Goal: Task Accomplishment & Management: Manage account settings

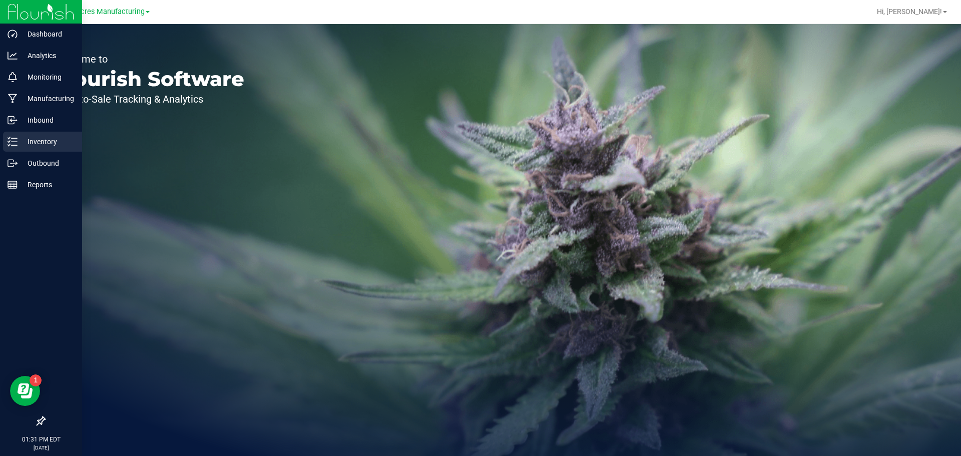
click at [21, 143] on p "Inventory" at bounding box center [48, 142] width 60 height 12
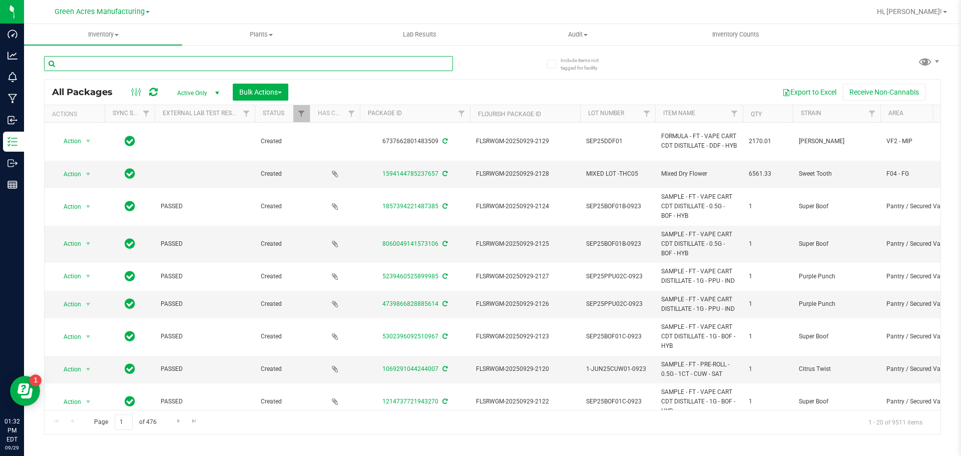
click at [243, 61] on input "text" at bounding box center [248, 63] width 409 height 15
paste input "SEP25PPU02C-0923"
type input "SEP25PPU02C-0923"
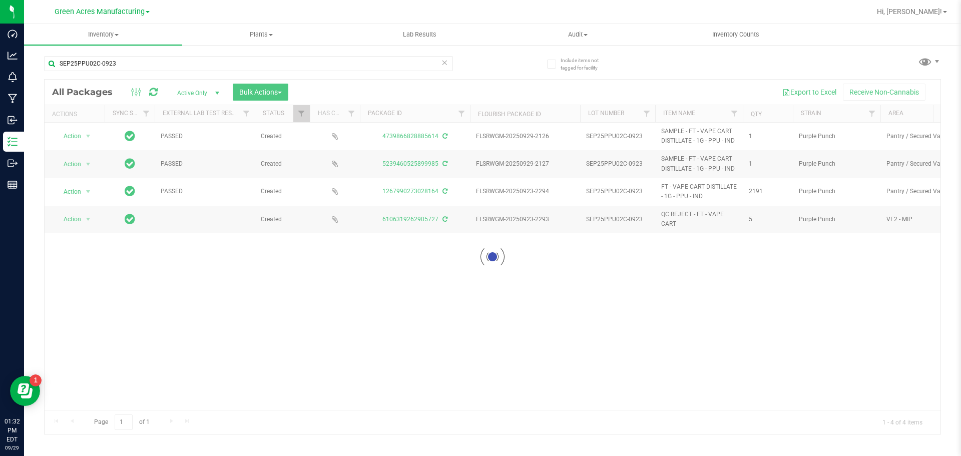
click at [447, 67] on icon at bounding box center [444, 62] width 7 height 12
click at [413, 67] on input "text" at bounding box center [248, 63] width 409 height 15
paste input "LRV-JUL25DSC06-0923"
type input "LRV-JUL25DSC06-0923"
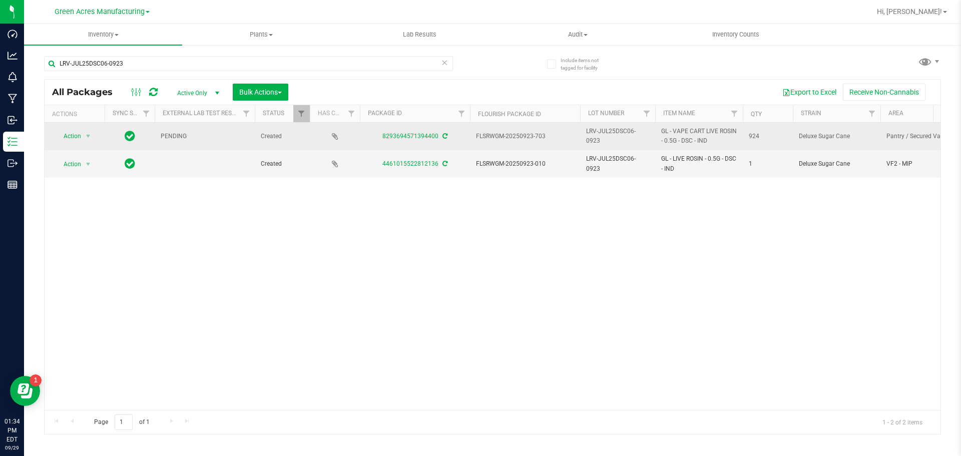
click at [443, 136] on icon at bounding box center [445, 136] width 5 height 6
click at [72, 138] on span "Action" at bounding box center [68, 136] width 27 height 14
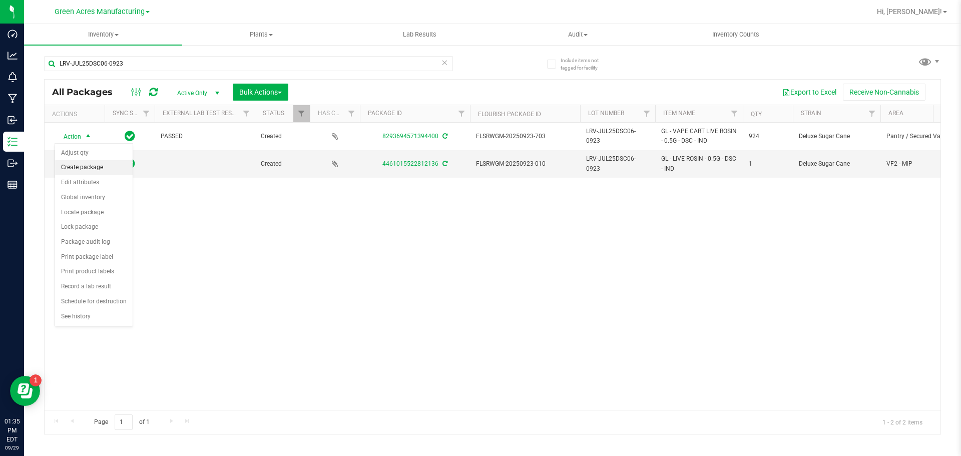
click at [88, 162] on li "Create package" at bounding box center [94, 167] width 78 height 15
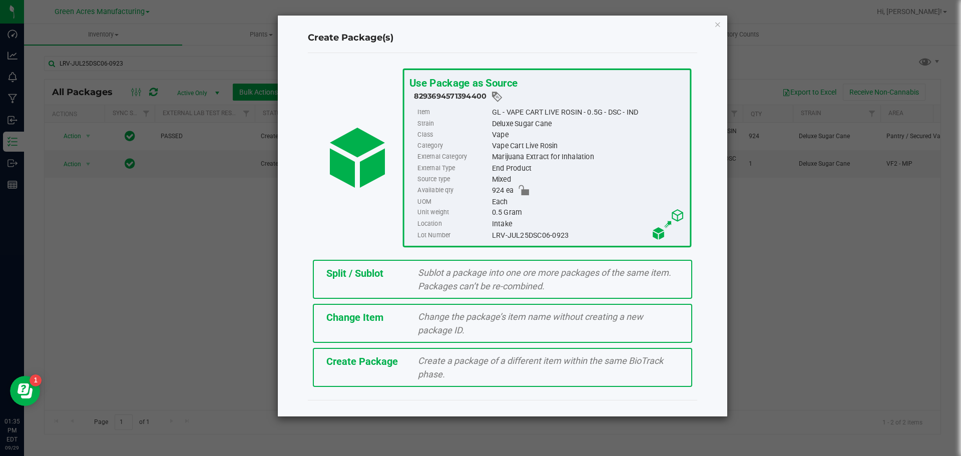
click at [355, 367] on div "Create Package" at bounding box center [365, 361] width 92 height 15
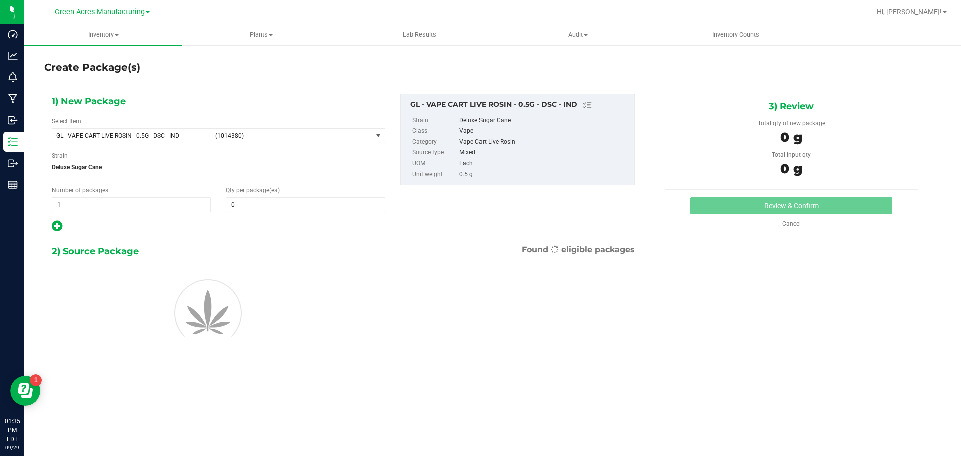
type input "0"
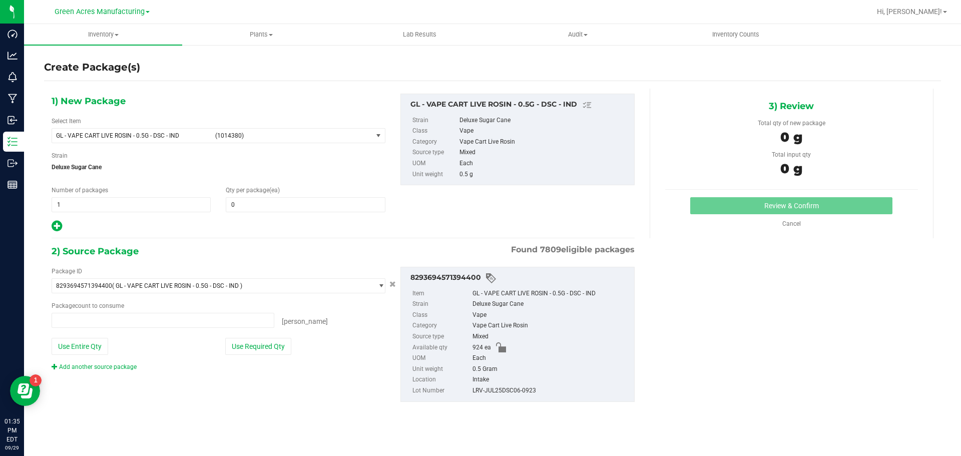
type input "0 ea"
click at [343, 132] on span "(1014380)" at bounding box center [291, 135] width 153 height 7
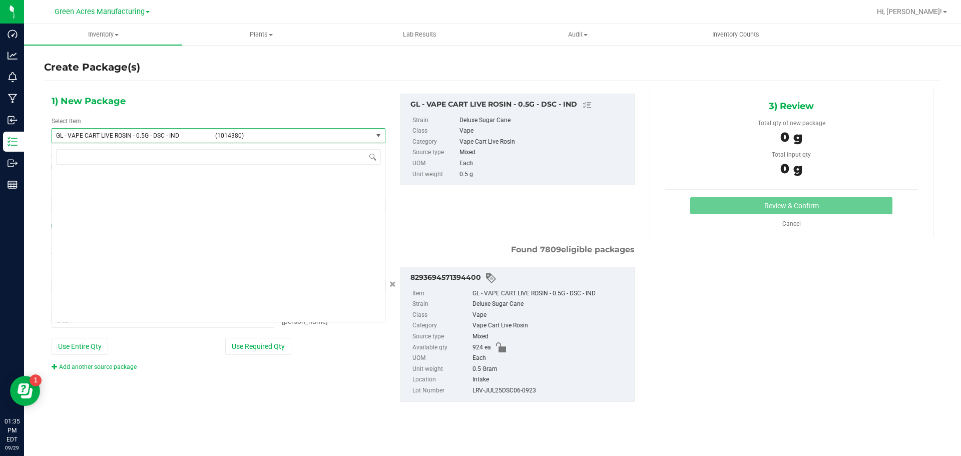
scroll to position [75424, 0]
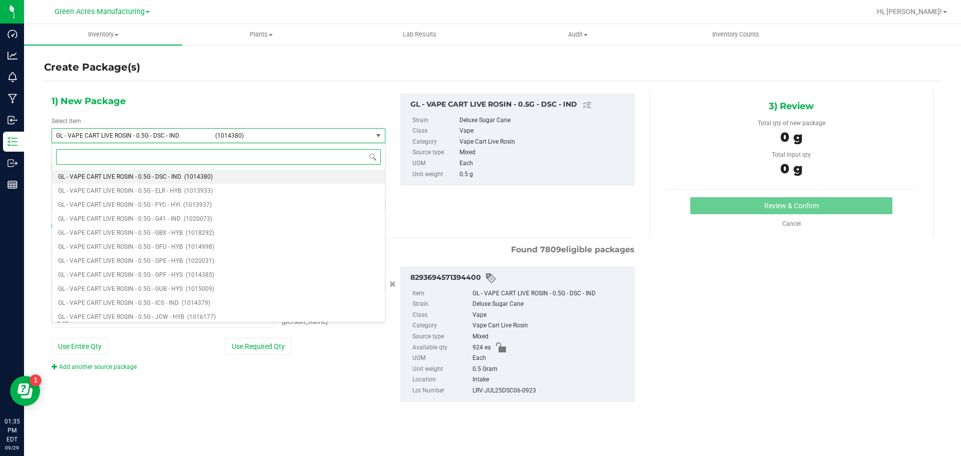
click at [274, 158] on input at bounding box center [218, 157] width 325 height 16
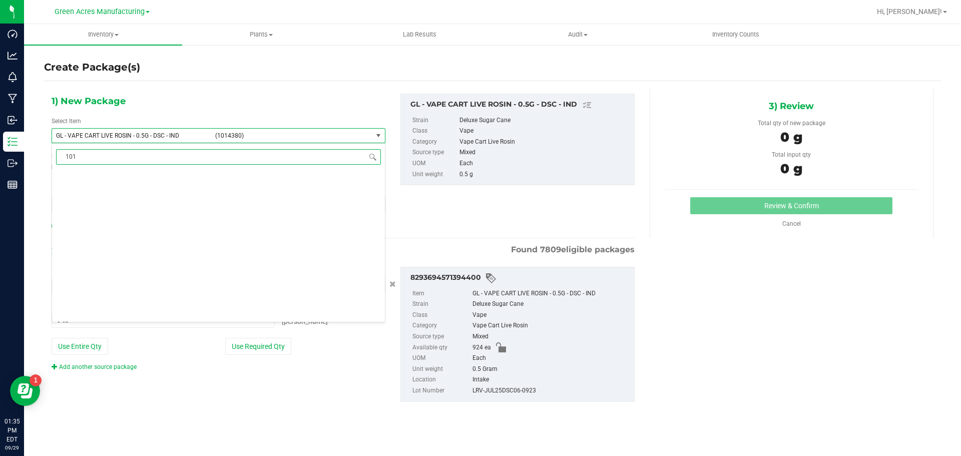
scroll to position [0, 0]
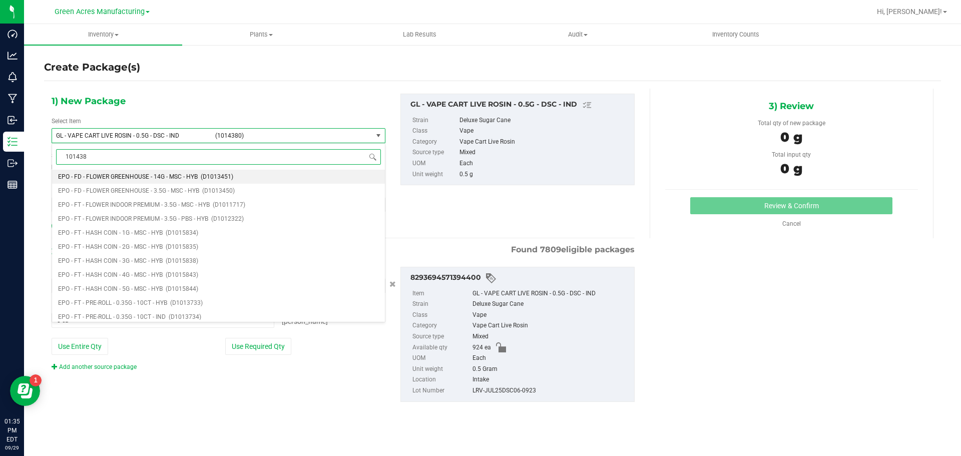
type input "1014380"
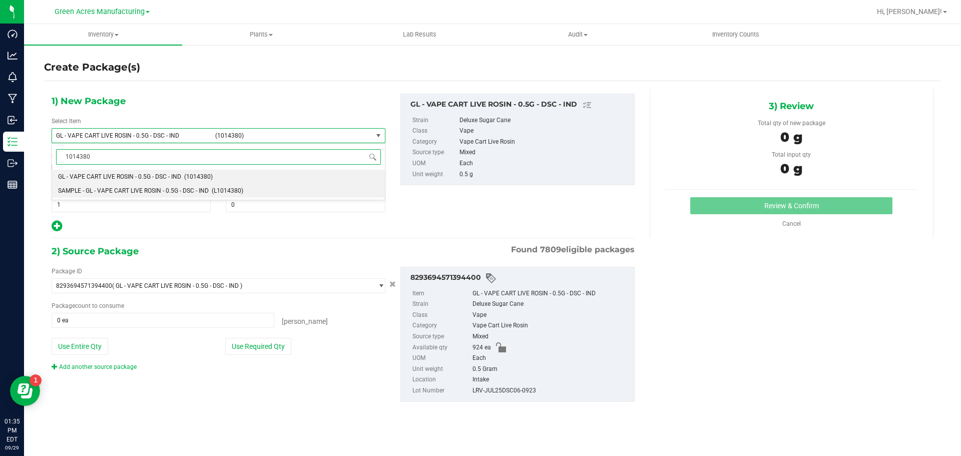
click at [158, 193] on span "SAMPLE - GL - VAPE CART LIVE ROSIN - 0.5G - DSC - IND" at bounding box center [133, 190] width 151 height 7
type input "0"
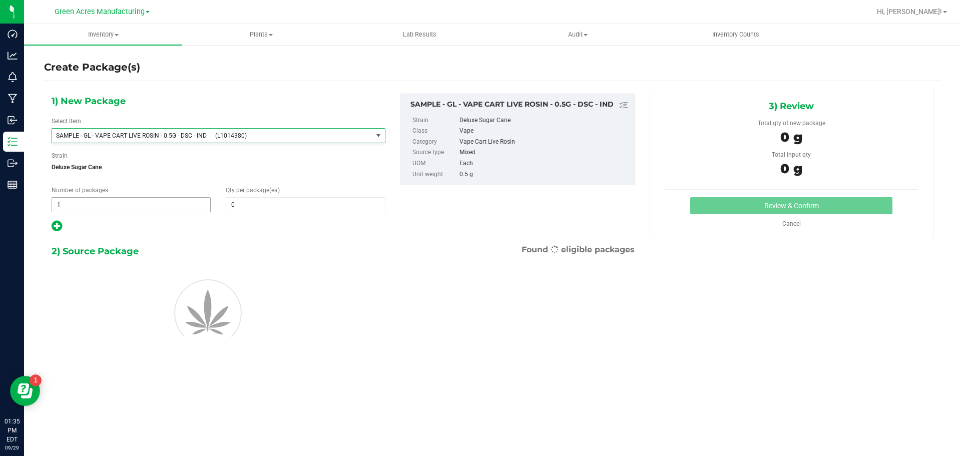
scroll to position [165902, 0]
click at [131, 206] on span "1 1" at bounding box center [131, 204] width 159 height 15
type input "2"
type input "1"
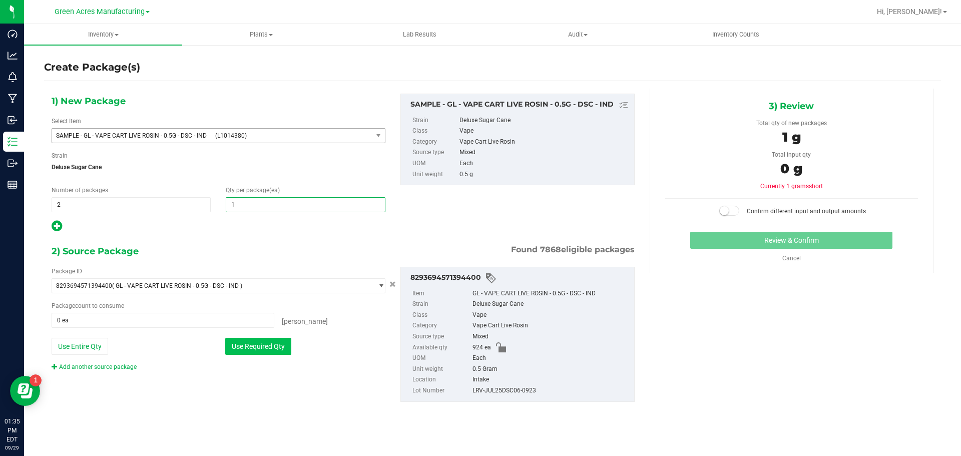
type input "1"
click at [243, 347] on button "Use Required Qty" at bounding box center [258, 346] width 66 height 17
type input "2 ea"
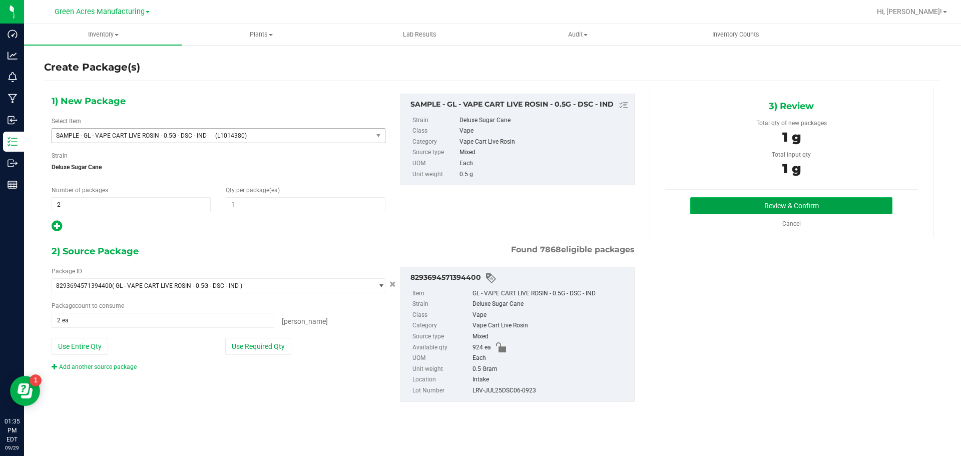
click at [765, 207] on button "Review & Confirm" at bounding box center [791, 205] width 202 height 17
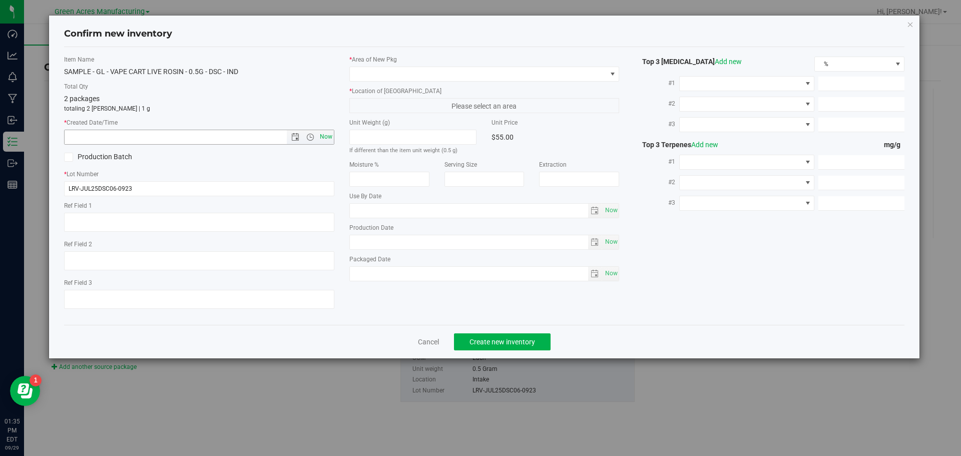
click at [326, 134] on span "Now" at bounding box center [325, 137] width 17 height 15
type input "9/29/2025 1:35 PM"
click at [423, 76] on span at bounding box center [478, 74] width 257 height 14
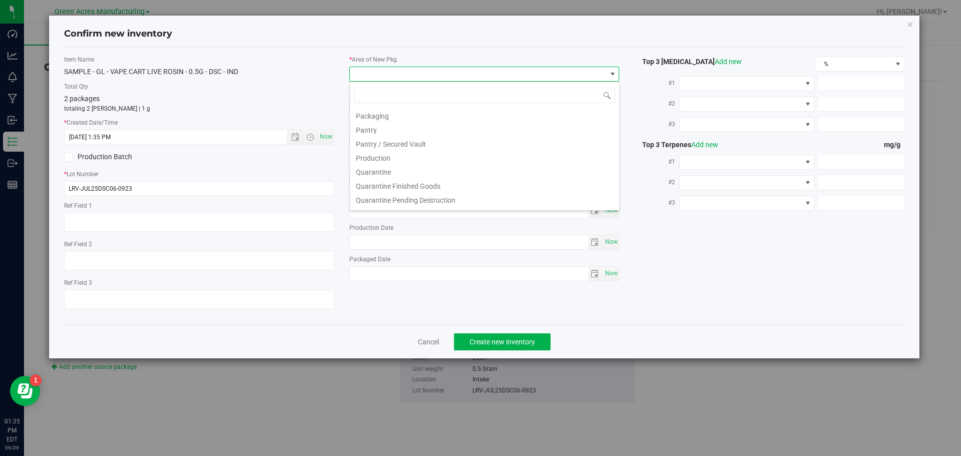
scroll to position [250, 0]
click at [406, 156] on li "Pantry / Secured Vault" at bounding box center [484, 159] width 269 height 14
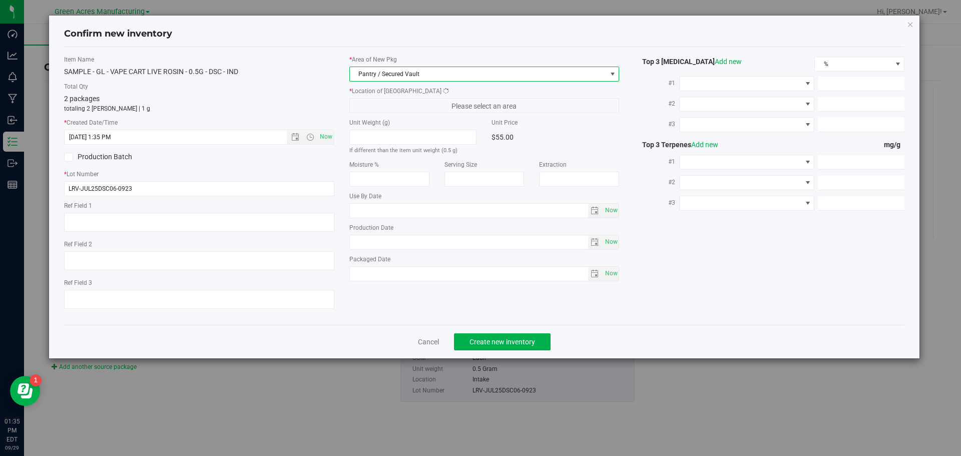
click at [432, 108] on span "Please select an area" at bounding box center [484, 105] width 270 height 15
click at [432, 108] on span "Freezer" at bounding box center [478, 106] width 257 height 14
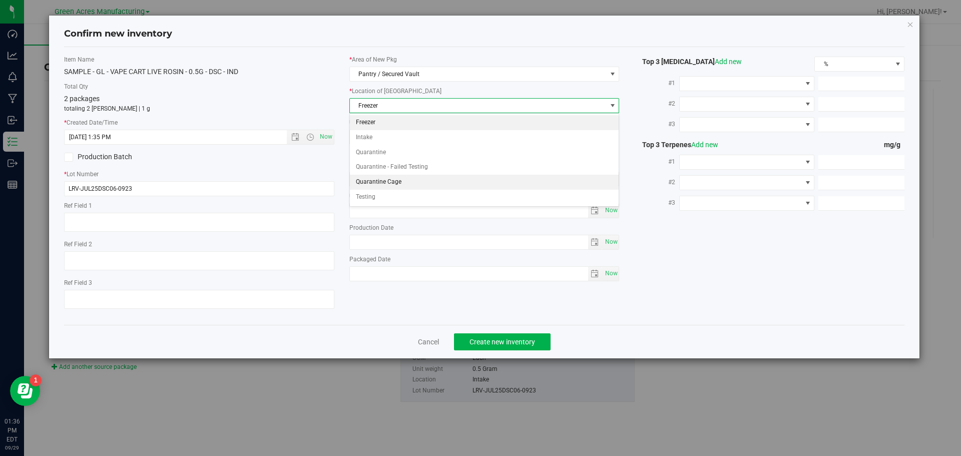
click at [417, 180] on li "Quarantine Cage" at bounding box center [484, 182] width 269 height 15
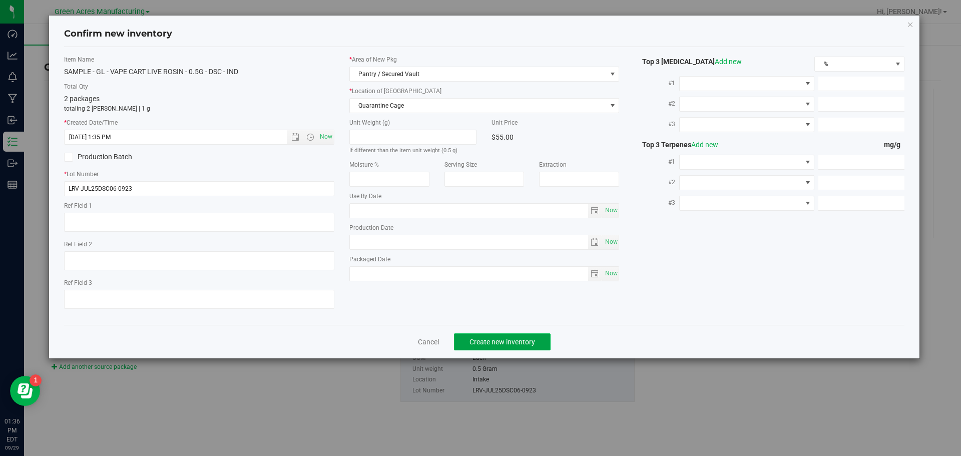
click at [483, 341] on span "Create new inventory" at bounding box center [503, 342] width 66 height 8
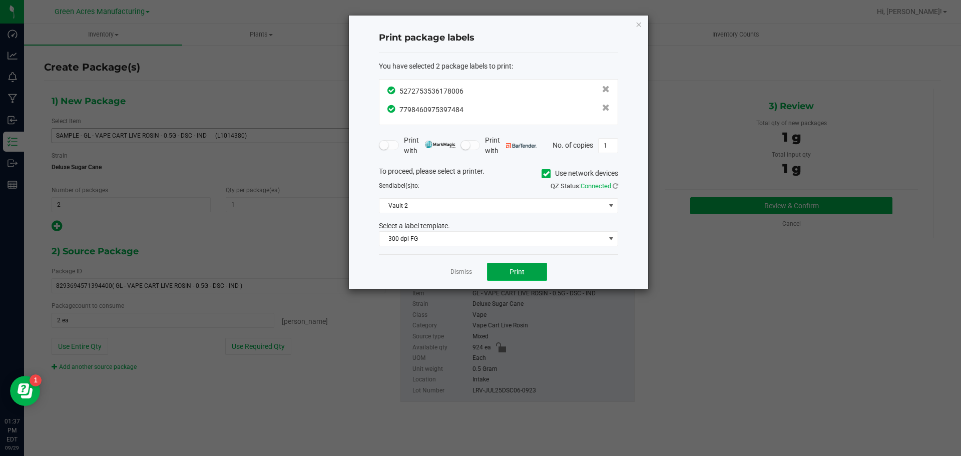
click at [535, 269] on button "Print" at bounding box center [517, 272] width 60 height 18
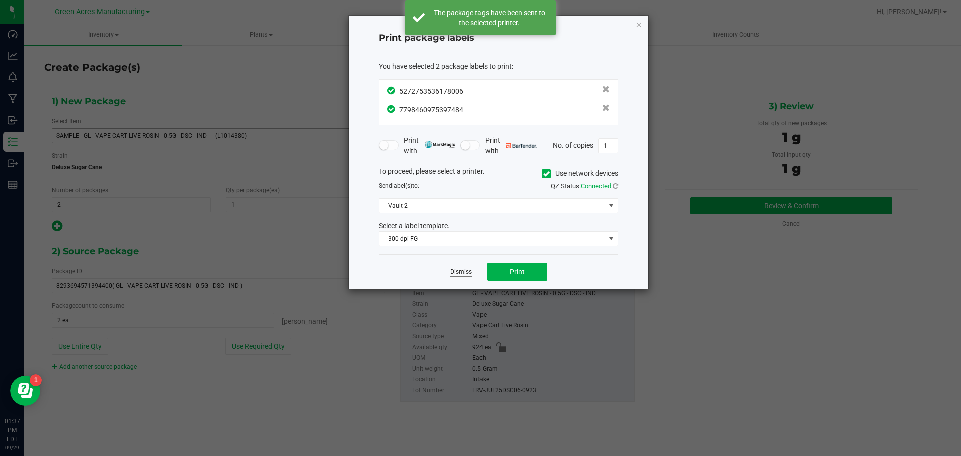
click at [463, 275] on link "Dismiss" at bounding box center [462, 272] width 22 height 9
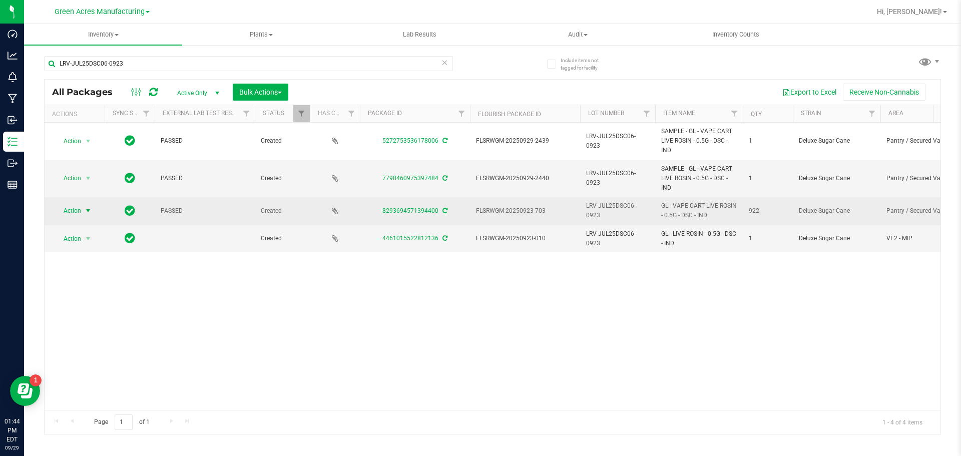
click at [78, 216] on span "Action" at bounding box center [68, 211] width 27 height 14
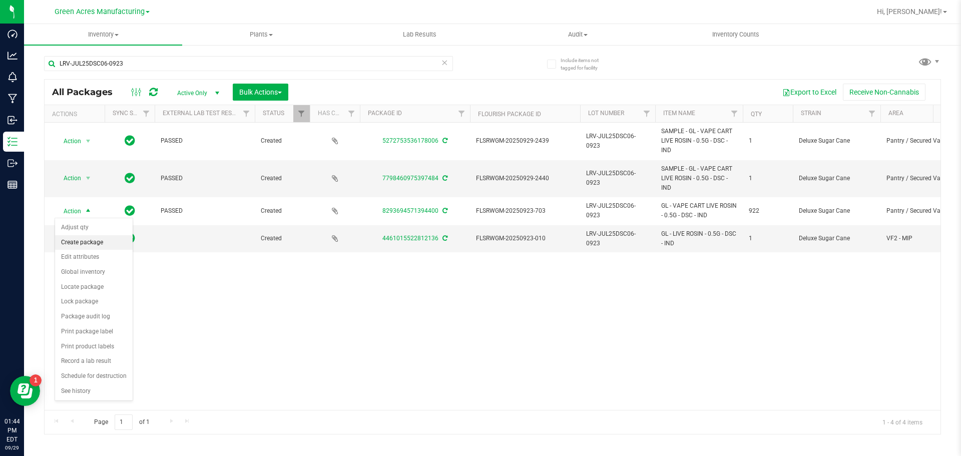
click at [96, 240] on li "Create package" at bounding box center [94, 242] width 78 height 15
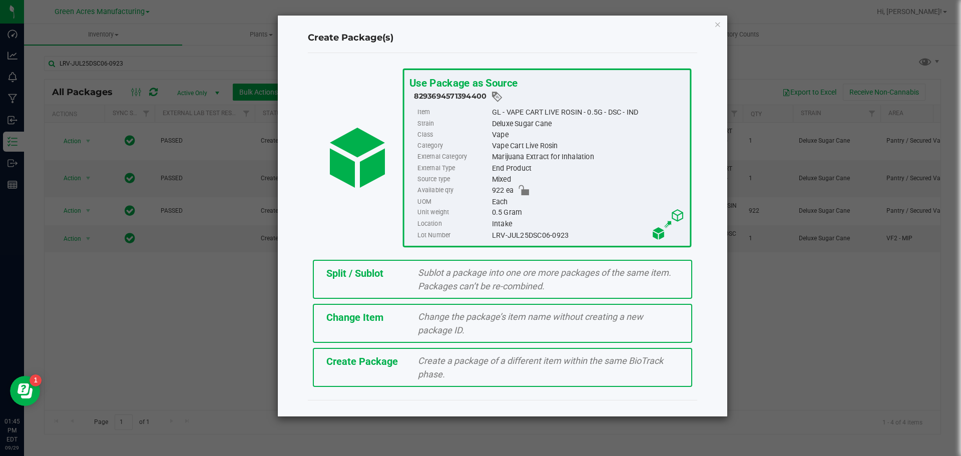
click at [346, 356] on span "Create Package" at bounding box center [362, 361] width 72 height 12
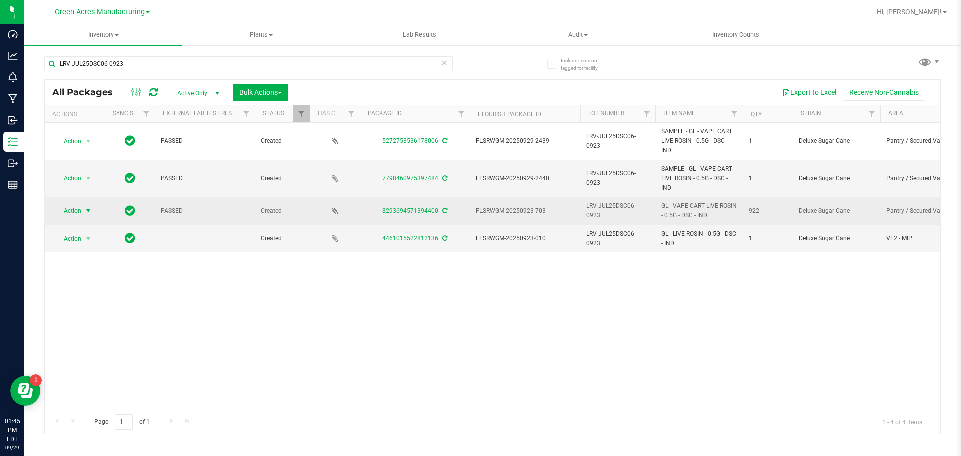
click at [83, 210] on span "select" at bounding box center [88, 211] width 13 height 14
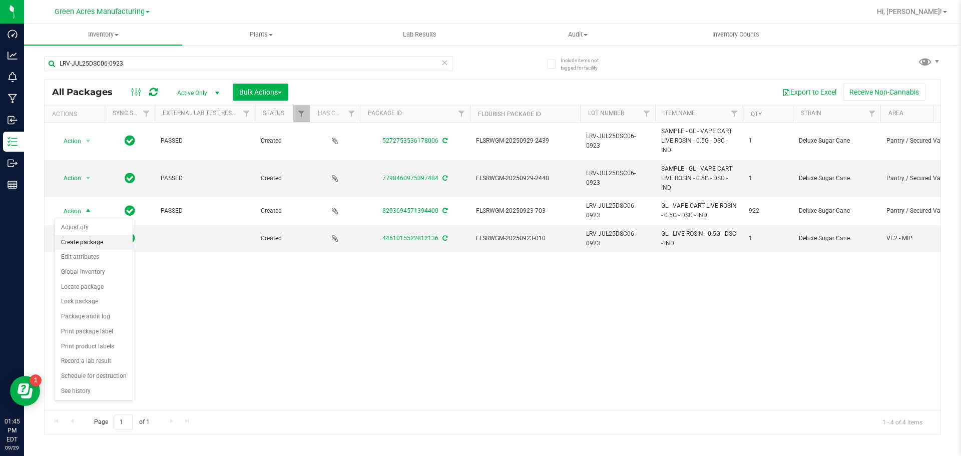
click at [86, 240] on li "Create package" at bounding box center [94, 242] width 78 height 15
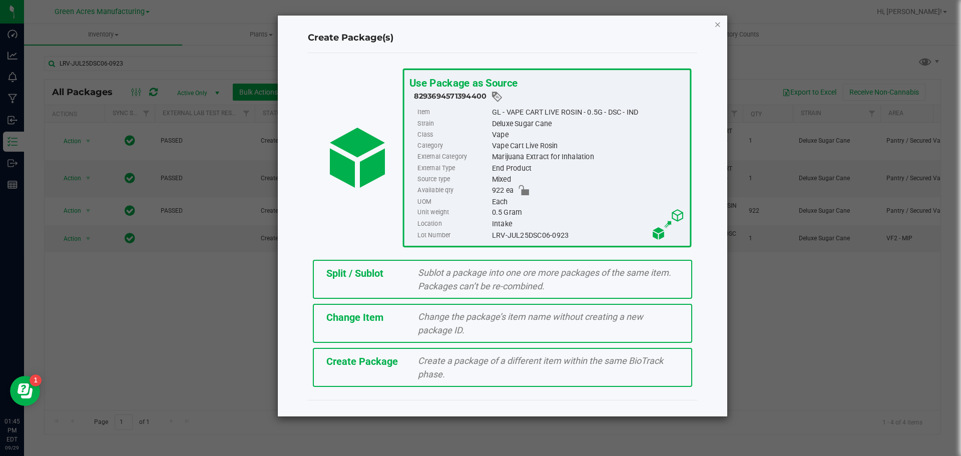
click at [718, 24] on icon "button" at bounding box center [717, 24] width 7 height 12
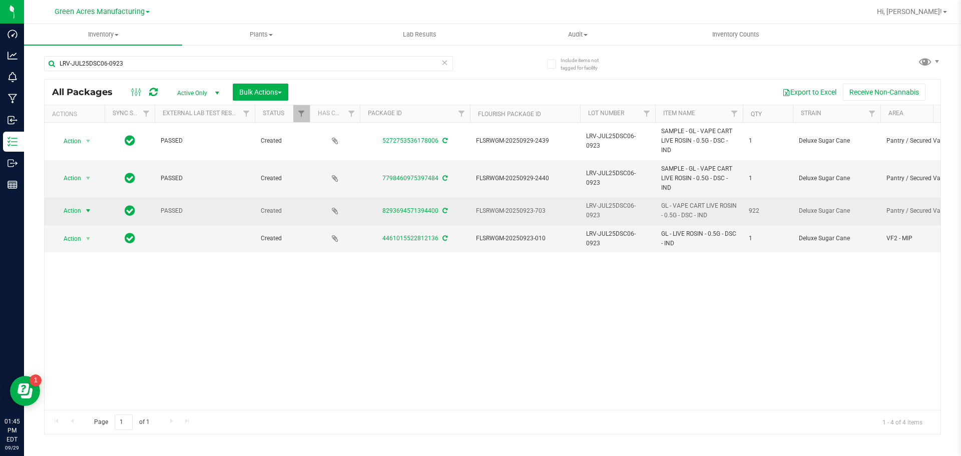
click at [68, 209] on span "Action" at bounding box center [68, 211] width 27 height 14
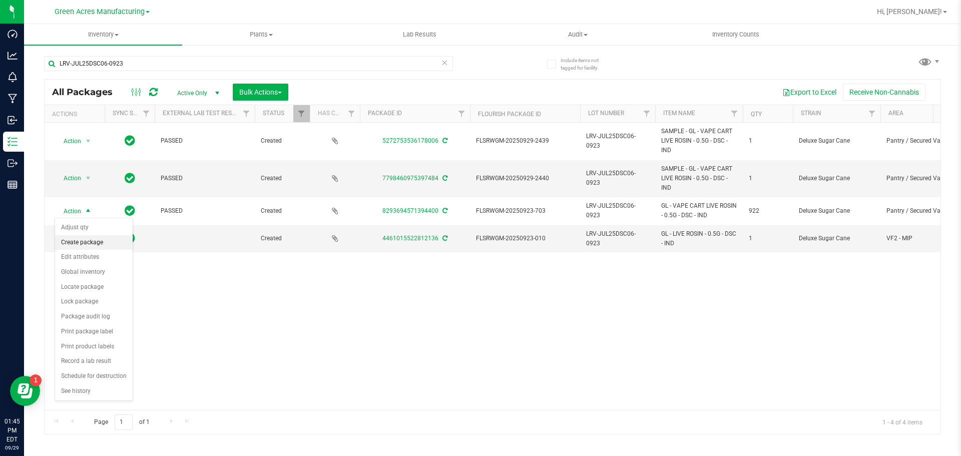
click at [81, 237] on li "Create package" at bounding box center [94, 242] width 78 height 15
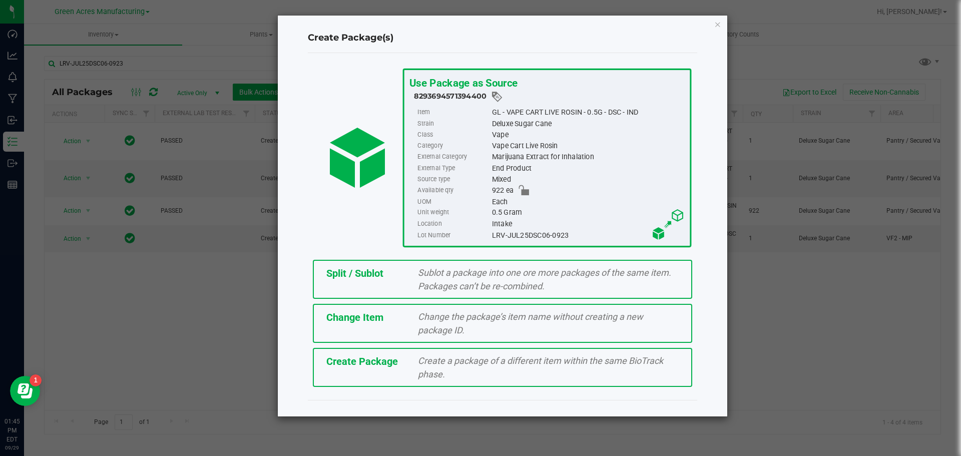
click at [326, 283] on div "Split / Sublot Sublot a package into one ore more packages of the same item. Pa…" at bounding box center [502, 279] width 379 height 39
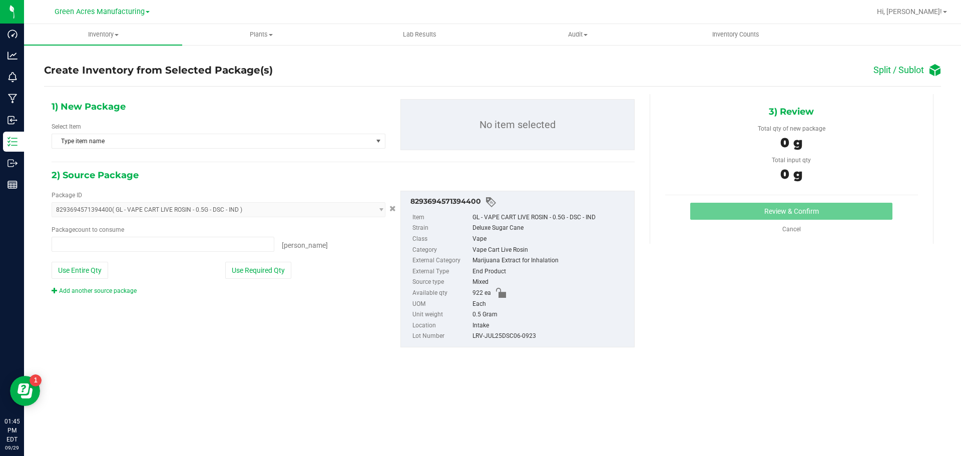
type input "0 ea"
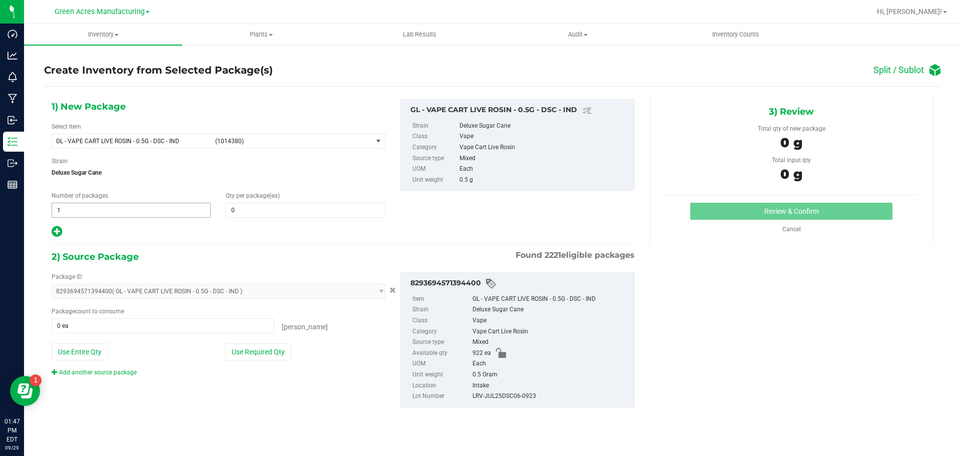
click at [86, 210] on span "1 1" at bounding box center [131, 210] width 159 height 15
type input "115"
type input "8"
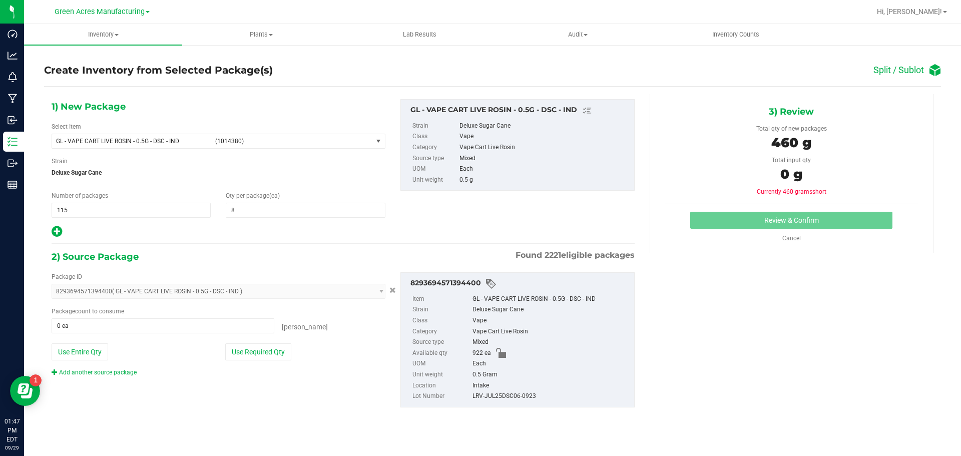
click at [53, 230] on icon at bounding box center [57, 231] width 11 height 13
type input "8"
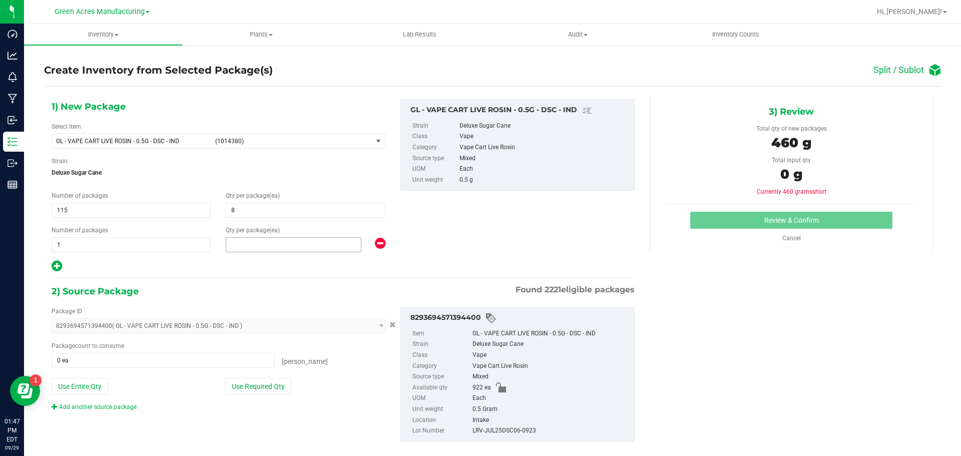
click at [265, 247] on span at bounding box center [294, 244] width 136 height 15
type input "2"
click at [263, 395] on div "Package ID 8293694571394400 ( GL - VAPE CART LIVE ROSIN - 0.5G - DSC - IND ) 00…" at bounding box center [218, 359] width 349 height 105
click at [261, 389] on button "Use Required Qty" at bounding box center [258, 386] width 66 height 17
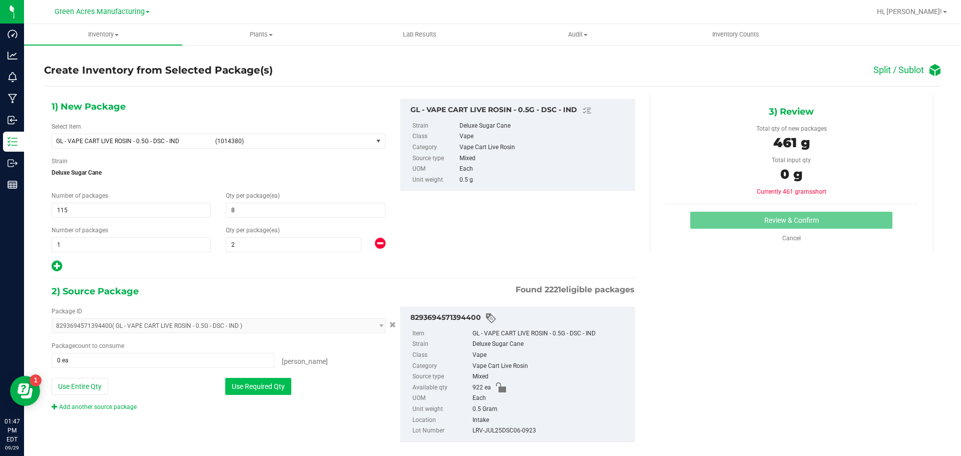
type input "922 ea"
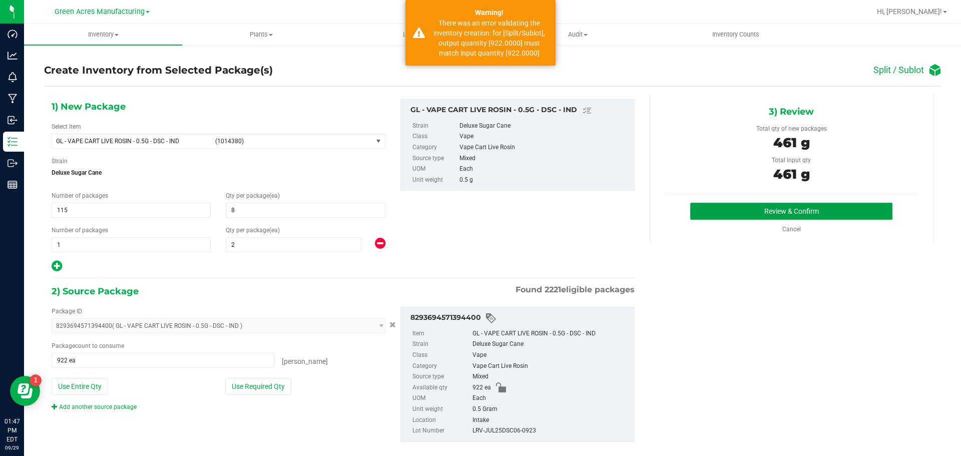
click at [792, 210] on button "Review & Confirm" at bounding box center [791, 211] width 202 height 17
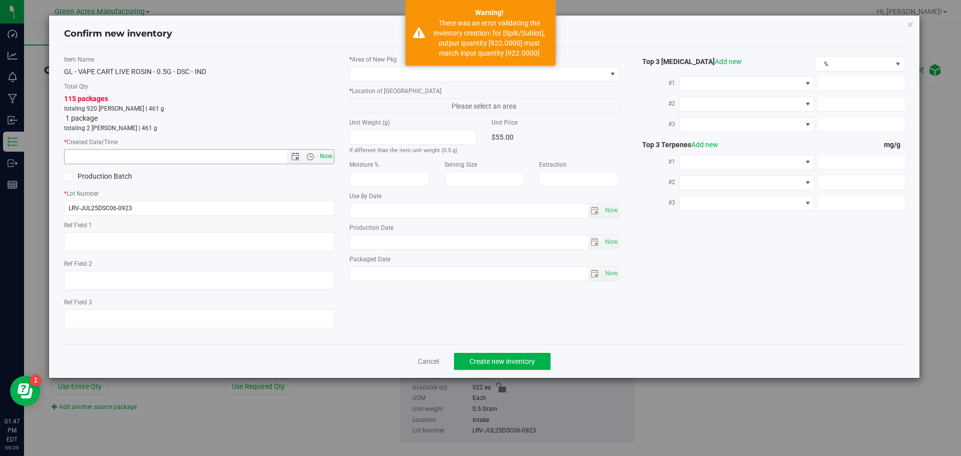
click at [328, 155] on span "Now" at bounding box center [325, 156] width 17 height 15
type input "9/29/2025 1:47 PM"
click at [384, 81] on span at bounding box center [484, 74] width 270 height 15
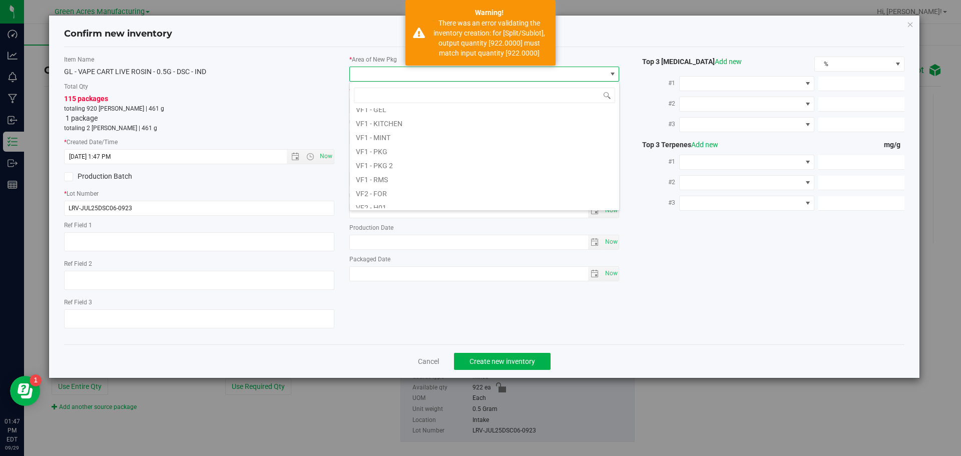
scroll to position [503, 0]
click at [414, 184] on li "VF2 - WHS" at bounding box center [484, 187] width 269 height 14
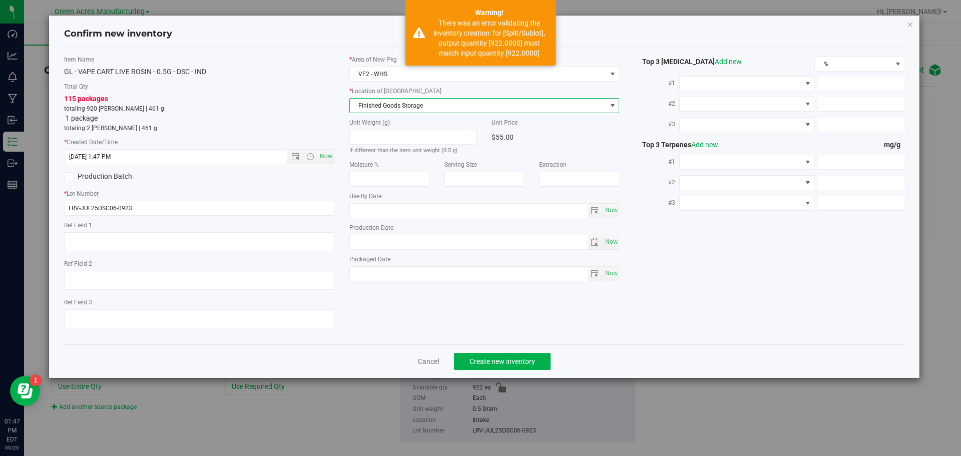
click at [430, 107] on span "Finished Goods Storage" at bounding box center [478, 106] width 257 height 14
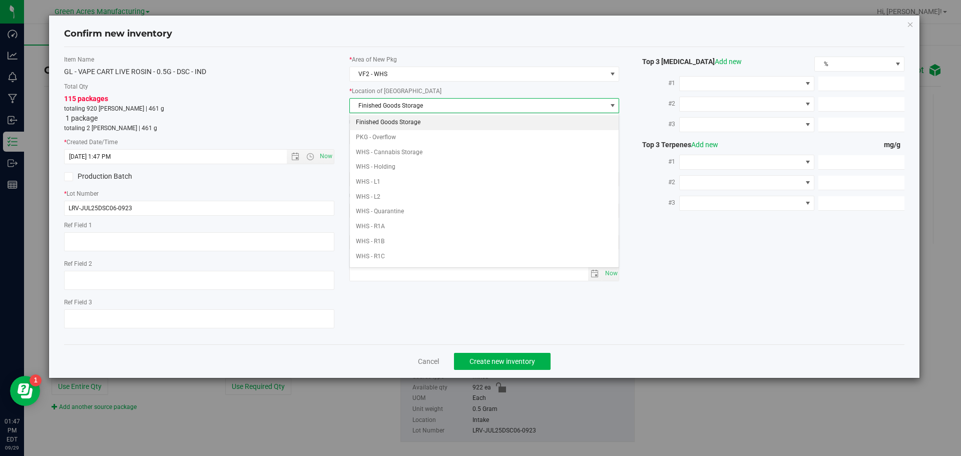
click at [429, 124] on li "Finished Goods Storage" at bounding box center [484, 122] width 269 height 15
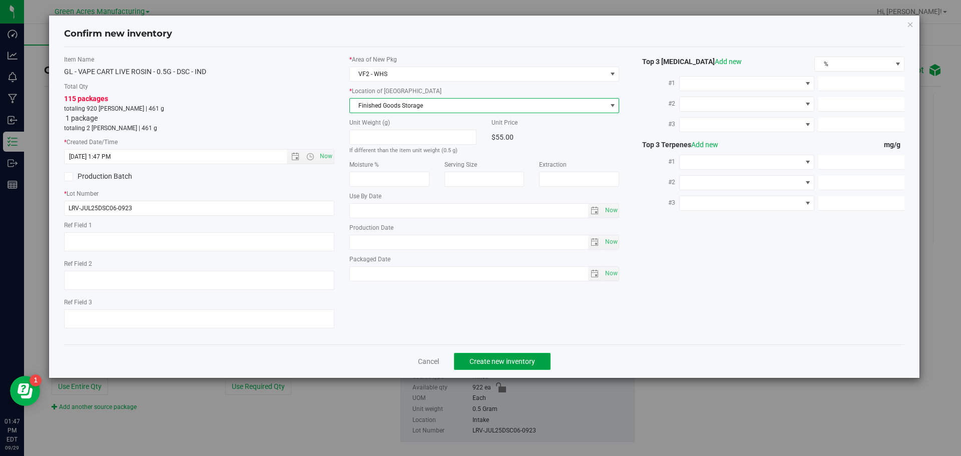
click at [519, 361] on span "Create new inventory" at bounding box center [503, 361] width 66 height 8
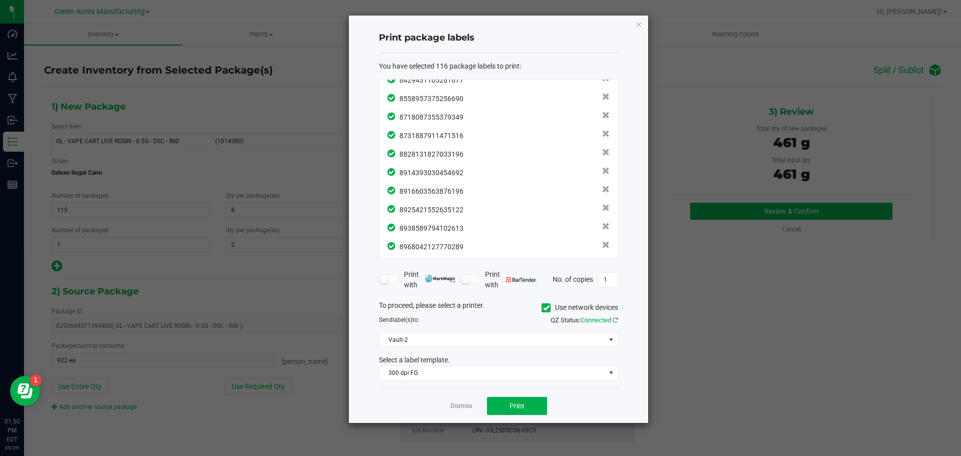
scroll to position [1977, 0]
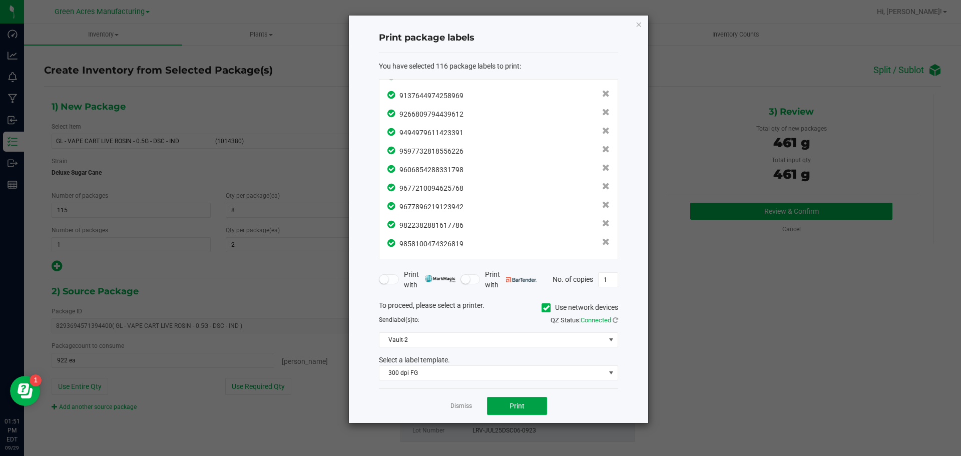
click at [524, 400] on button "Print" at bounding box center [517, 406] width 60 height 18
click at [453, 407] on link "Dismiss" at bounding box center [462, 406] width 22 height 9
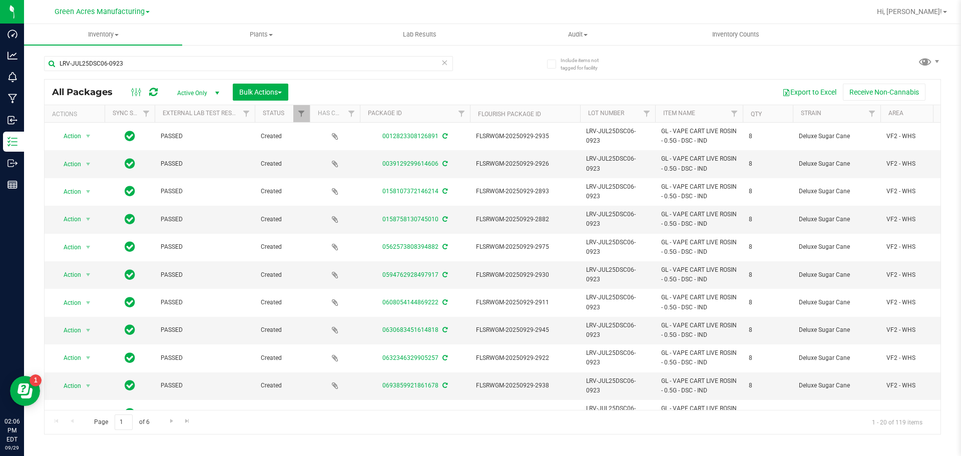
click at [444, 67] on icon at bounding box center [444, 62] width 7 height 12
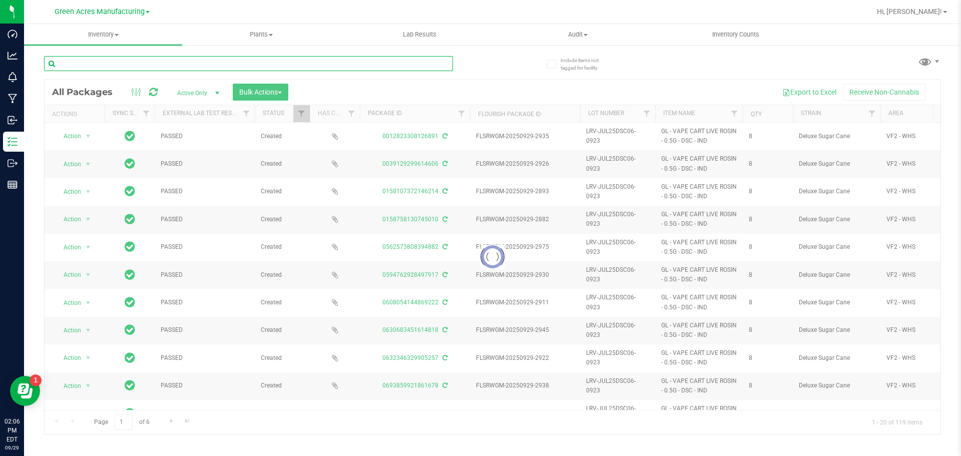
click at [434, 63] on input "text" at bounding box center [248, 63] width 409 height 15
paste input "SN250922WTM1-0923"
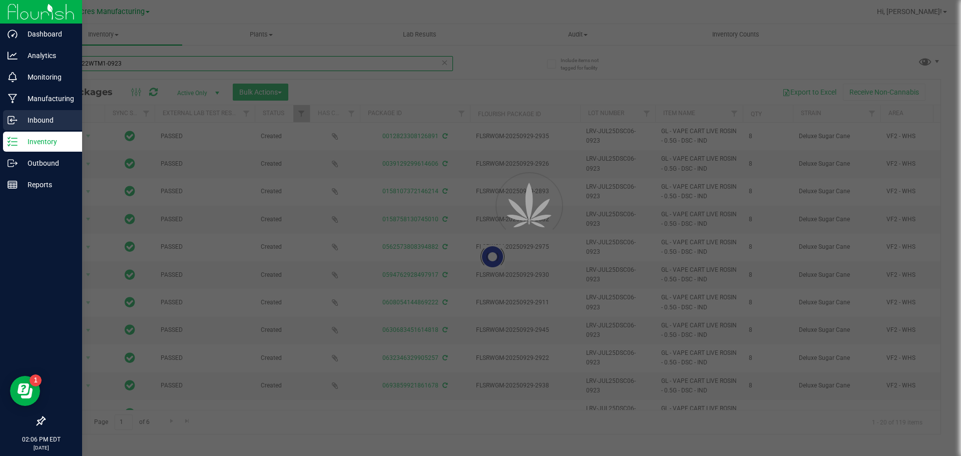
type input "SN250922WTM1-0923"
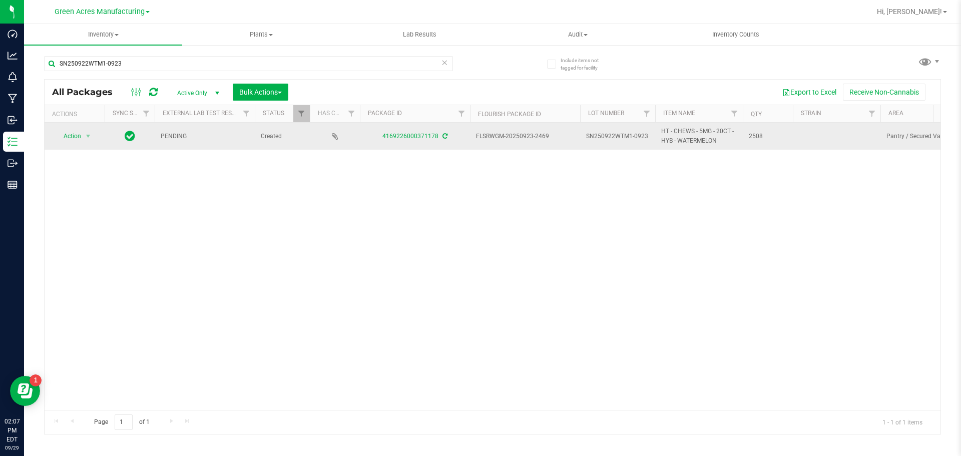
click at [444, 137] on icon at bounding box center [445, 136] width 5 height 6
click at [85, 139] on span "select" at bounding box center [88, 136] width 8 height 8
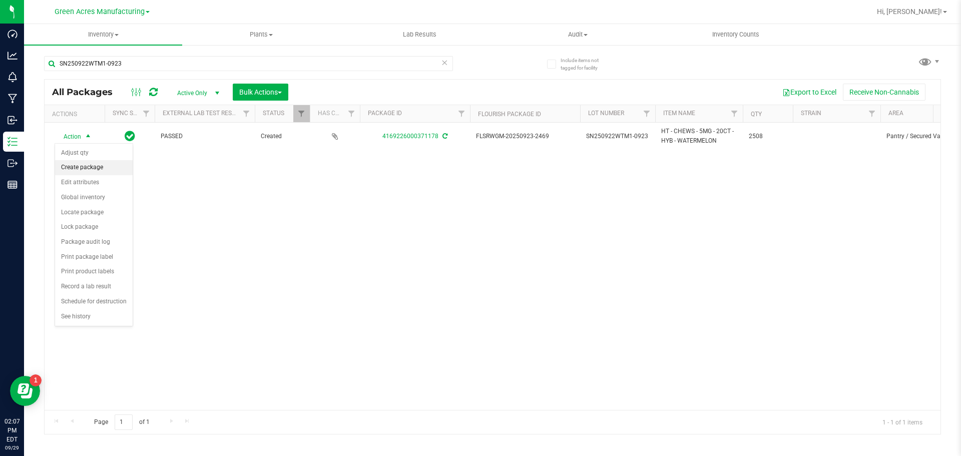
click at [107, 163] on li "Create package" at bounding box center [94, 167] width 78 height 15
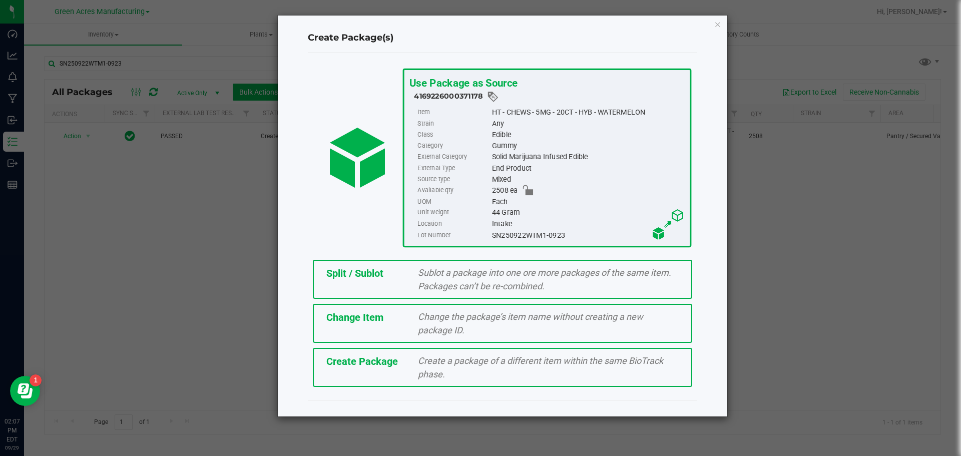
click at [344, 359] on span "Create Package" at bounding box center [362, 361] width 72 height 12
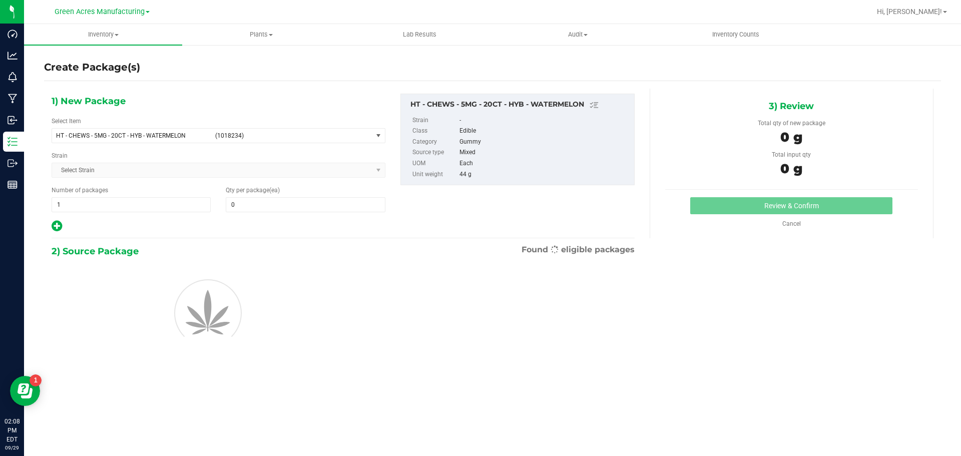
type input "0"
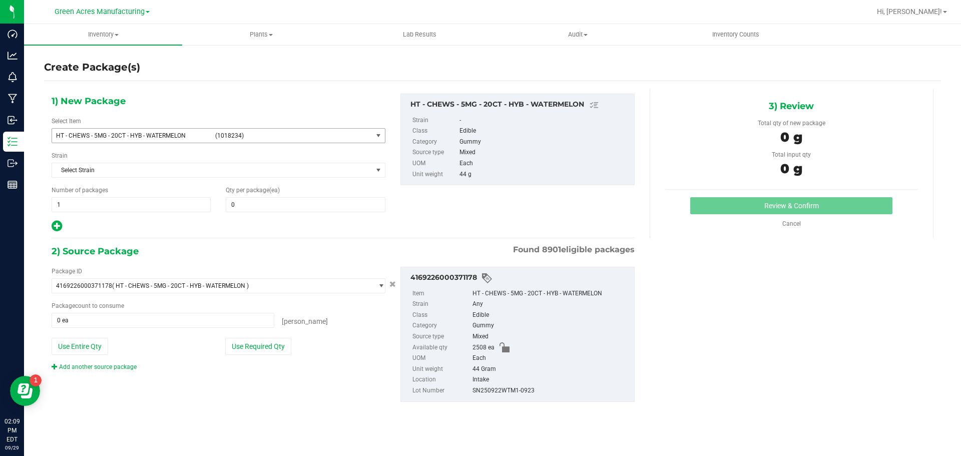
click at [195, 138] on span "HT - CHEWS - 5MG - 20CT - HYB - WATERMELON" at bounding box center [132, 135] width 153 height 7
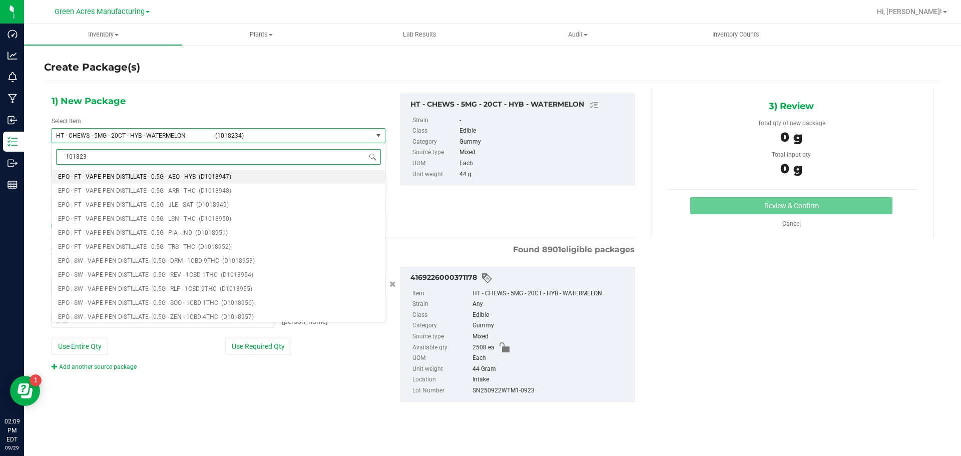
type input "1018234"
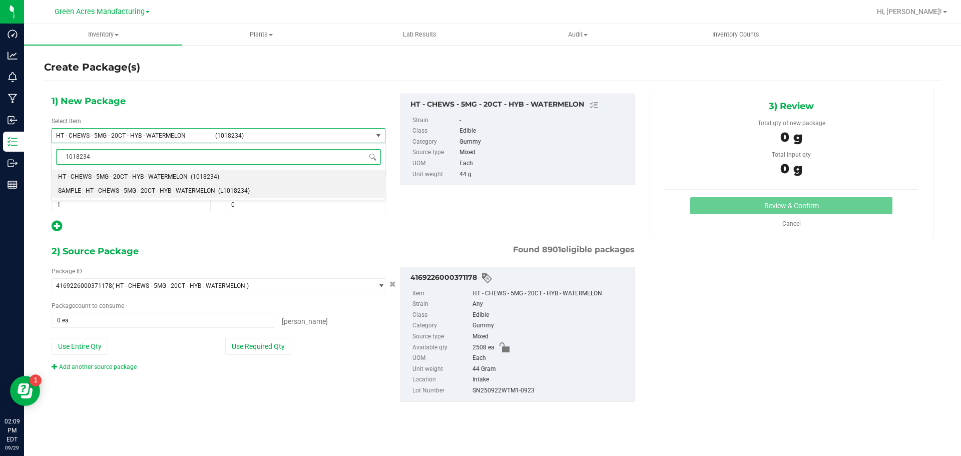
click at [167, 186] on li "SAMPLE - HT - CHEWS - 5MG - 20CT - HYB - WATERMELON (L1018234)" at bounding box center [218, 191] width 333 height 14
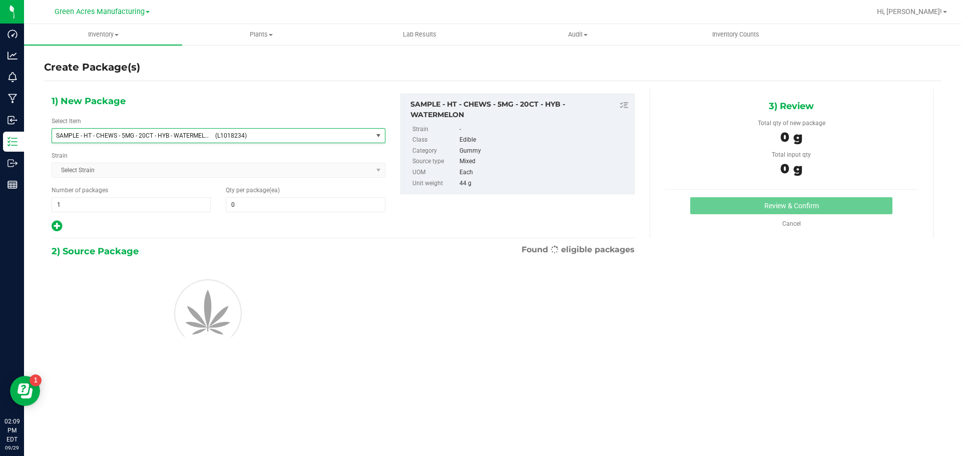
type input "0"
click at [105, 199] on span "1 1" at bounding box center [131, 204] width 159 height 15
type input "2"
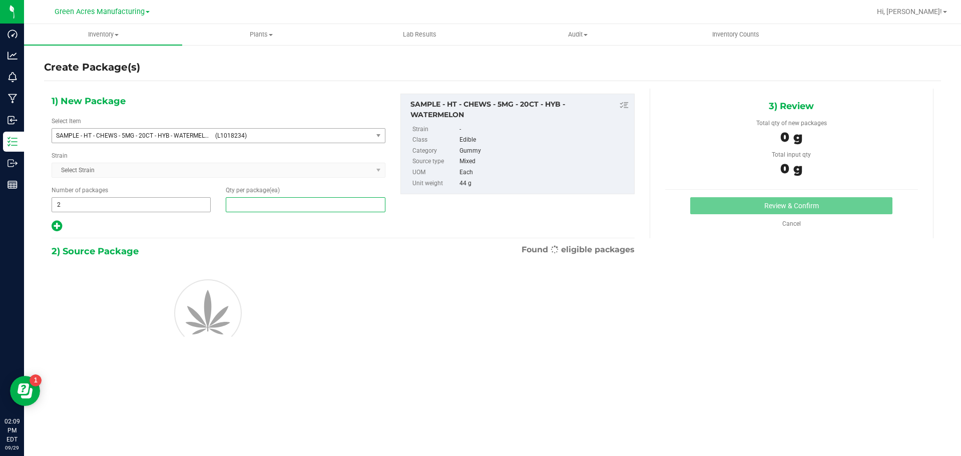
type input "1"
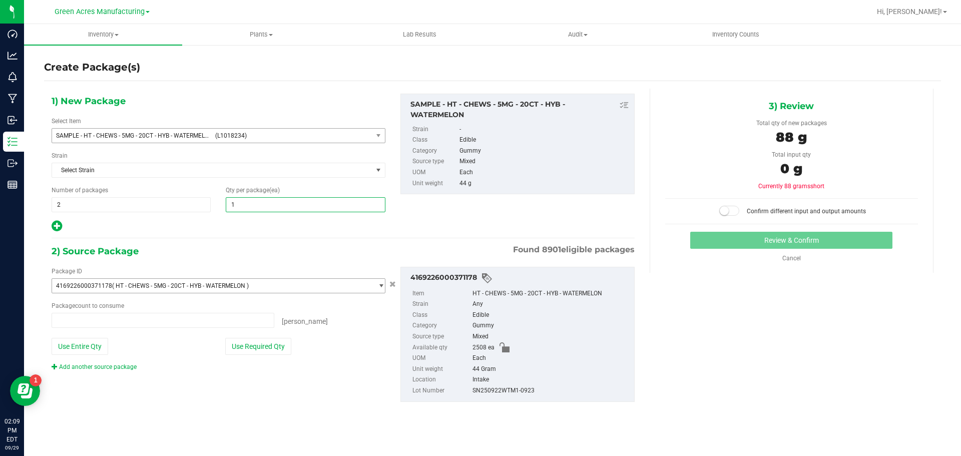
type input "0 ea"
type input "1"
click at [248, 347] on button "Use Required Qty" at bounding box center [258, 346] width 66 height 17
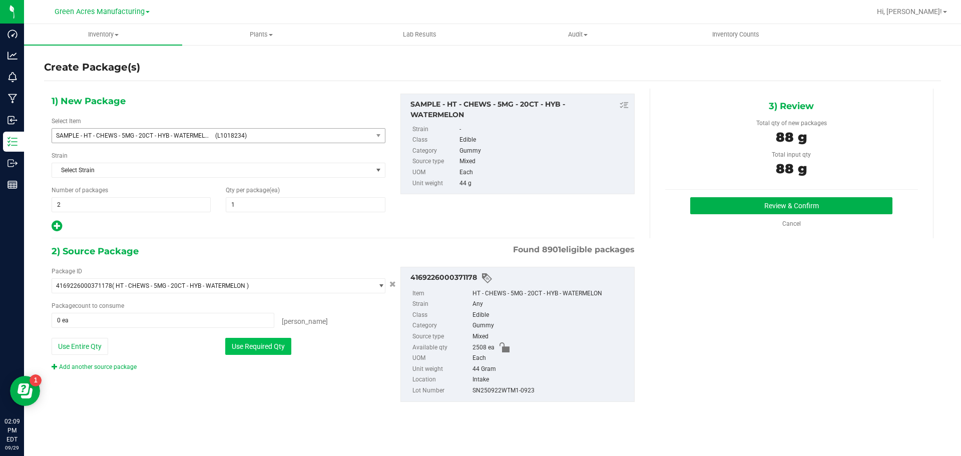
type input "2 ea"
click at [698, 214] on button "Review & Confirm" at bounding box center [791, 205] width 202 height 17
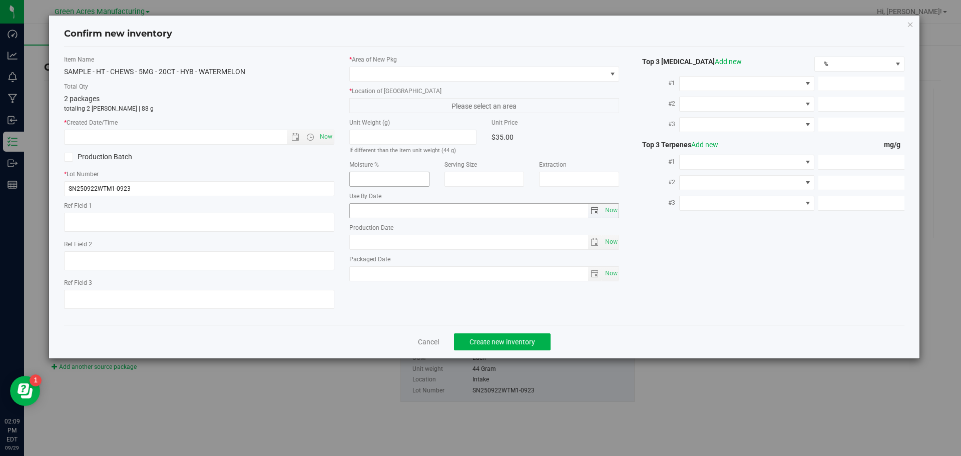
type input "2026-04-04"
type input "2025-09-22"
click at [320, 137] on span "Now" at bounding box center [325, 137] width 17 height 15
type input "9/29/2025 2:09 PM"
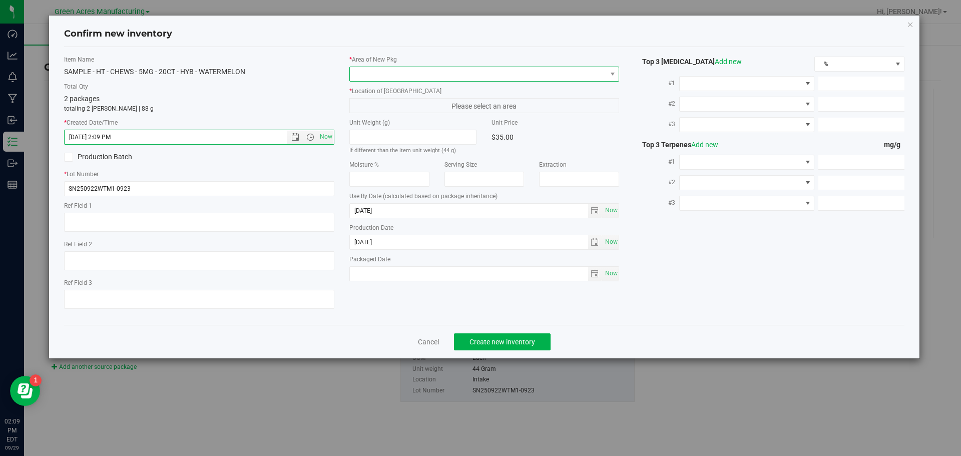
click at [398, 71] on span at bounding box center [478, 74] width 257 height 14
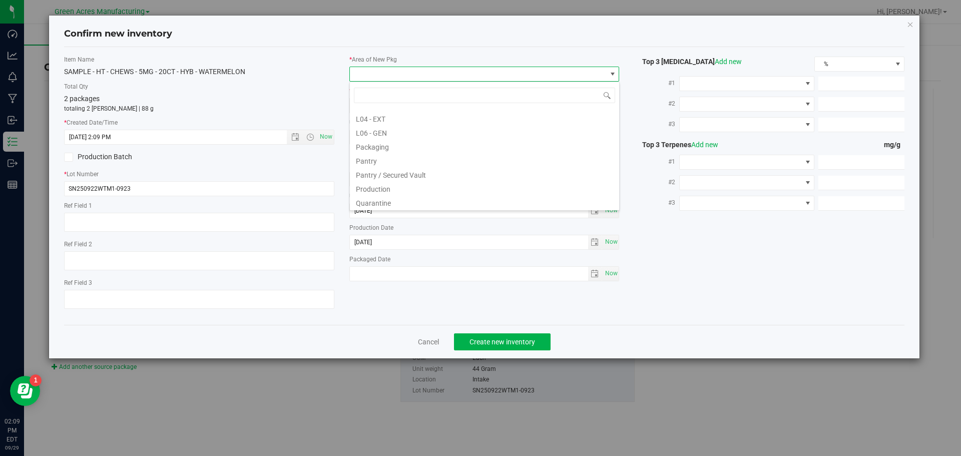
scroll to position [250, 0]
click at [425, 158] on li "Pantry / Secured Vault" at bounding box center [484, 159] width 269 height 14
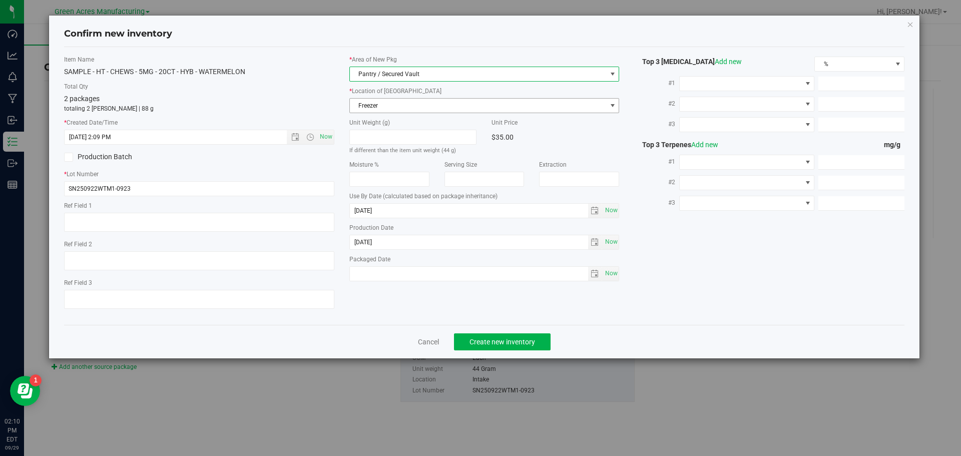
click at [425, 107] on span "Freezer" at bounding box center [478, 106] width 257 height 14
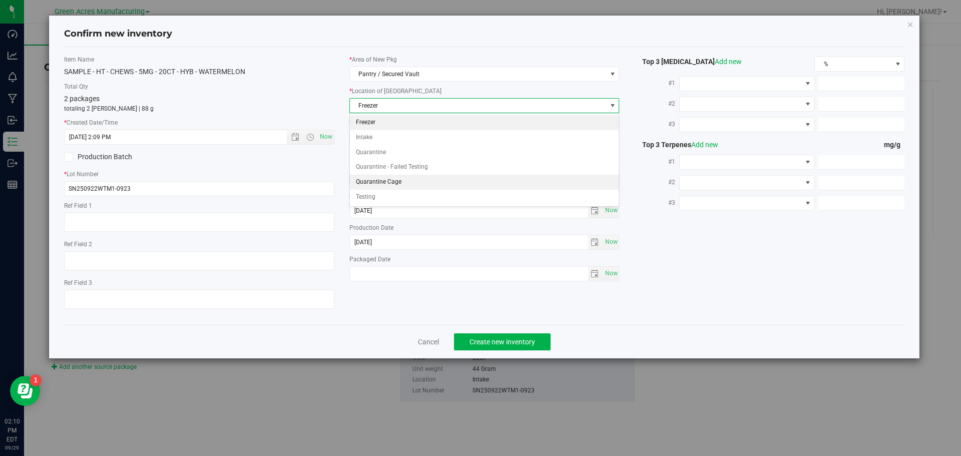
click at [422, 180] on li "Quarantine Cage" at bounding box center [484, 182] width 269 height 15
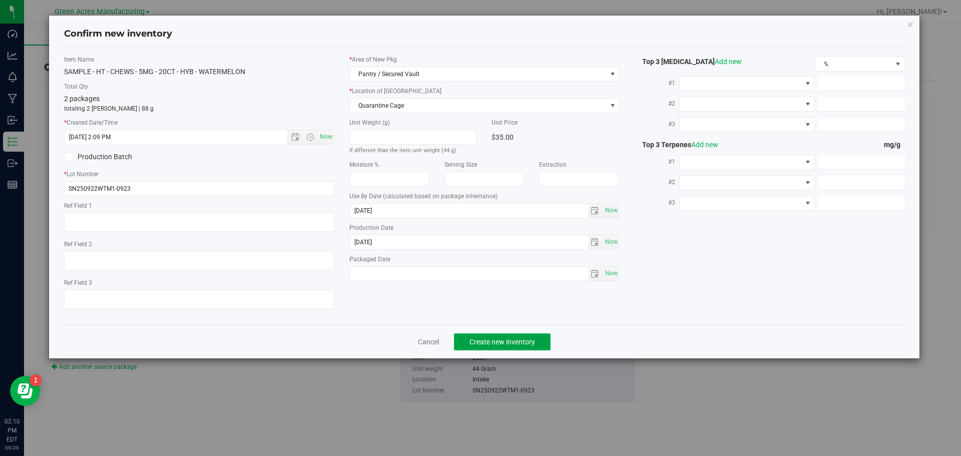
click at [476, 341] on span "Create new inventory" at bounding box center [503, 342] width 66 height 8
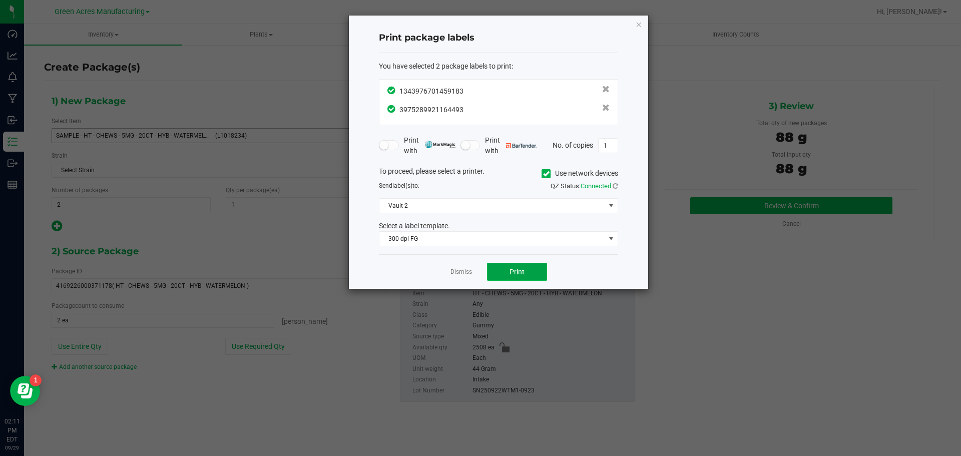
click at [522, 270] on span "Print" at bounding box center [517, 272] width 15 height 8
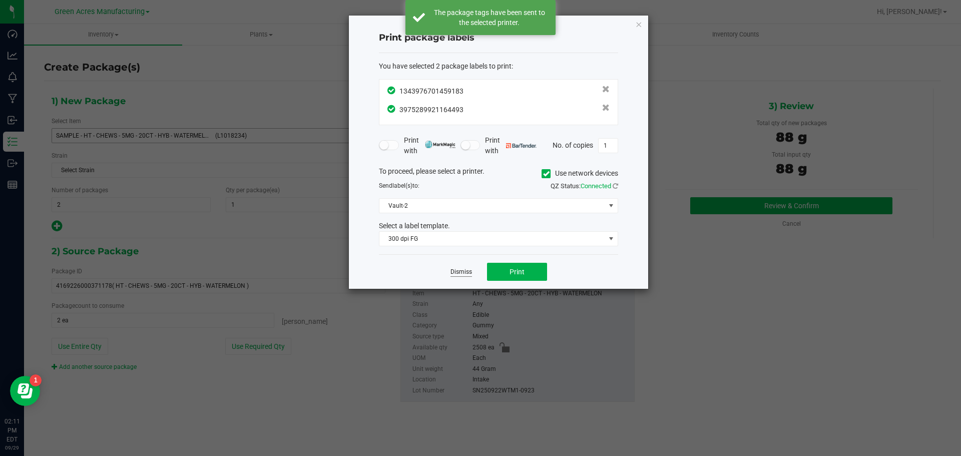
click at [465, 274] on link "Dismiss" at bounding box center [462, 272] width 22 height 9
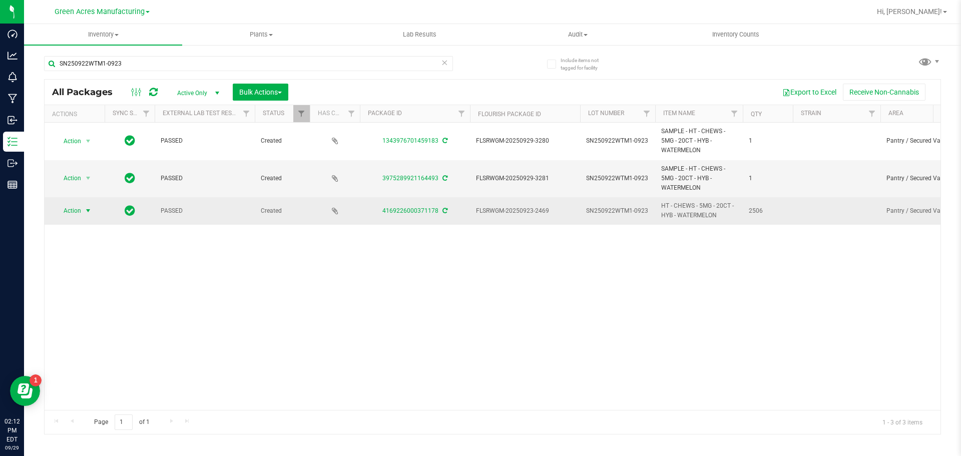
click at [78, 212] on span "Action" at bounding box center [68, 211] width 27 height 14
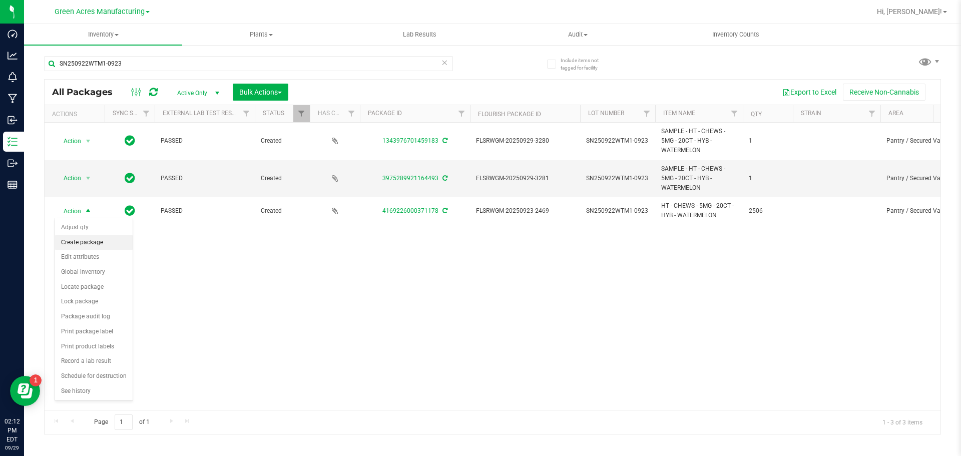
click at [90, 244] on li "Create package" at bounding box center [94, 242] width 78 height 15
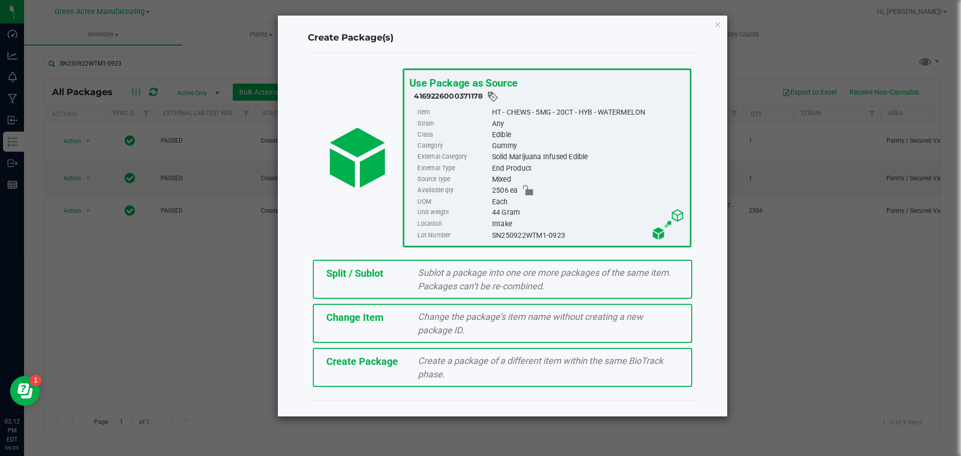
click at [419, 287] on span "Sublot a package into one ore more packages of the same item. Packages can’t be…" at bounding box center [544, 279] width 253 height 24
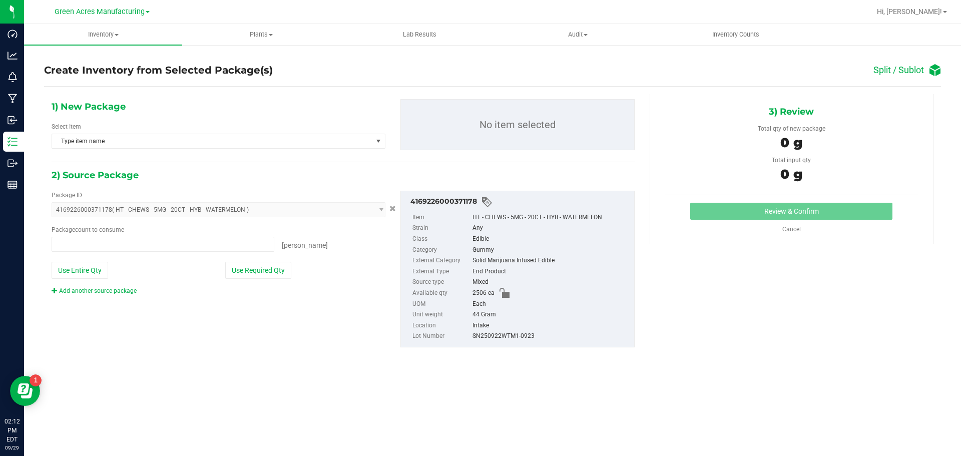
type input "0 ea"
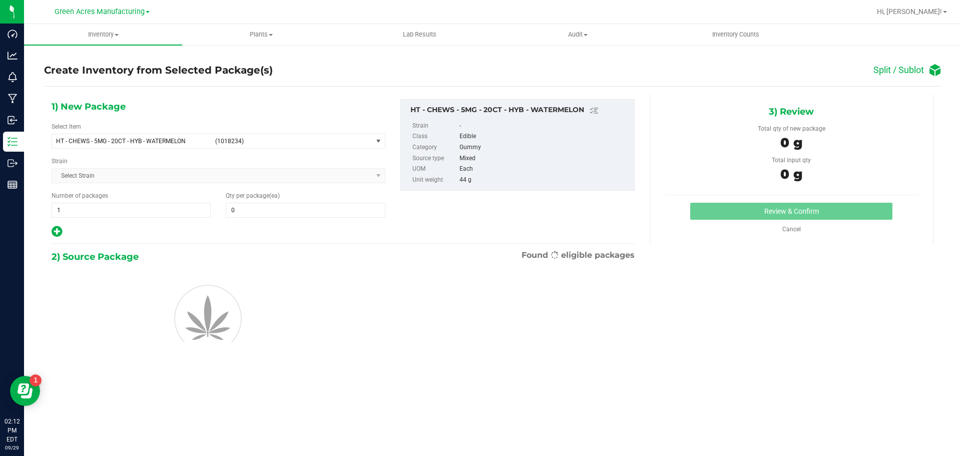
type input "0"
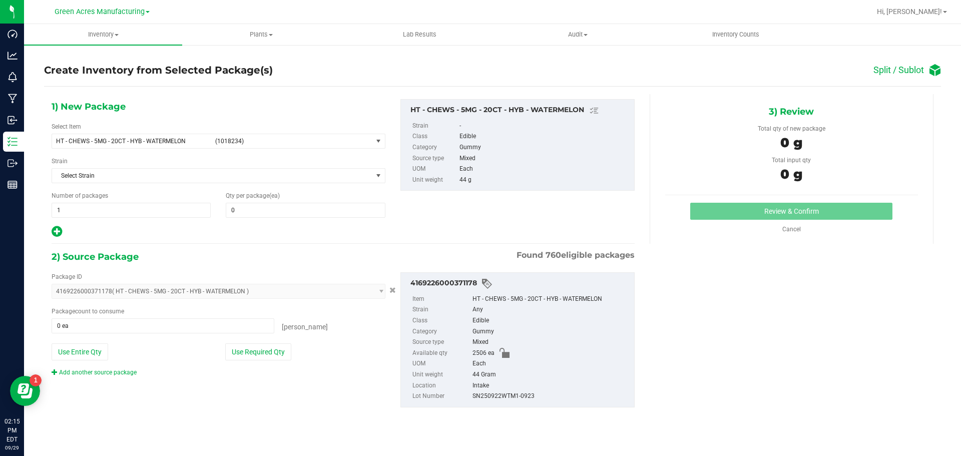
click at [115, 218] on div "1) New Package Select Item HT - CHEWS - 5MG - 20CT - HYB - WATERMELON (1018234)…" at bounding box center [218, 168] width 349 height 139
click at [115, 211] on span "1 1" at bounding box center [131, 210] width 159 height 15
type input "100"
type input "25"
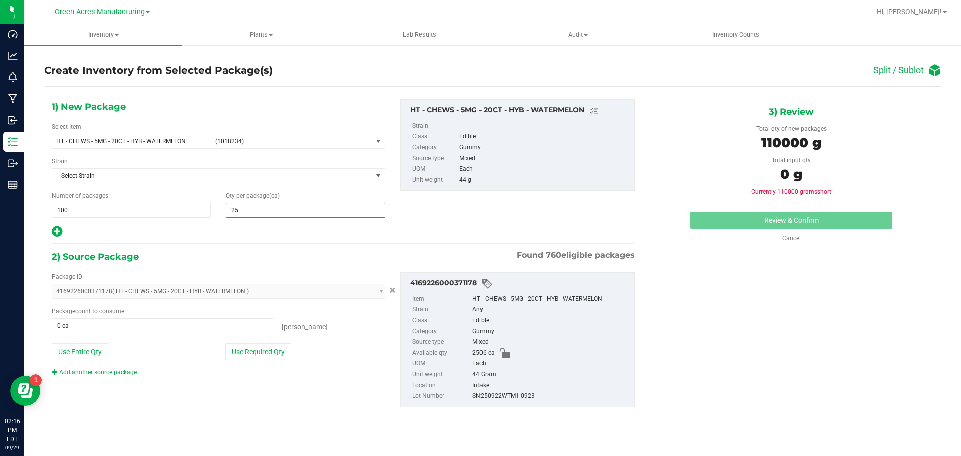
click at [64, 228] on div at bounding box center [219, 231] width 334 height 13
click at [57, 232] on icon at bounding box center [57, 231] width 11 height 13
type input "25"
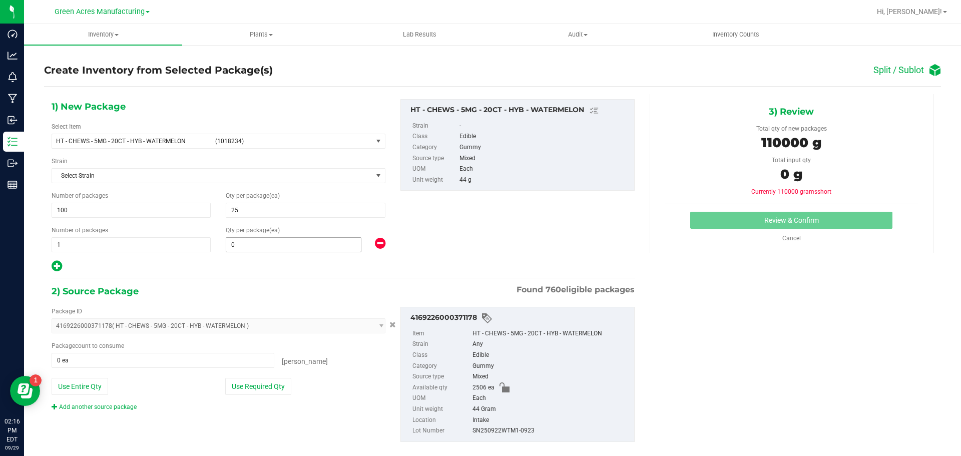
drag, startPoint x: 232, startPoint y: 234, endPoint x: 240, endPoint y: 243, distance: 12.8
click at [234, 235] on div "Qty per package (ea) 0 0" at bounding box center [305, 239] width 174 height 27
click at [240, 243] on span at bounding box center [294, 244] width 136 height 15
type input "6"
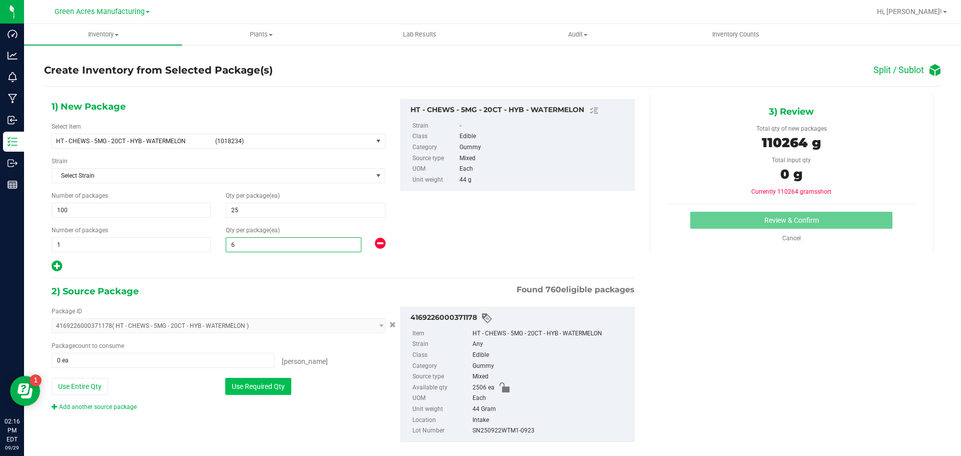
click at [252, 380] on button "Use Required Qty" at bounding box center [258, 386] width 66 height 17
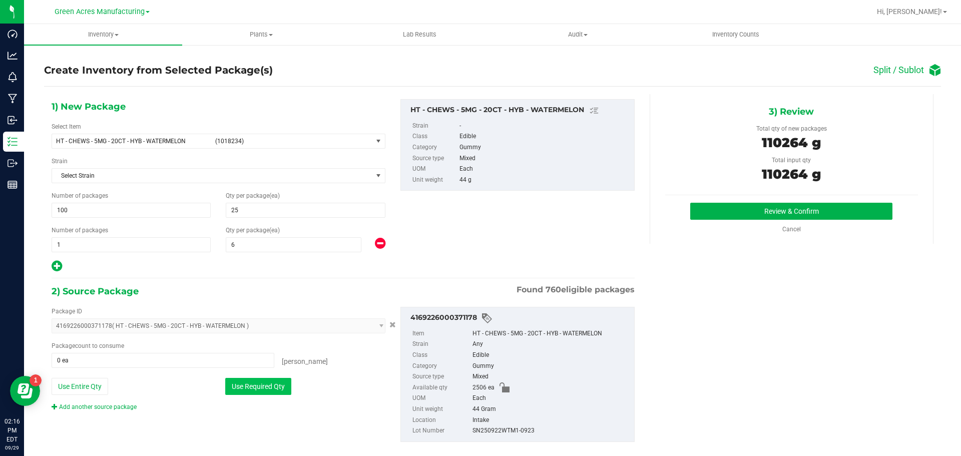
type input "2506 ea"
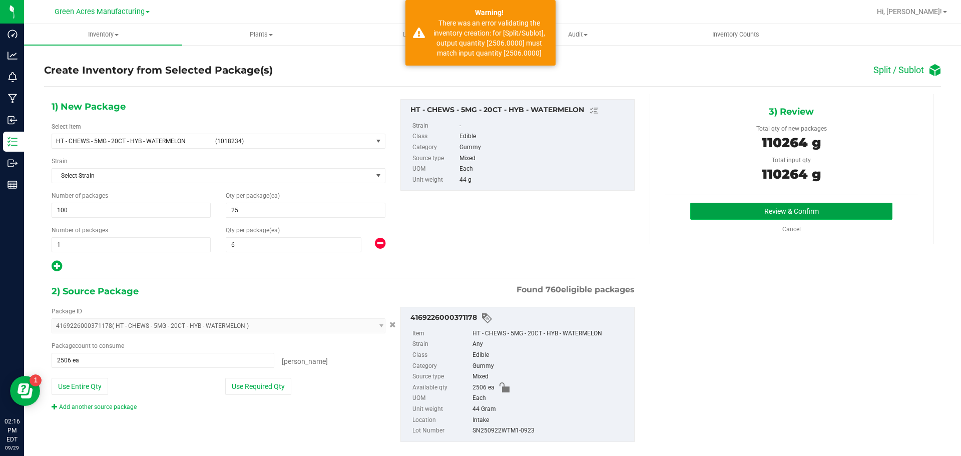
click at [757, 203] on button "Review & Confirm" at bounding box center [791, 211] width 202 height 17
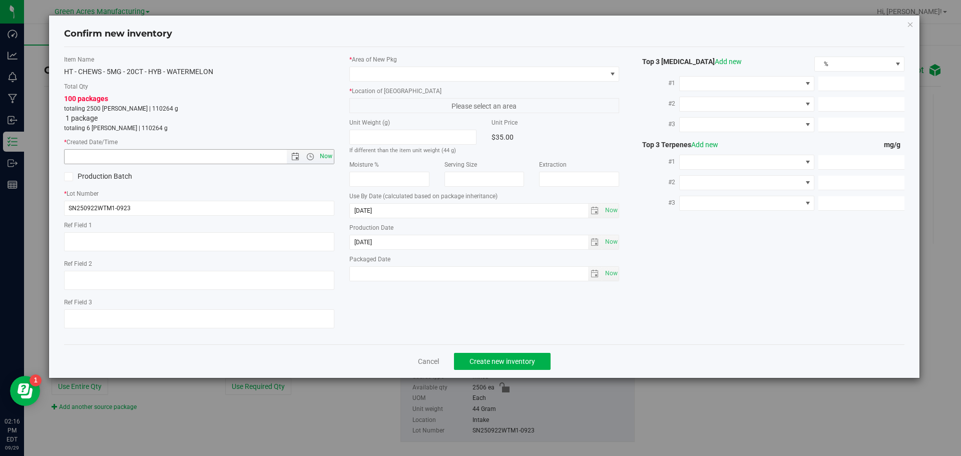
click at [328, 152] on span "Now" at bounding box center [325, 156] width 17 height 15
type input "9/29/2025 2:16 PM"
click at [432, 76] on span at bounding box center [478, 74] width 257 height 14
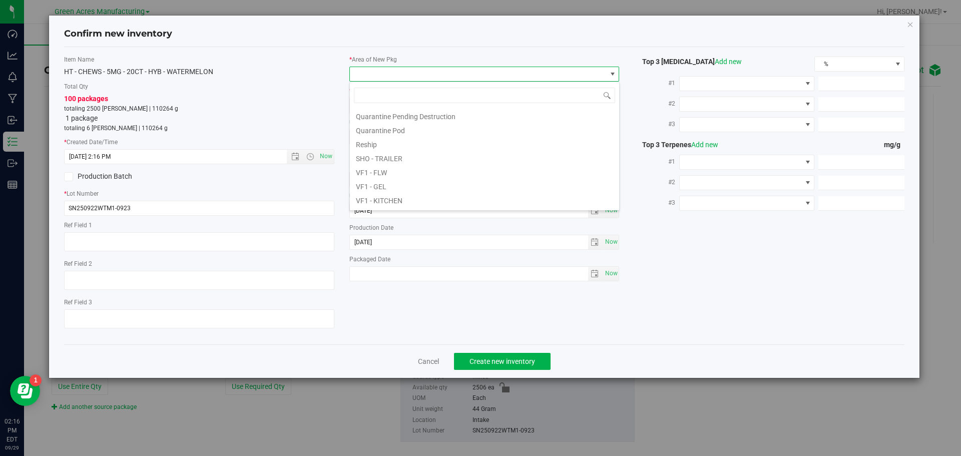
scroll to position [503, 0]
click at [398, 183] on li "VF2 - WHS" at bounding box center [484, 187] width 269 height 14
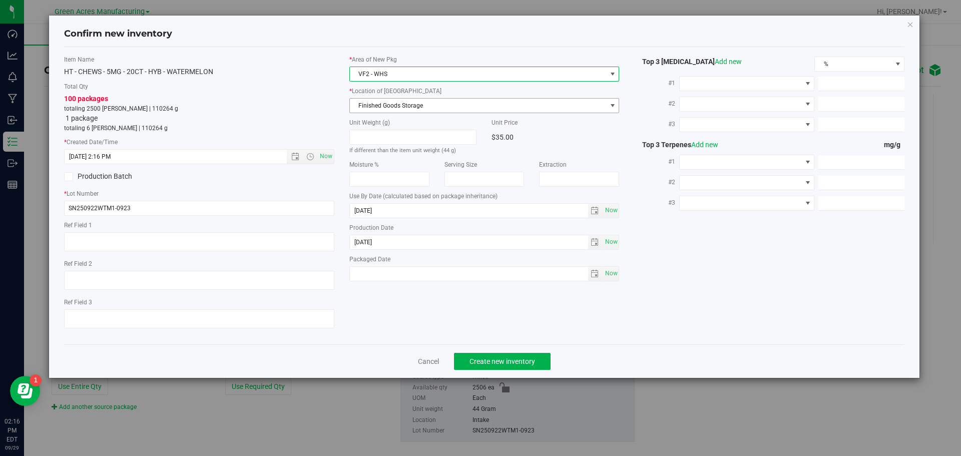
click at [395, 103] on span "Finished Goods Storage" at bounding box center [478, 106] width 257 height 14
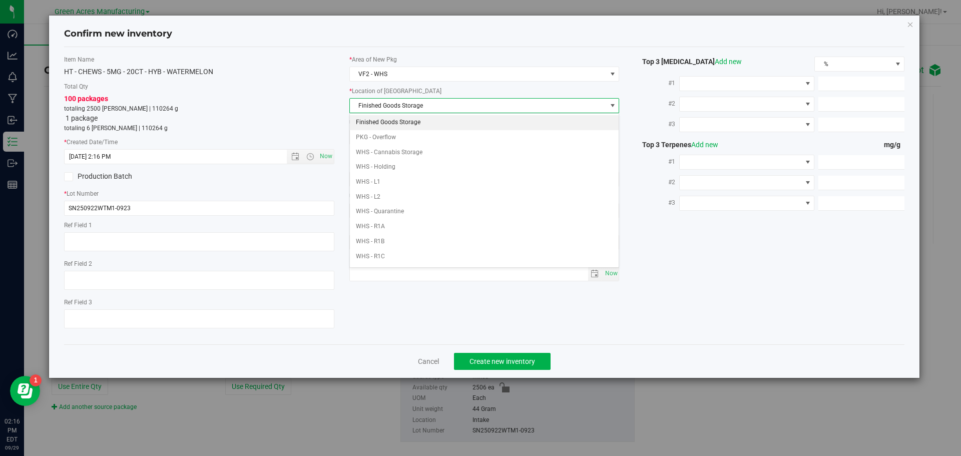
click at [397, 118] on li "Finished Goods Storage" at bounding box center [484, 122] width 269 height 15
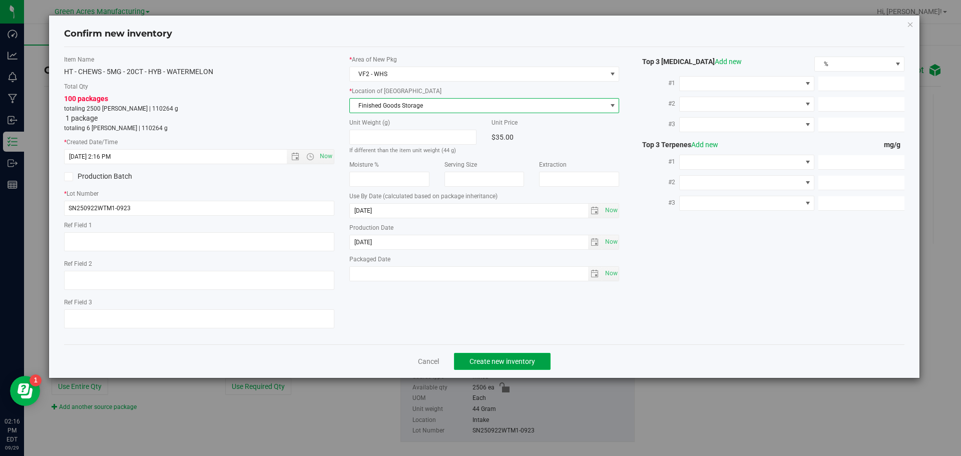
click at [482, 365] on button "Create new inventory" at bounding box center [502, 361] width 97 height 17
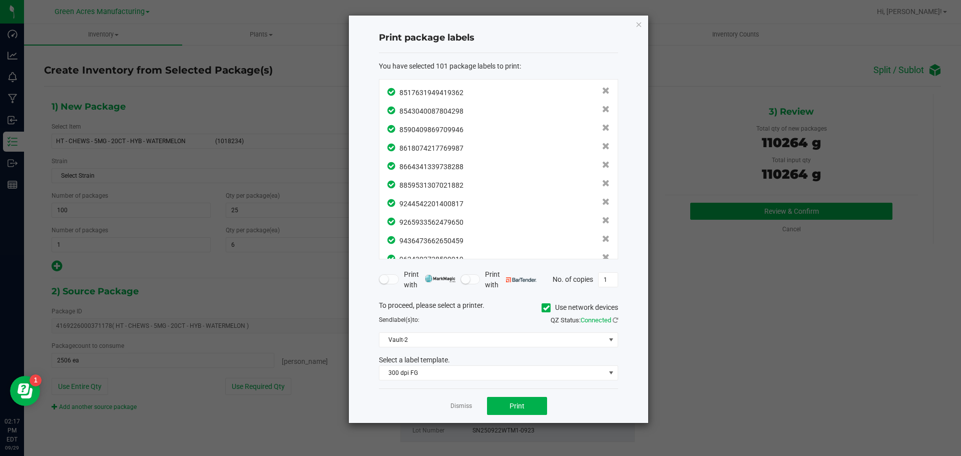
scroll to position [1700, 0]
click at [531, 398] on button "Print" at bounding box center [517, 406] width 60 height 18
click at [467, 411] on div "Dismiss Print" at bounding box center [498, 405] width 239 height 35
click at [462, 409] on link "Dismiss" at bounding box center [462, 406] width 22 height 9
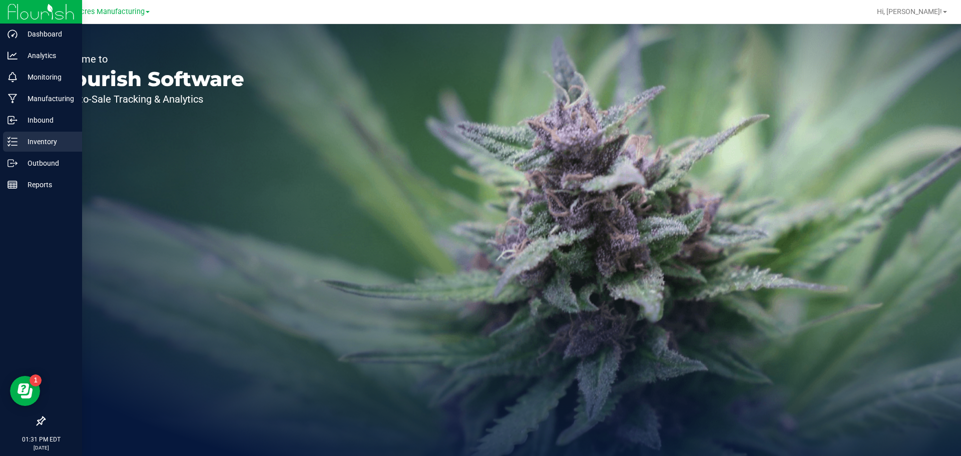
click at [17, 145] on line at bounding box center [15, 145] width 6 height 0
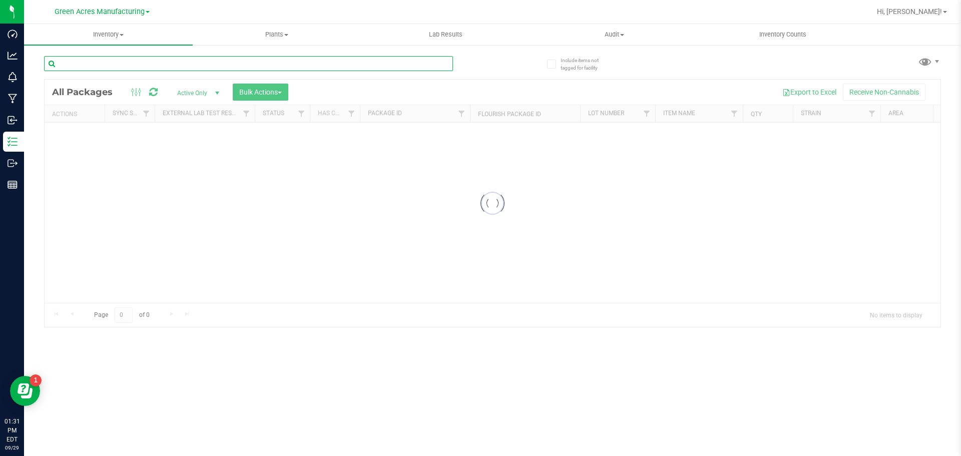
click at [212, 65] on input "text" at bounding box center [248, 63] width 409 height 15
paste input "SN250918DC1-0923"
type input "SN250918DC1-0923"
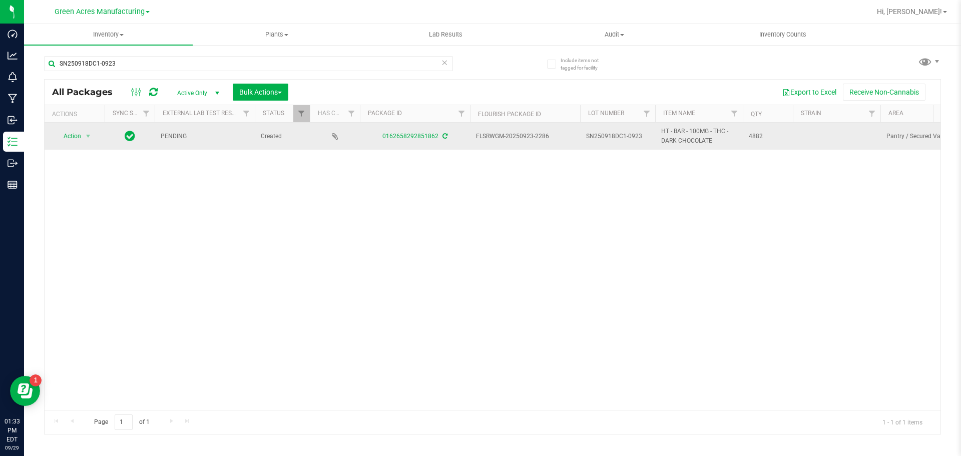
drag, startPoint x: 441, startPoint y: 137, endPoint x: 432, endPoint y: 140, distance: 9.7
click at [443, 137] on icon at bounding box center [445, 136] width 5 height 6
click at [87, 136] on span "select" at bounding box center [88, 136] width 8 height 8
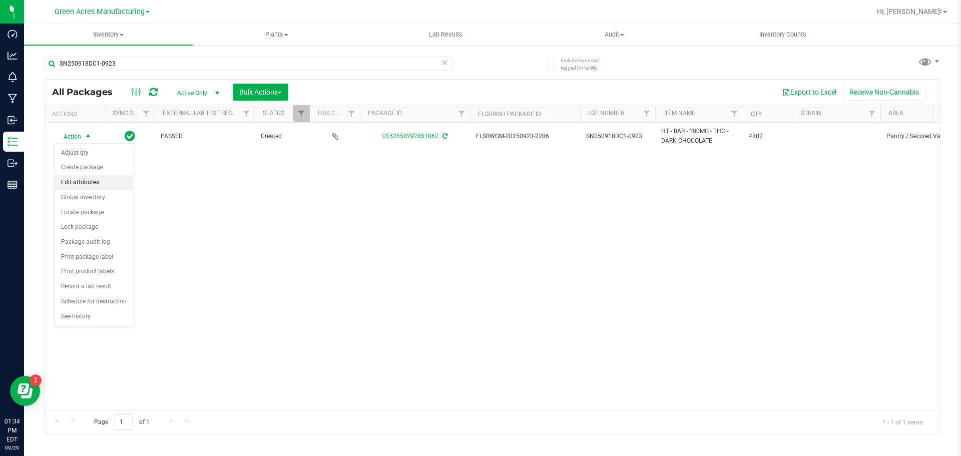
click at [101, 181] on li "Edit attributes" at bounding box center [94, 182] width 78 height 15
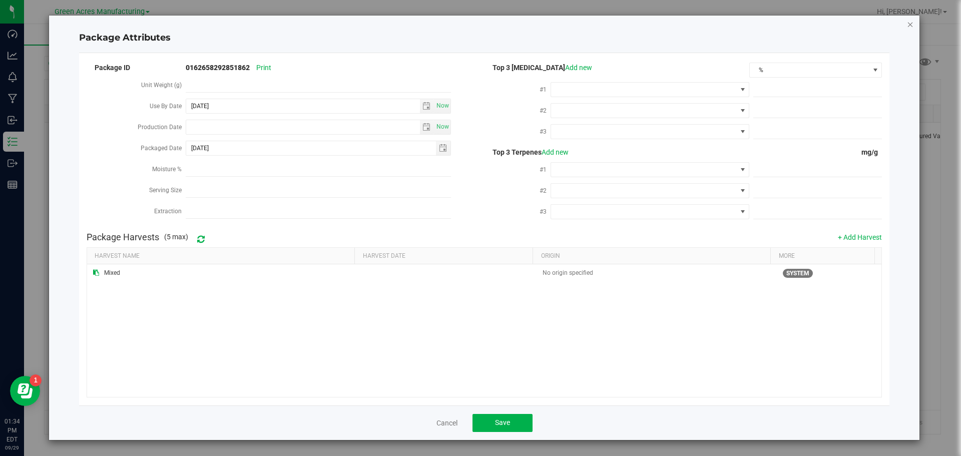
click at [907, 29] on icon "Close modal" at bounding box center [910, 24] width 7 height 12
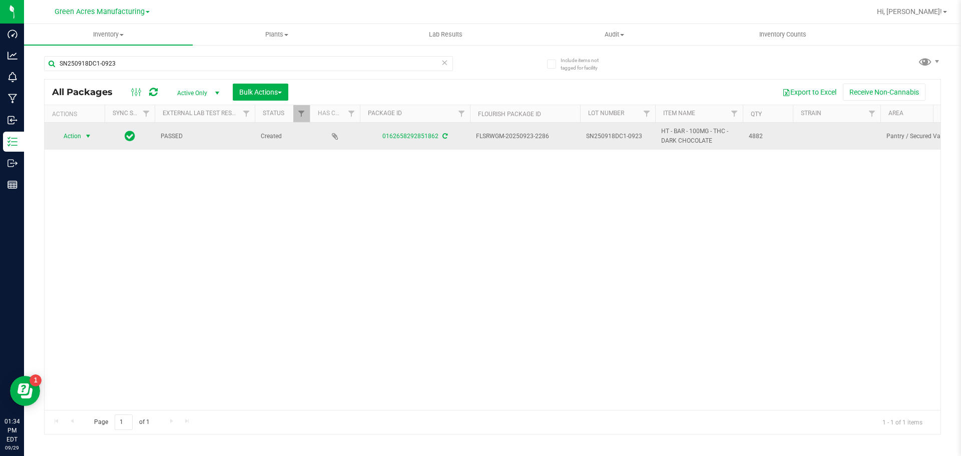
click at [78, 140] on span "Action" at bounding box center [68, 136] width 27 height 14
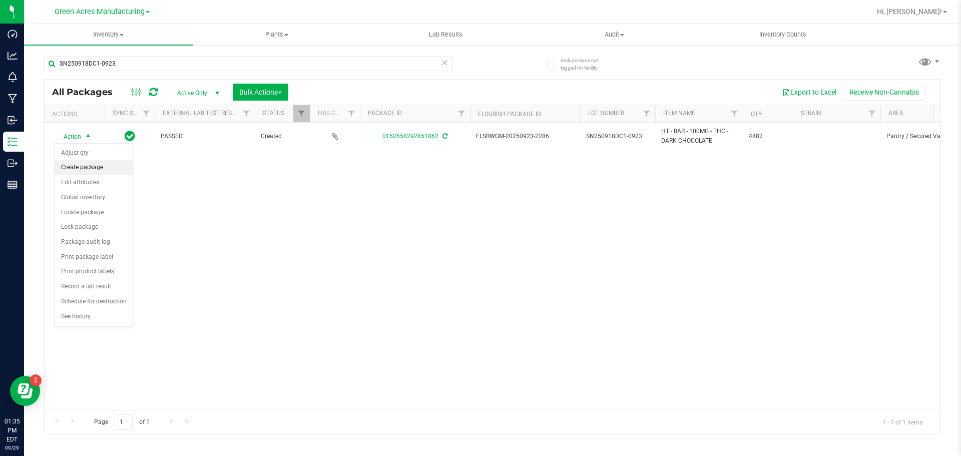
click at [89, 170] on li "Create package" at bounding box center [94, 167] width 78 height 15
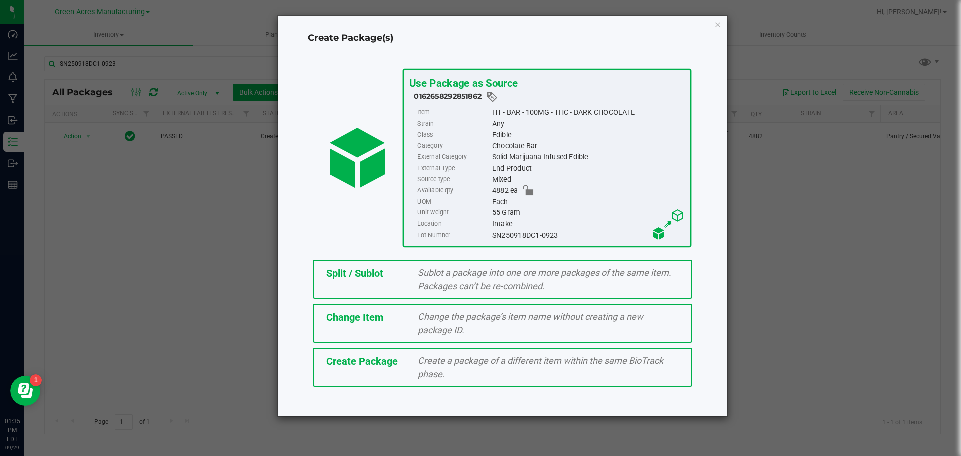
click at [371, 364] on span "Create Package" at bounding box center [362, 361] width 72 height 12
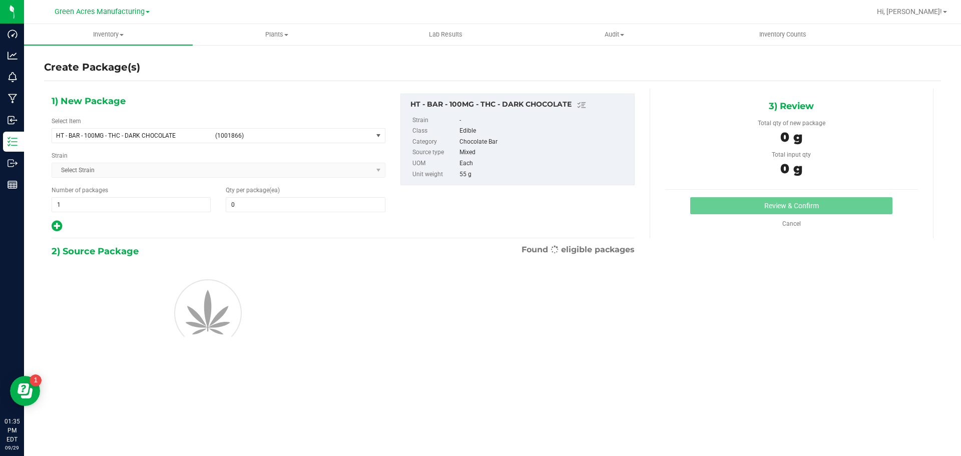
type input "0"
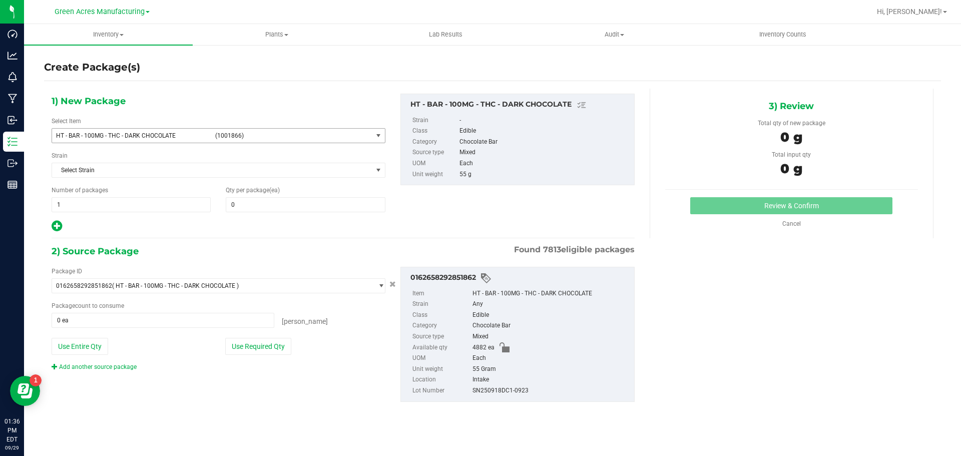
click at [329, 136] on span "(1001866)" at bounding box center [291, 135] width 153 height 7
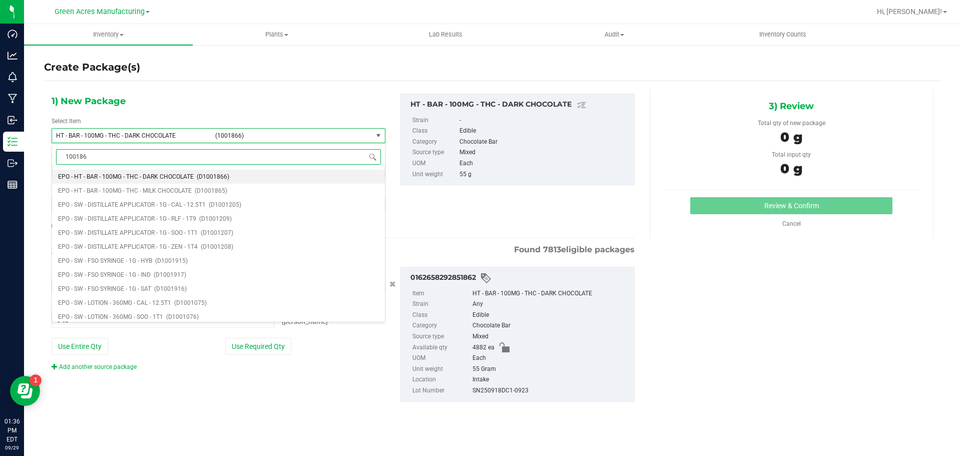
type input "1001866"
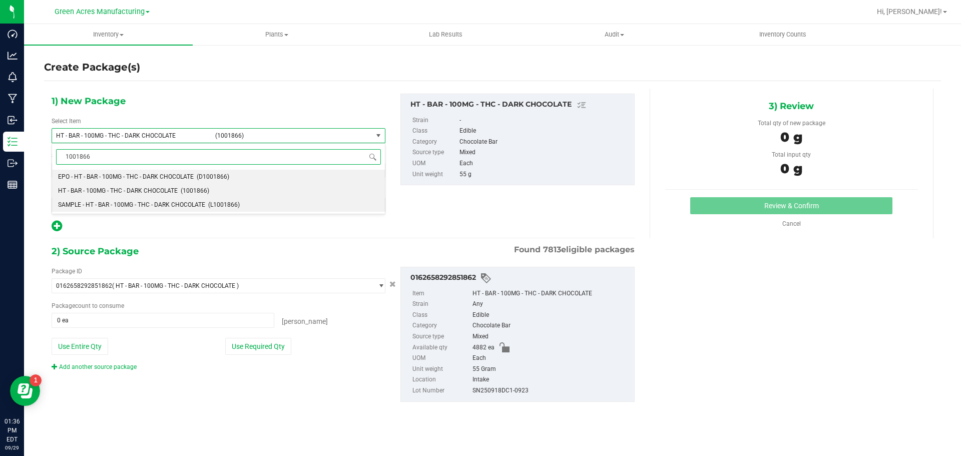
click at [200, 200] on li "SAMPLE - HT - BAR - 100MG - THC - DARK CHOCOLATE (L1001866)" at bounding box center [218, 205] width 333 height 14
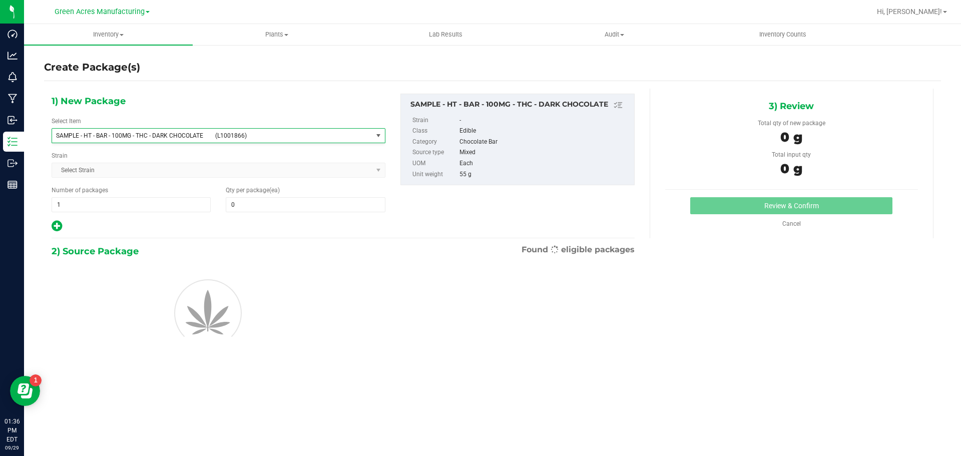
type input "0"
click at [90, 206] on span "1 1" at bounding box center [131, 204] width 159 height 15
type input "2"
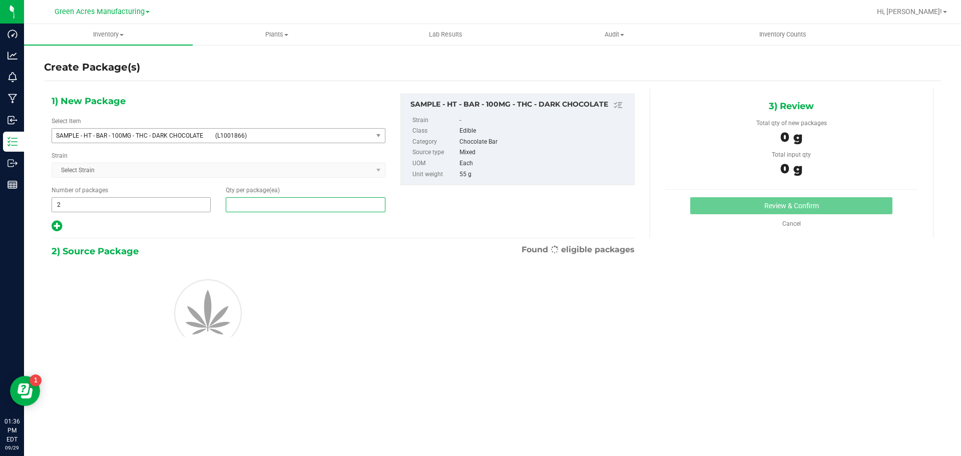
type input "1"
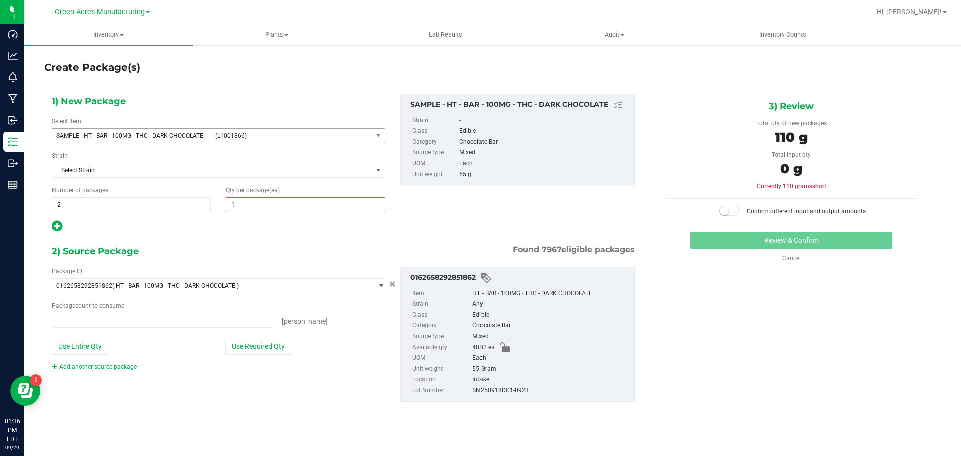
type input "0 ea"
type input "1"
click at [255, 358] on div "Package ID 0162658292851862 ( HT - BAR - 100MG - THC - DARK CHOCOLATE ) 0000518…" at bounding box center [218, 319] width 349 height 105
click at [256, 352] on button "Use Required Qty" at bounding box center [258, 346] width 66 height 17
type input "2 ea"
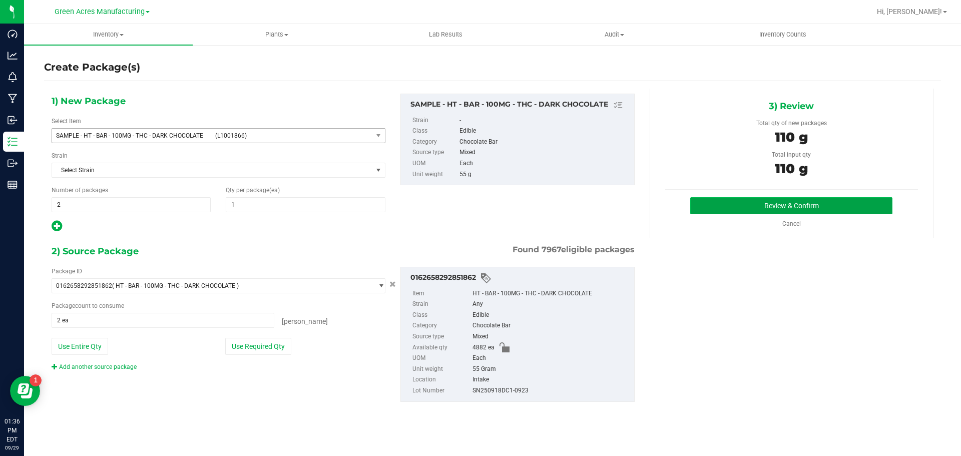
click at [697, 211] on button "Review & Confirm" at bounding box center [791, 205] width 202 height 17
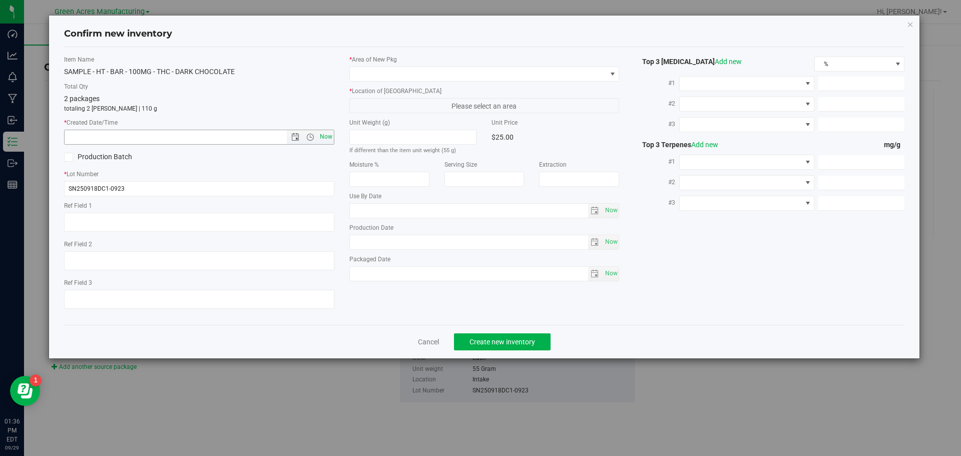
click at [325, 136] on span "Now" at bounding box center [325, 137] width 17 height 15
type input "[DATE] 1:36 PM"
type input "2026-03-31"
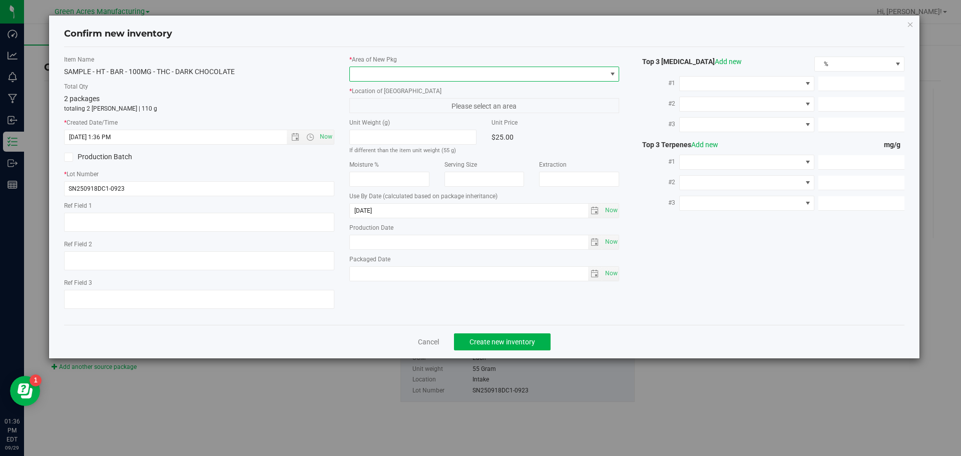
click at [395, 70] on span at bounding box center [478, 74] width 257 height 14
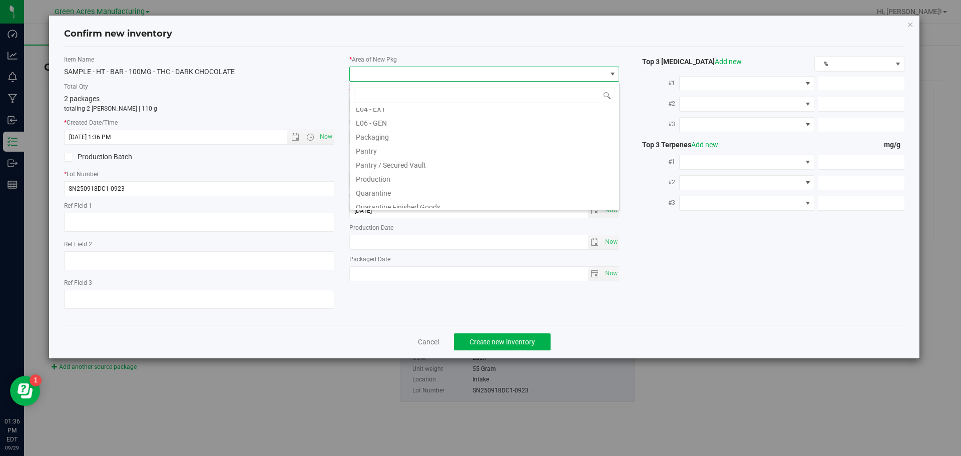
scroll to position [250, 0]
click at [400, 161] on li "Pantry / Secured Vault" at bounding box center [484, 159] width 269 height 14
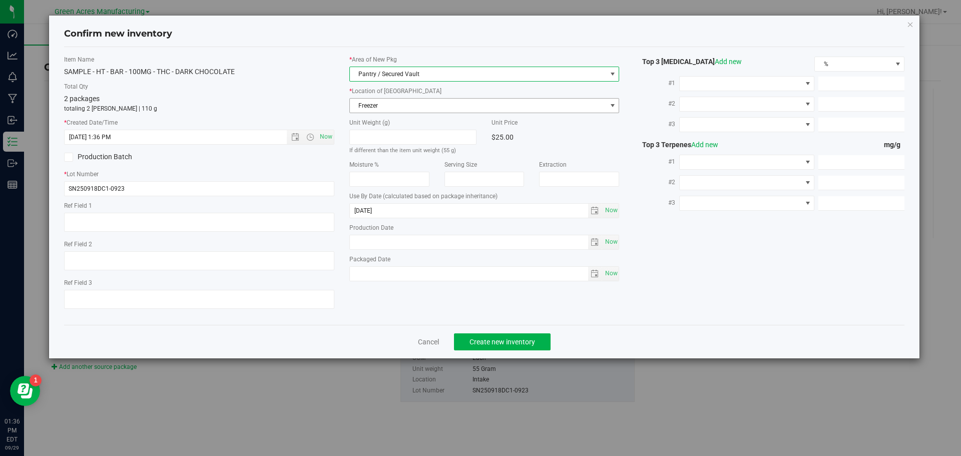
click at [405, 106] on span "Freezer" at bounding box center [478, 106] width 257 height 14
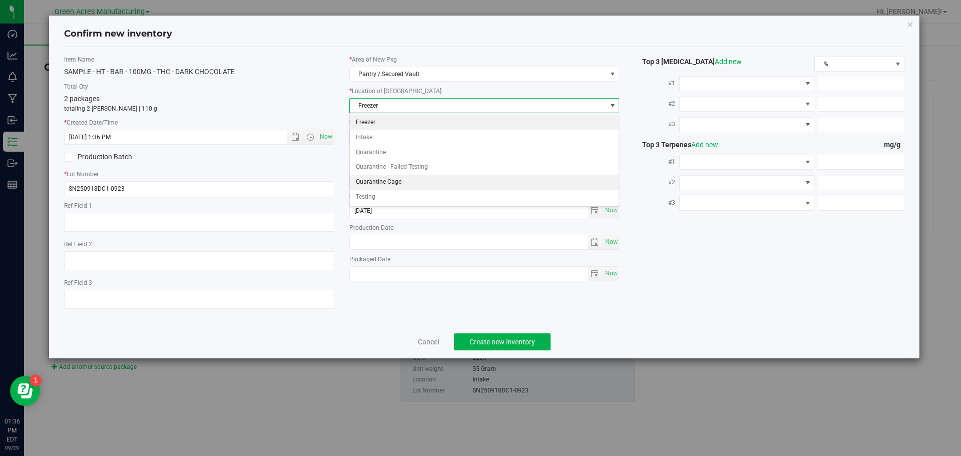
click at [399, 183] on li "Quarantine Cage" at bounding box center [484, 182] width 269 height 15
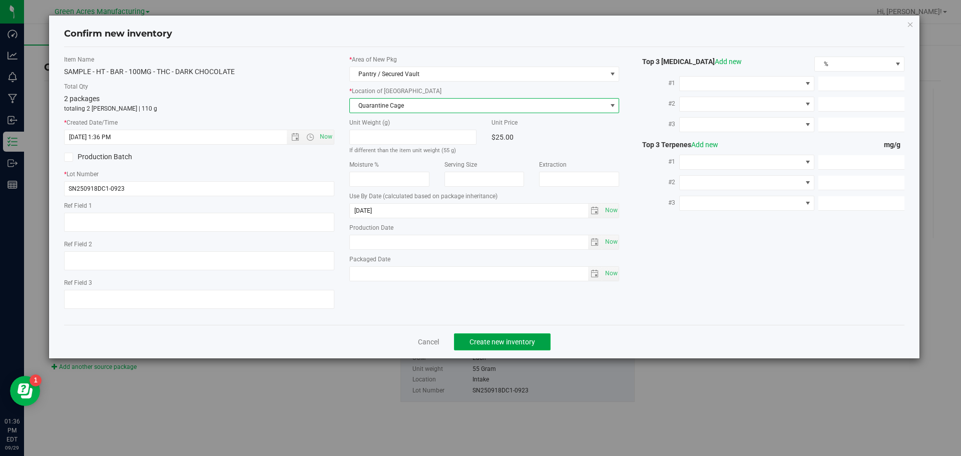
click at [478, 338] on span "Create new inventory" at bounding box center [503, 342] width 66 height 8
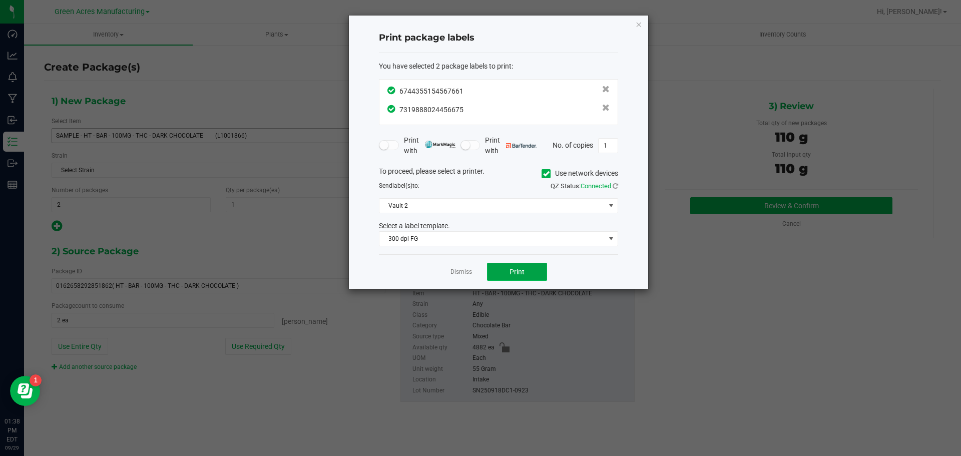
click at [536, 267] on button "Print" at bounding box center [517, 272] width 60 height 18
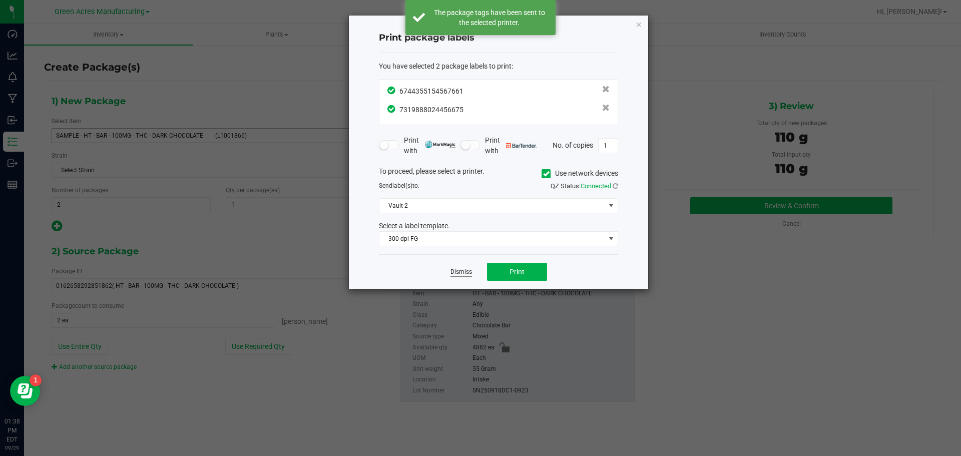
click at [469, 276] on link "Dismiss" at bounding box center [462, 272] width 22 height 9
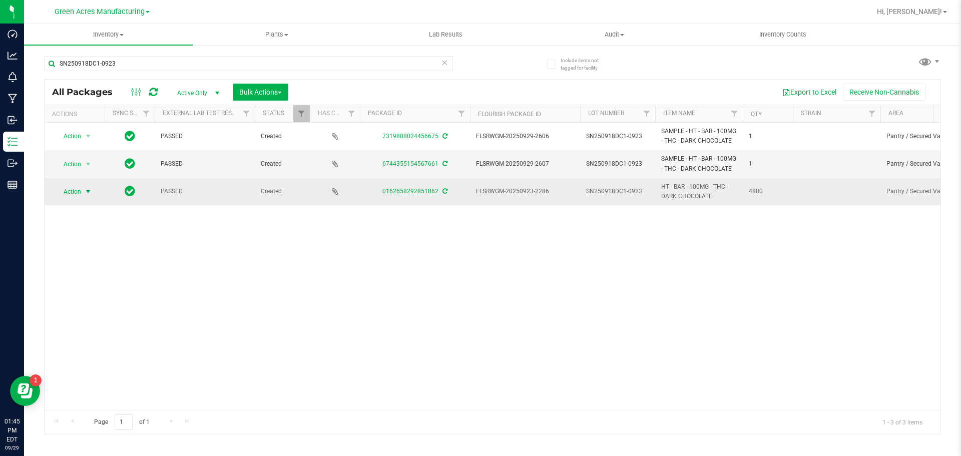
click at [82, 193] on span "select" at bounding box center [88, 192] width 13 height 14
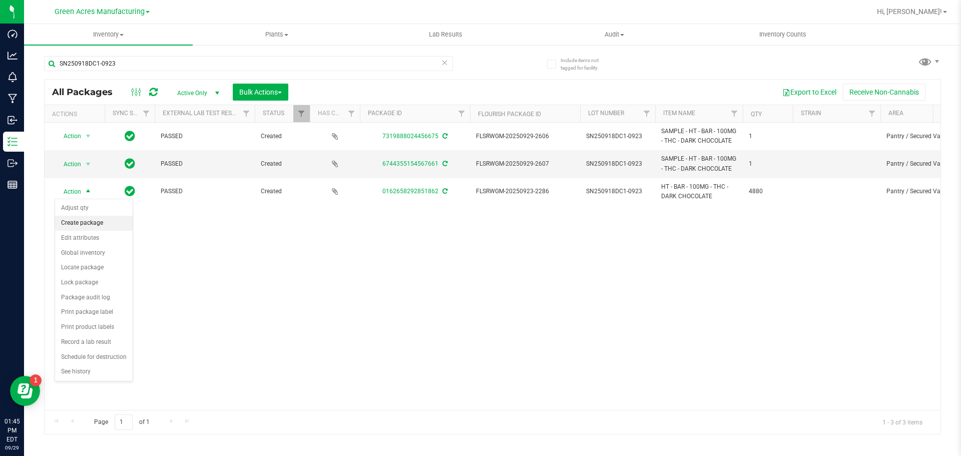
click at [87, 222] on li "Create package" at bounding box center [94, 223] width 78 height 15
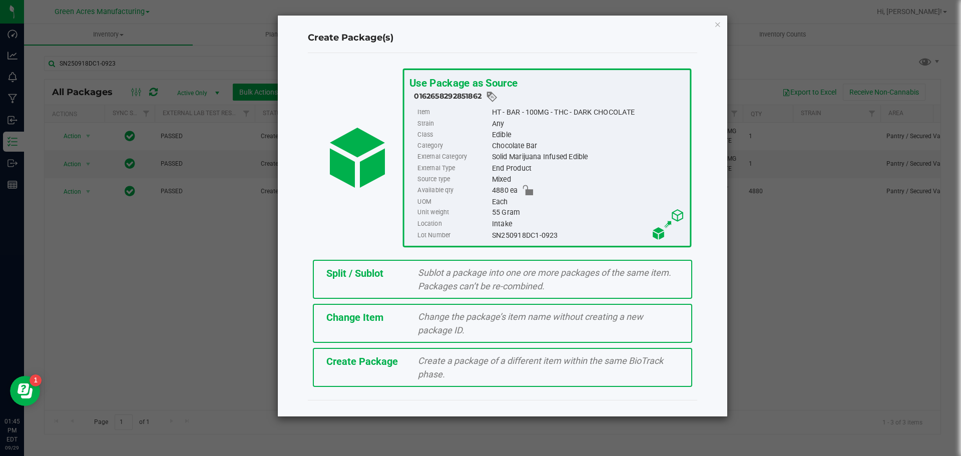
click at [374, 280] on div "Split / Sublot" at bounding box center [365, 273] width 92 height 15
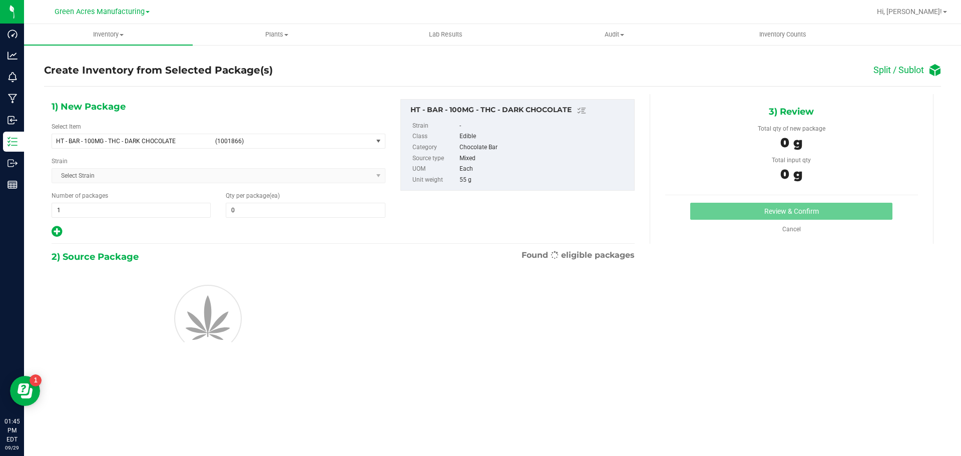
type input "0"
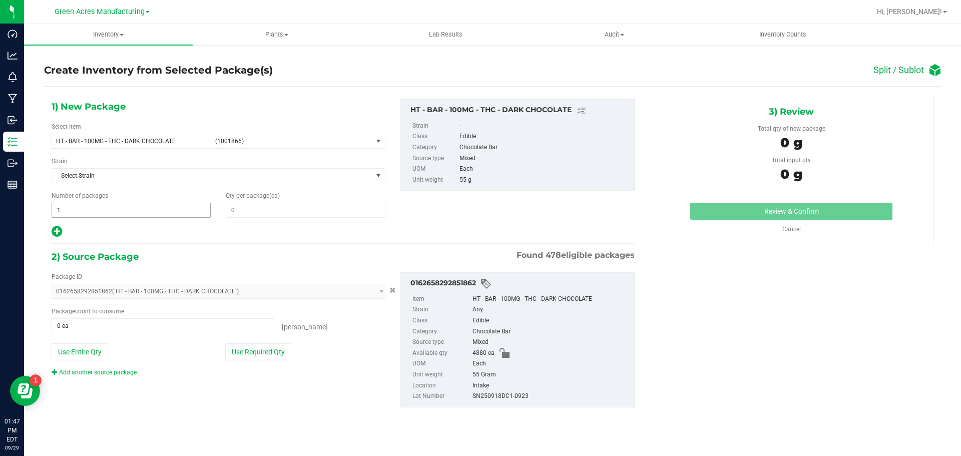
click at [117, 211] on span "1 1" at bounding box center [131, 210] width 159 height 15
type input "97"
type input "50"
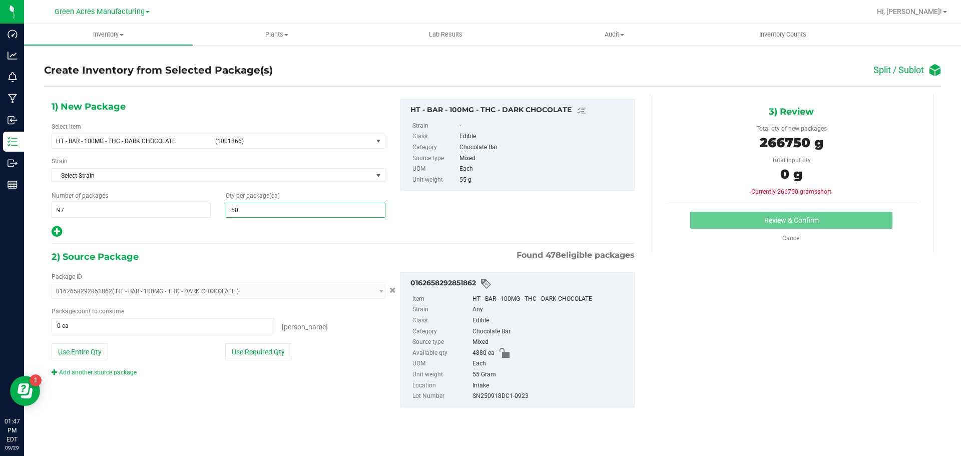
click at [60, 233] on icon at bounding box center [57, 231] width 11 height 13
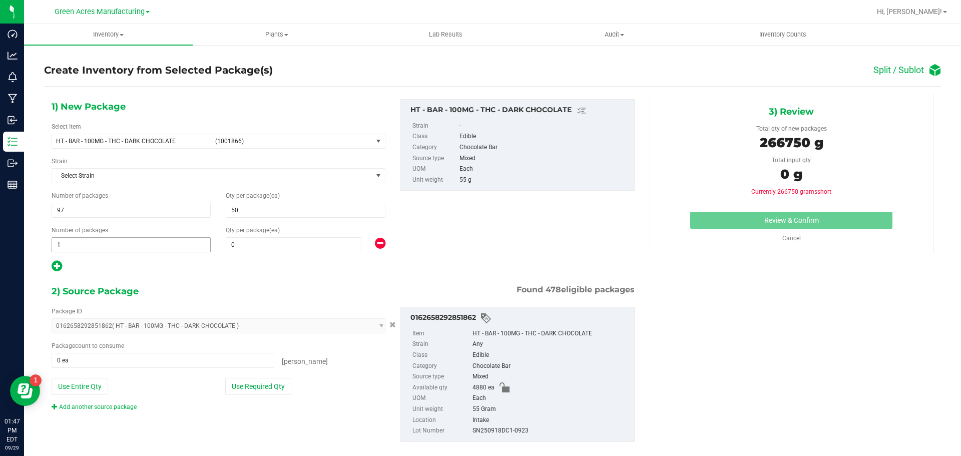
type input "50"
click at [234, 247] on span at bounding box center [294, 244] width 136 height 15
type input "30"
click at [267, 389] on button "Use Required Qty" at bounding box center [258, 386] width 66 height 17
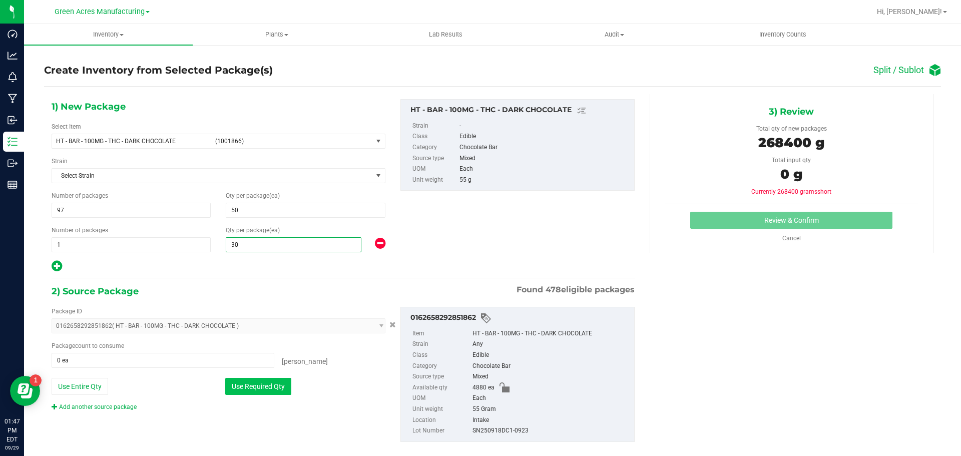
type input "4880 ea"
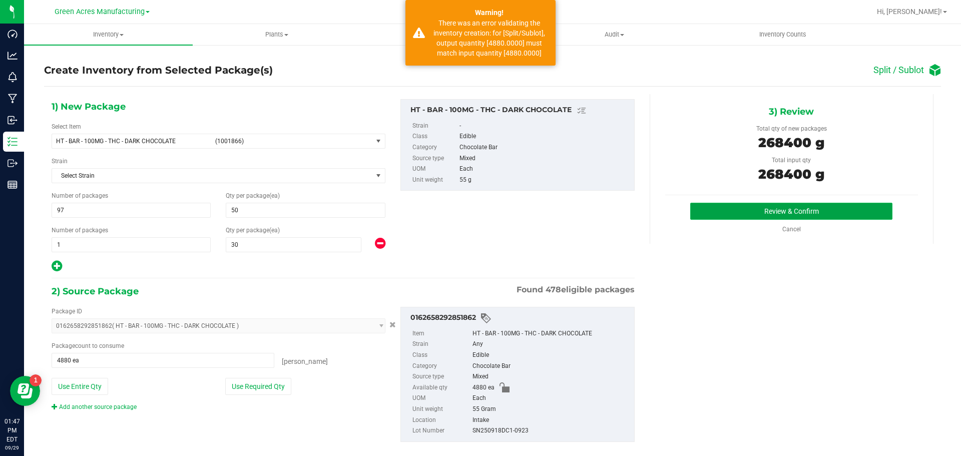
click at [733, 213] on button "Review & Confirm" at bounding box center [791, 211] width 202 height 17
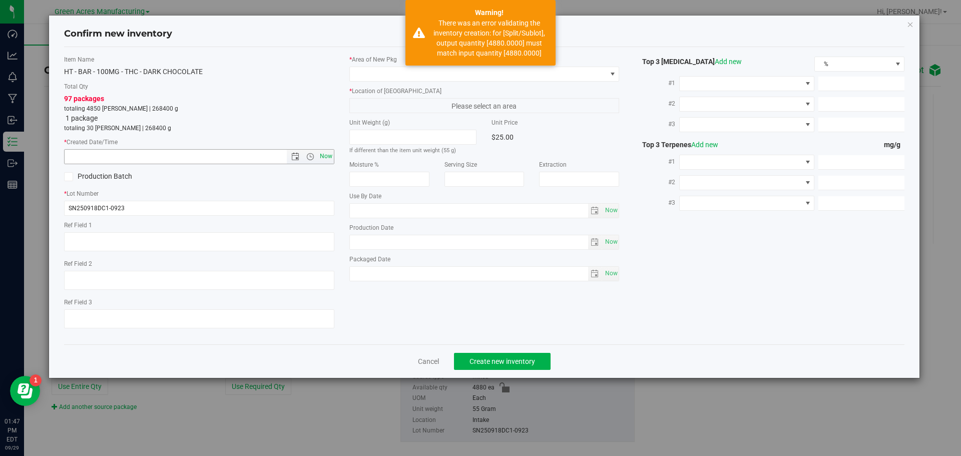
click at [331, 155] on span "Now" at bounding box center [325, 156] width 17 height 15
type input "9/29/2025 1:47 PM"
type input "2026-03-31"
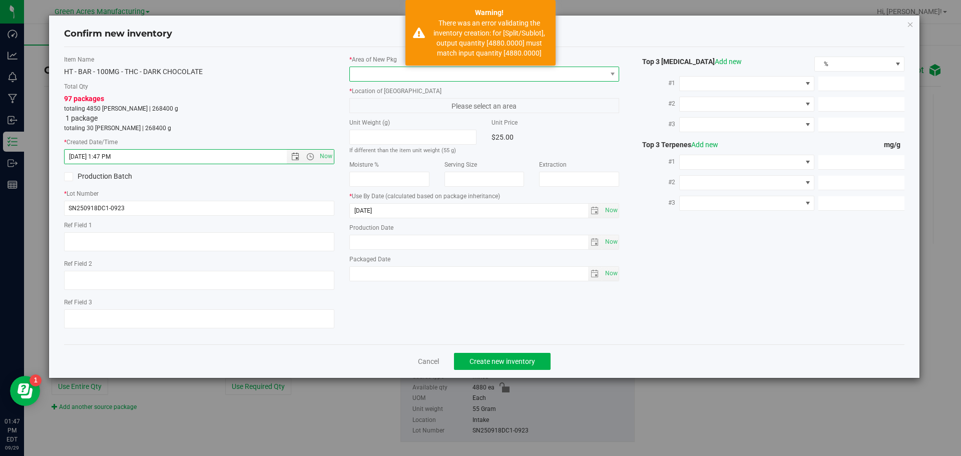
click at [373, 73] on span at bounding box center [478, 74] width 257 height 14
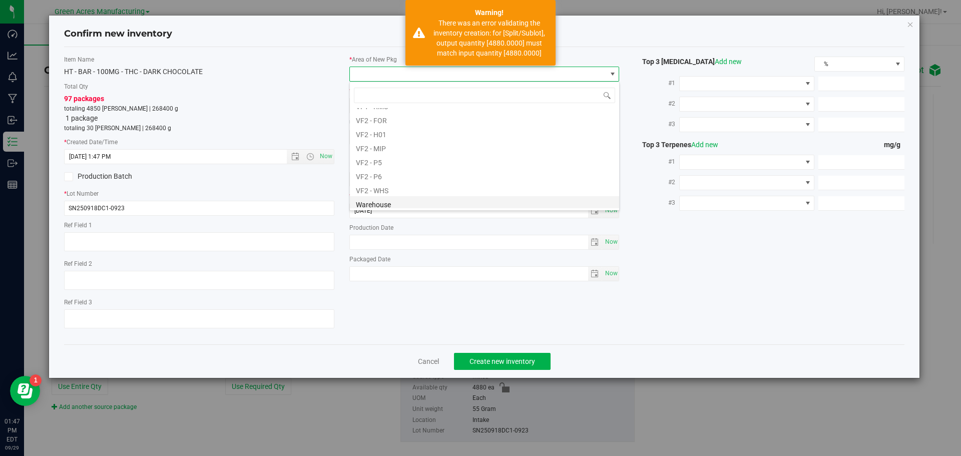
scroll to position [503, 0]
click at [413, 182] on li "VF2 - WHS" at bounding box center [484, 187] width 269 height 14
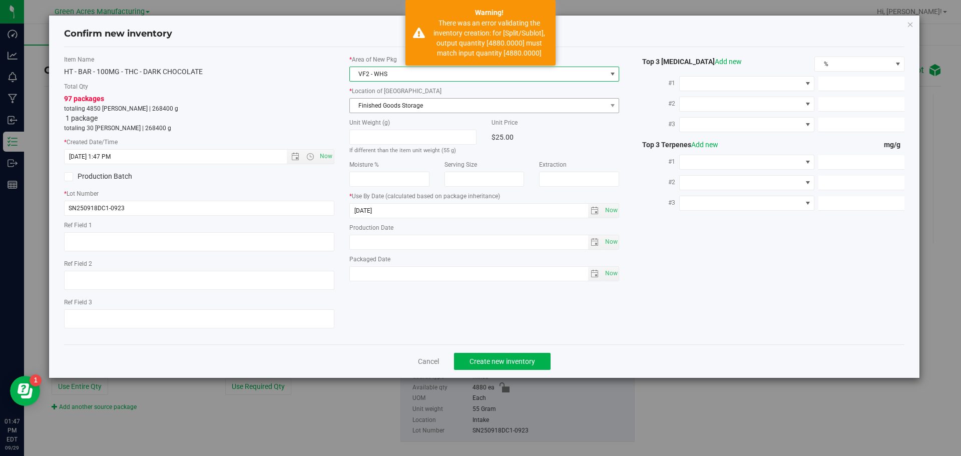
click at [415, 102] on span "Finished Goods Storage" at bounding box center [478, 106] width 257 height 14
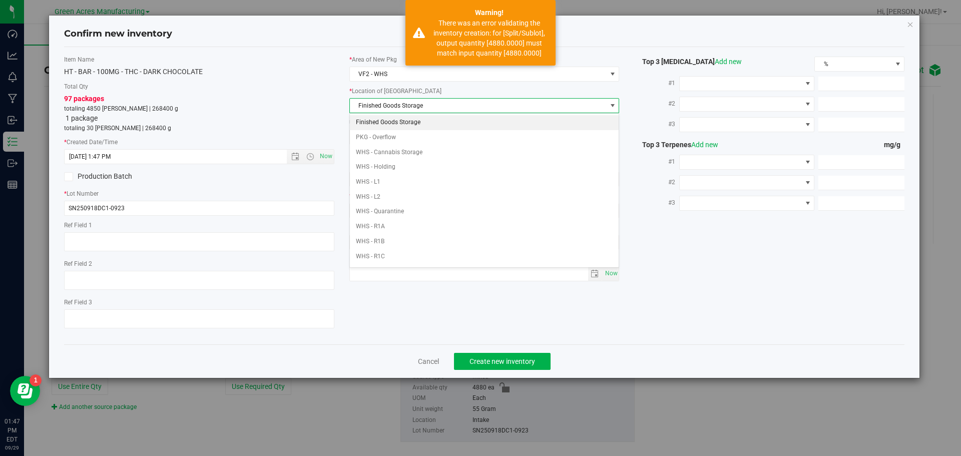
click at [421, 119] on li "Finished Goods Storage" at bounding box center [484, 122] width 269 height 15
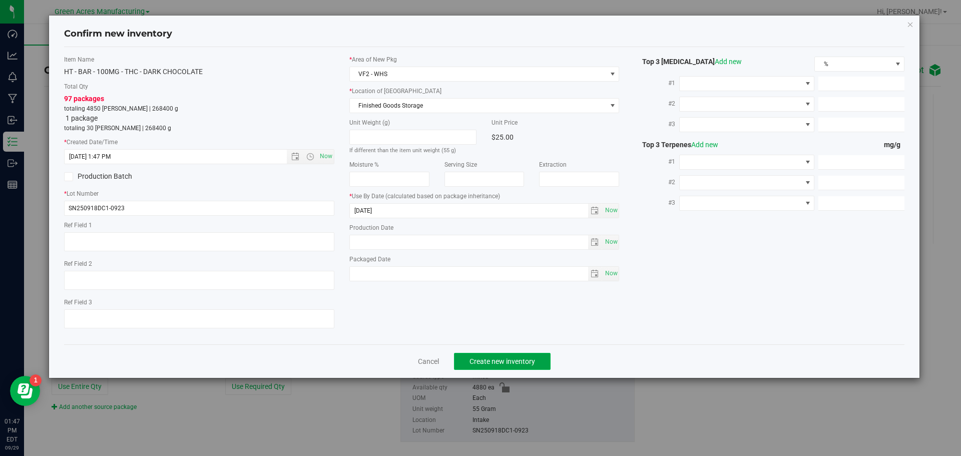
click at [479, 363] on span "Create new inventory" at bounding box center [503, 361] width 66 height 8
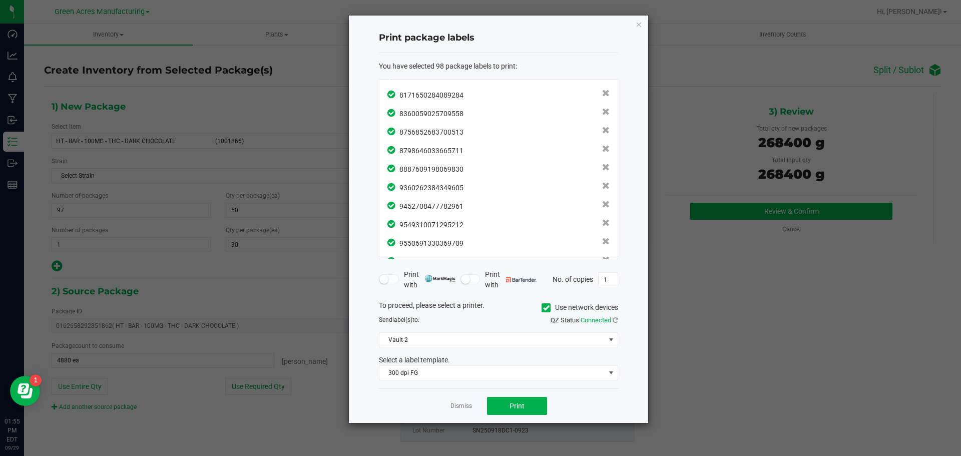
scroll to position [1644, 0]
click at [529, 413] on button "Print" at bounding box center [517, 406] width 60 height 18
click at [465, 405] on link "Dismiss" at bounding box center [462, 406] width 22 height 9
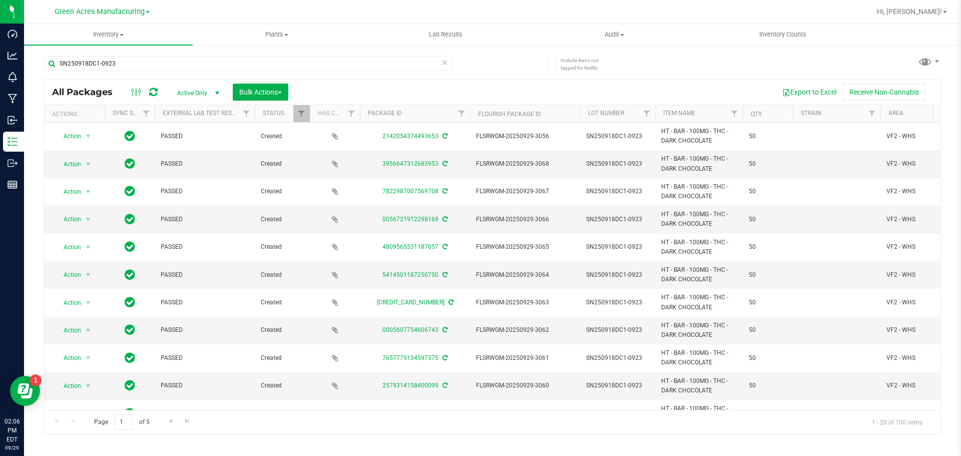
click at [446, 67] on icon at bounding box center [444, 62] width 7 height 12
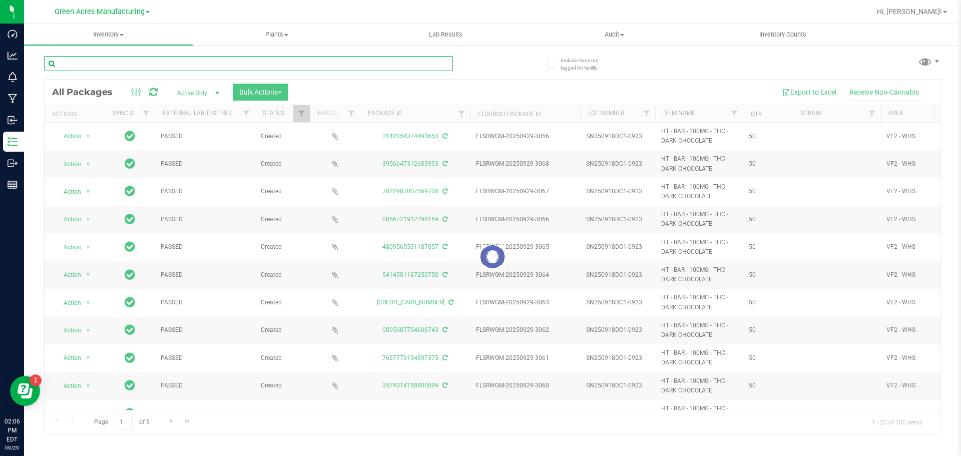
click at [401, 66] on input "text" at bounding box center [248, 63] width 409 height 15
paste input "SN250911PEP1-0923"
type input "SN250911PEP1-0923"
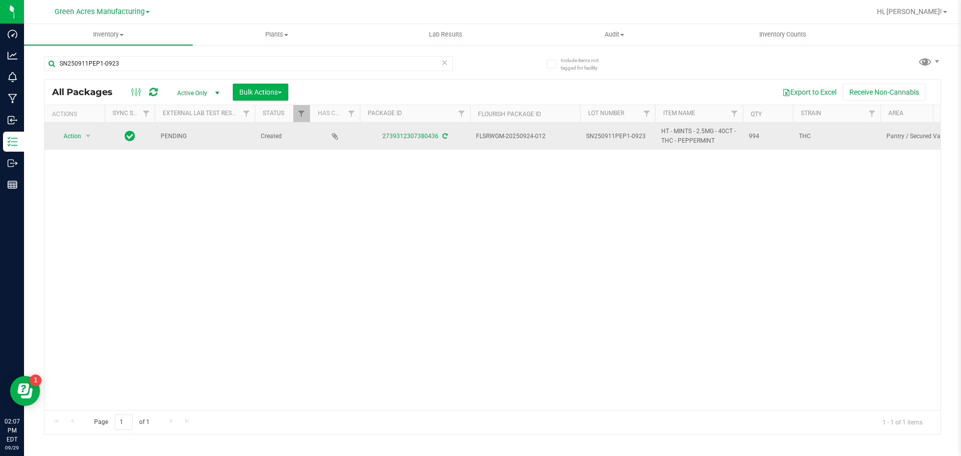
click at [445, 135] on icon at bounding box center [445, 136] width 5 height 6
click at [88, 138] on span "select" at bounding box center [88, 136] width 8 height 8
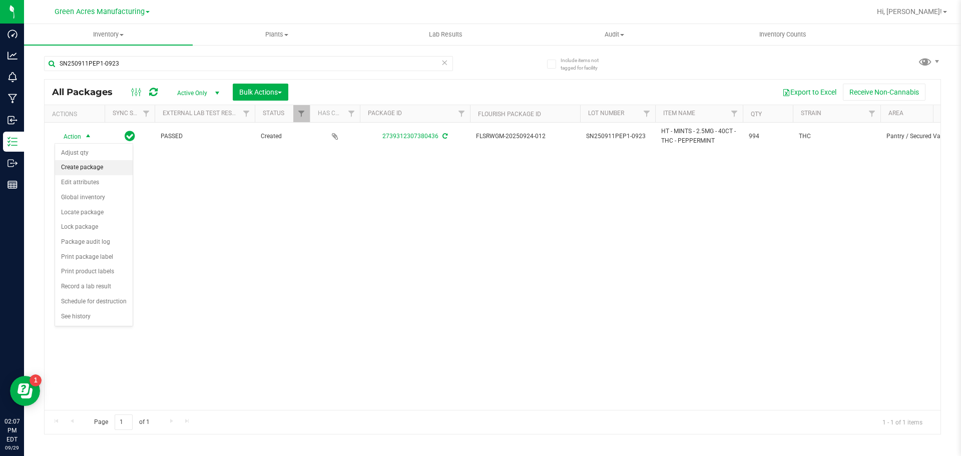
click at [83, 168] on li "Create package" at bounding box center [94, 167] width 78 height 15
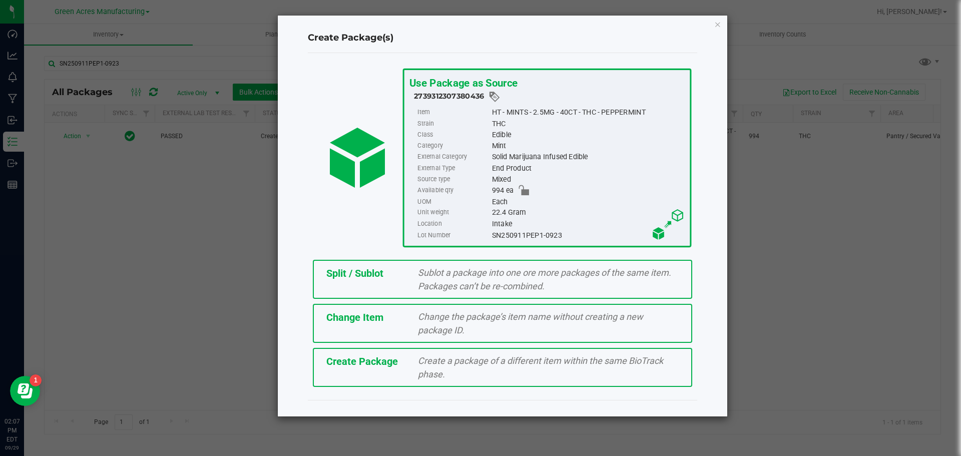
click at [371, 360] on span "Create Package" at bounding box center [362, 361] width 72 height 12
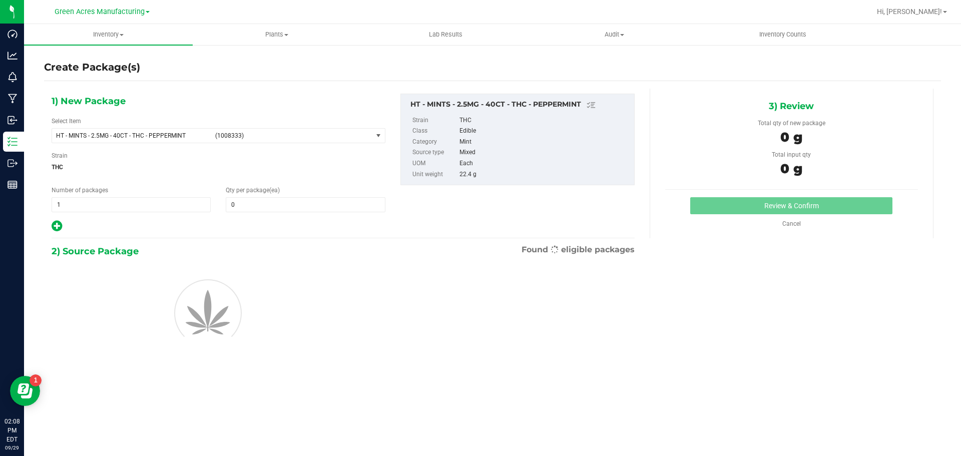
type input "0"
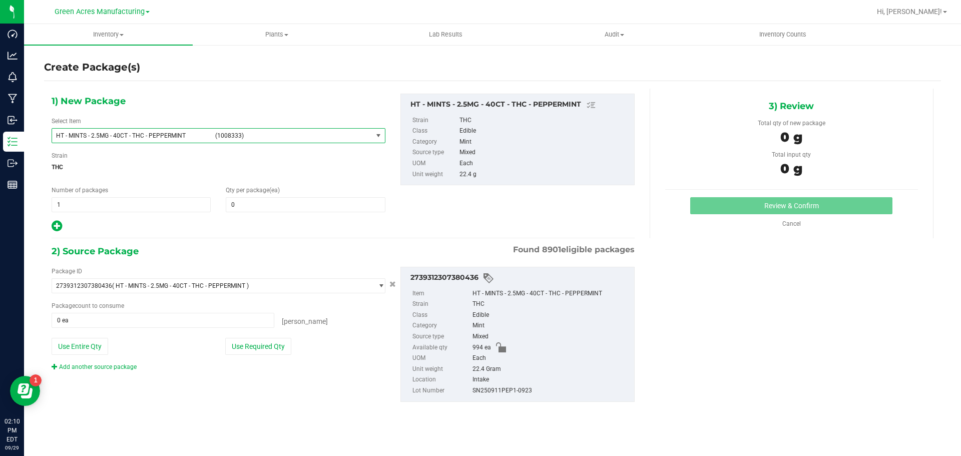
click at [205, 139] on span "HT - MINTS - 2.5MG - 40CT - THC - PEPPERMINT (1008333)" at bounding box center [212, 136] width 320 height 14
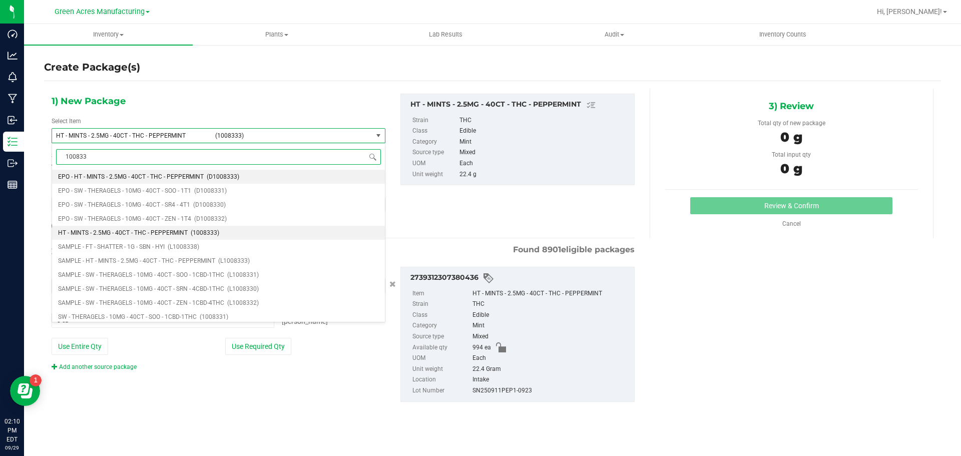
type input "1008333"
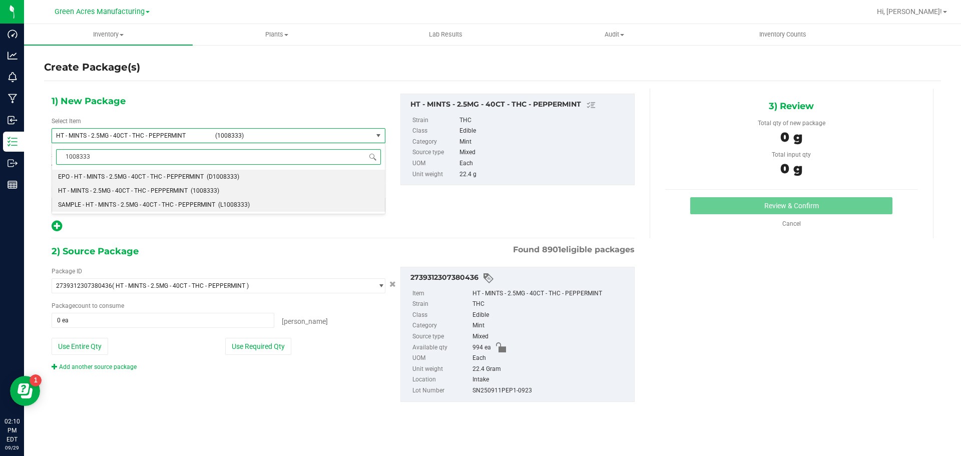
click at [151, 202] on span "SAMPLE - HT - MINTS - 2.5MG - 40CT - THC - PEPPERMINT" at bounding box center [136, 204] width 157 height 7
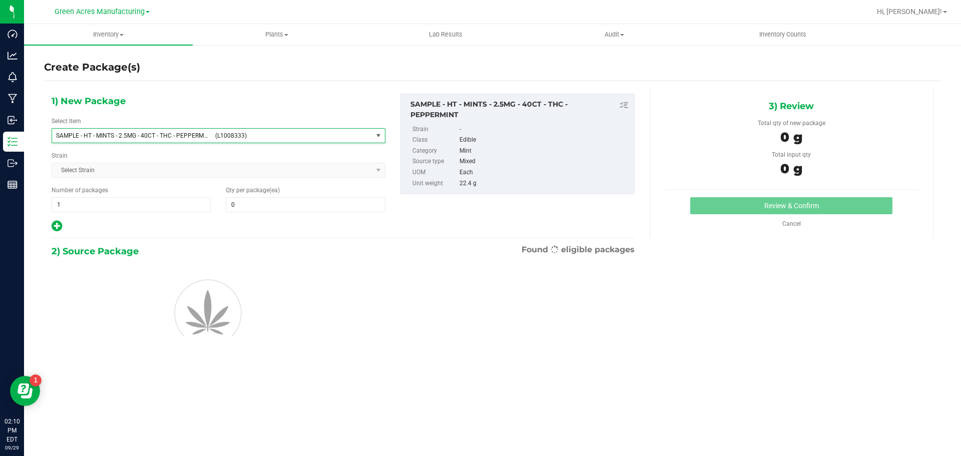
type input "0"
click at [102, 207] on span "1 1" at bounding box center [131, 204] width 159 height 15
type input "2"
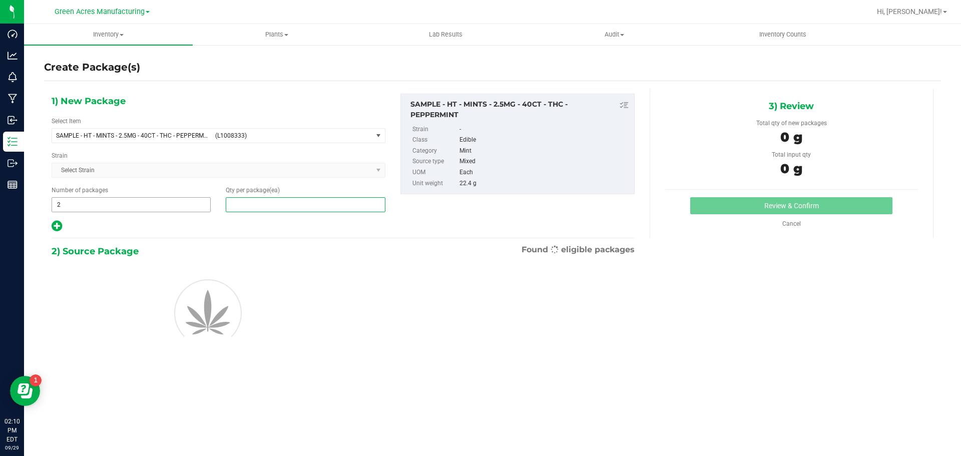
type input "1"
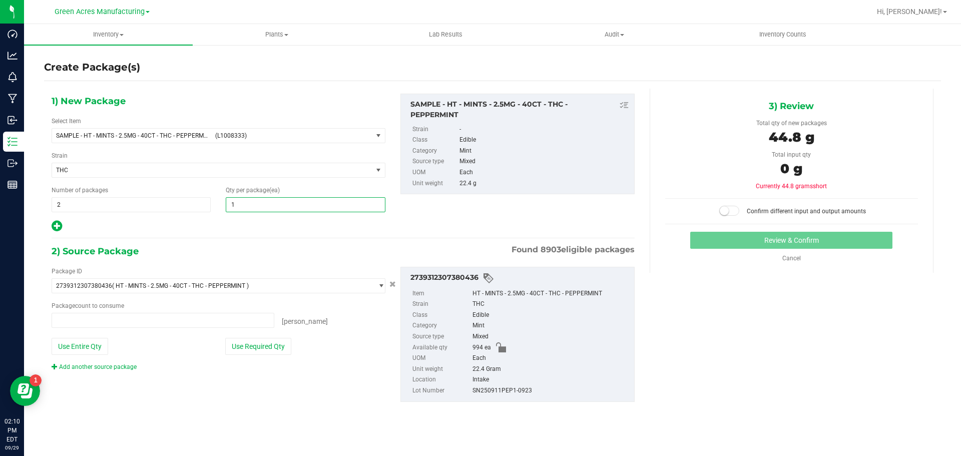
type input "0 ea"
type input "1"
click at [274, 353] on button "Use Required Qty" at bounding box center [258, 346] width 66 height 17
type input "2 ea"
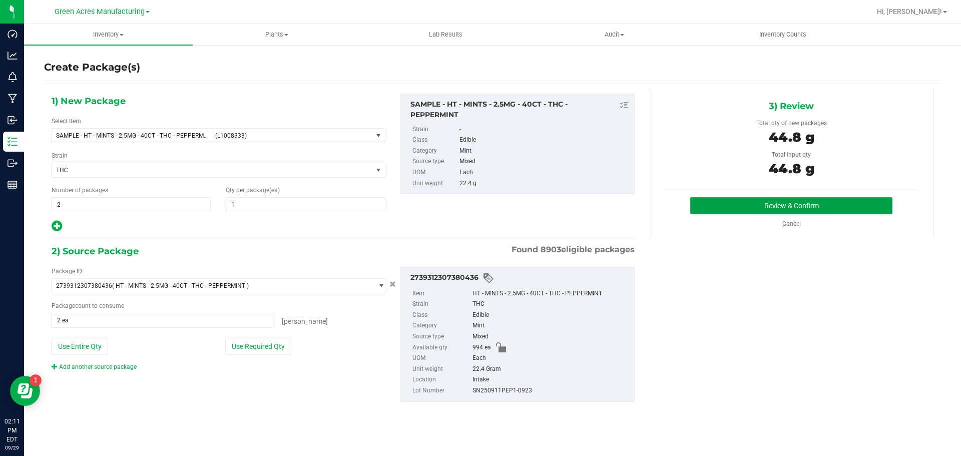
click at [715, 203] on button "Review & Confirm" at bounding box center [791, 205] width 202 height 17
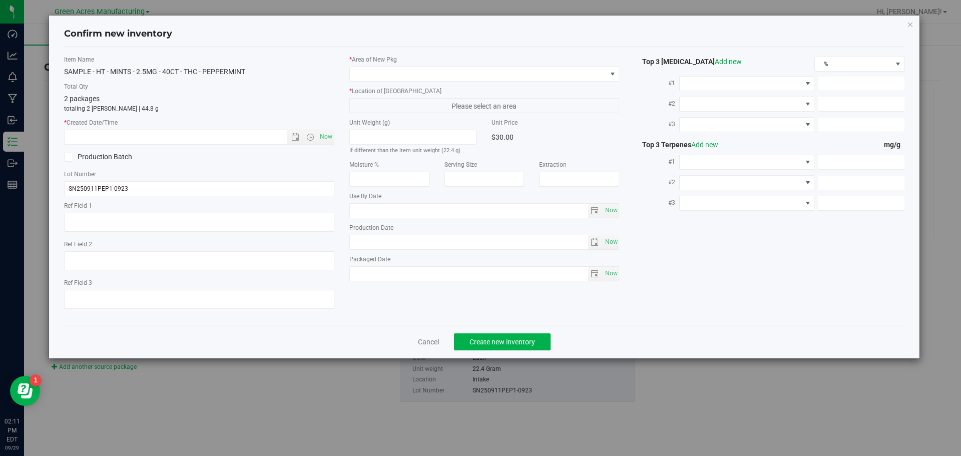
type input "2026-03-09"
type input "2025-09-11"
click at [327, 141] on span "Now" at bounding box center [325, 137] width 17 height 15
type input "9/29/2025 2:11 PM"
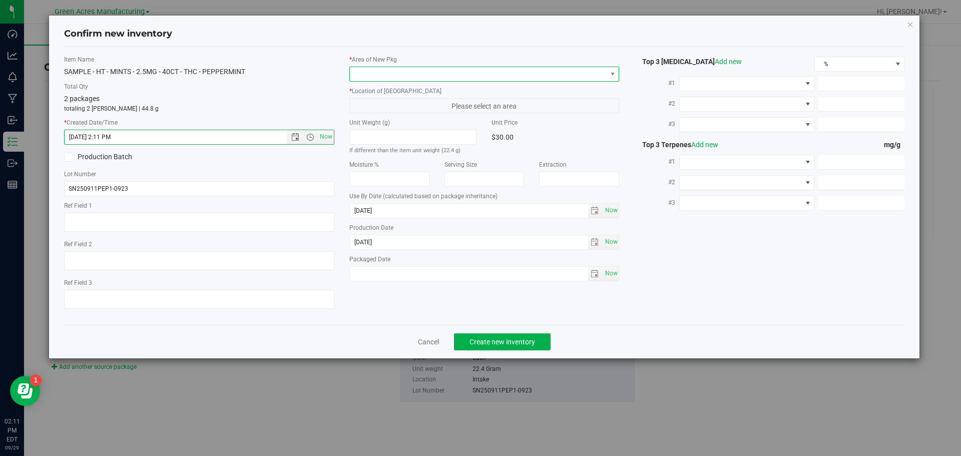
click at [393, 75] on span at bounding box center [478, 74] width 257 height 14
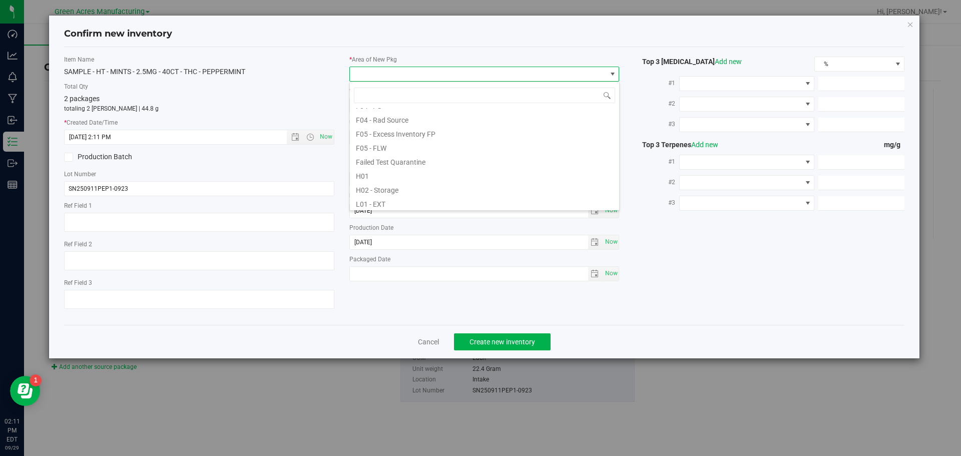
scroll to position [250, 0]
click at [412, 158] on li "Pantry / Secured Vault" at bounding box center [484, 159] width 269 height 14
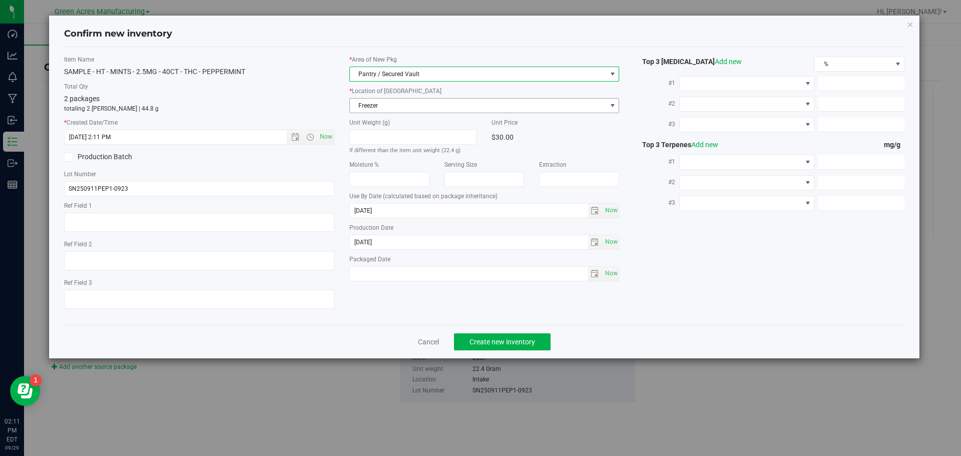
click at [401, 105] on span "Freezer" at bounding box center [478, 106] width 257 height 14
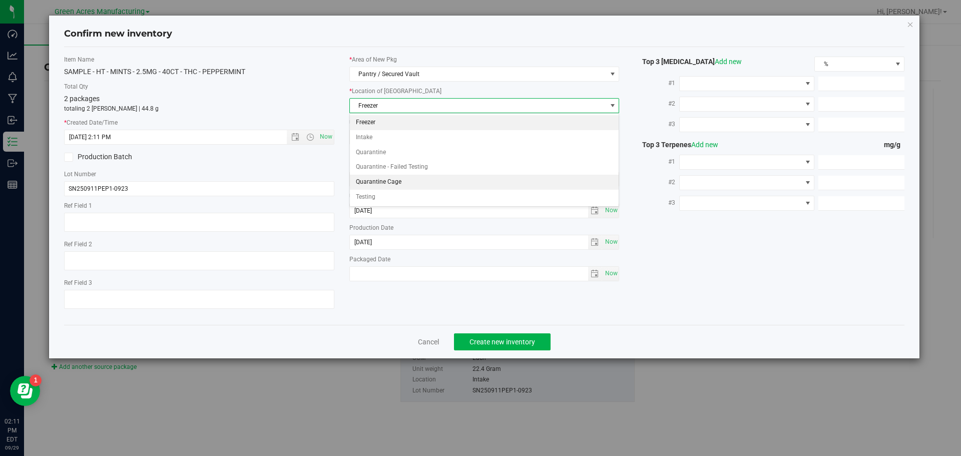
click at [402, 180] on li "Quarantine Cage" at bounding box center [484, 182] width 269 height 15
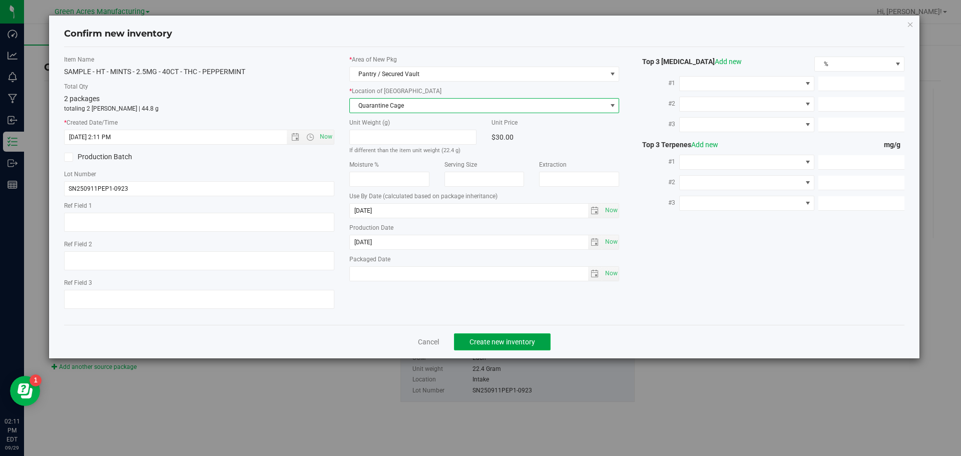
click at [479, 338] on span "Create new inventory" at bounding box center [503, 342] width 66 height 8
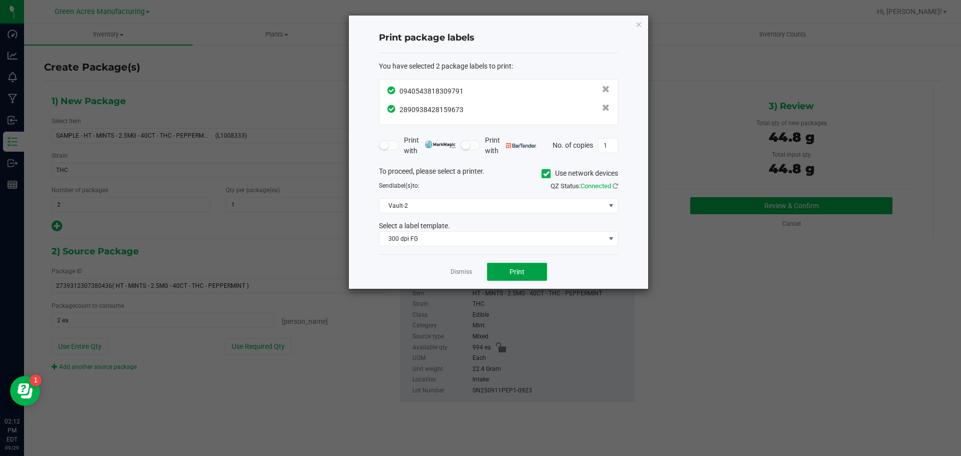
click at [509, 278] on button "Print" at bounding box center [517, 272] width 60 height 18
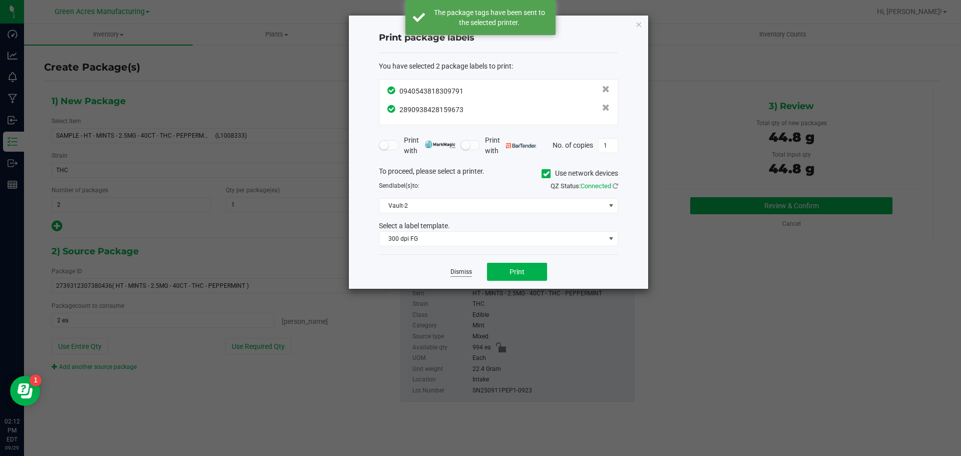
click at [463, 270] on link "Dismiss" at bounding box center [462, 272] width 22 height 9
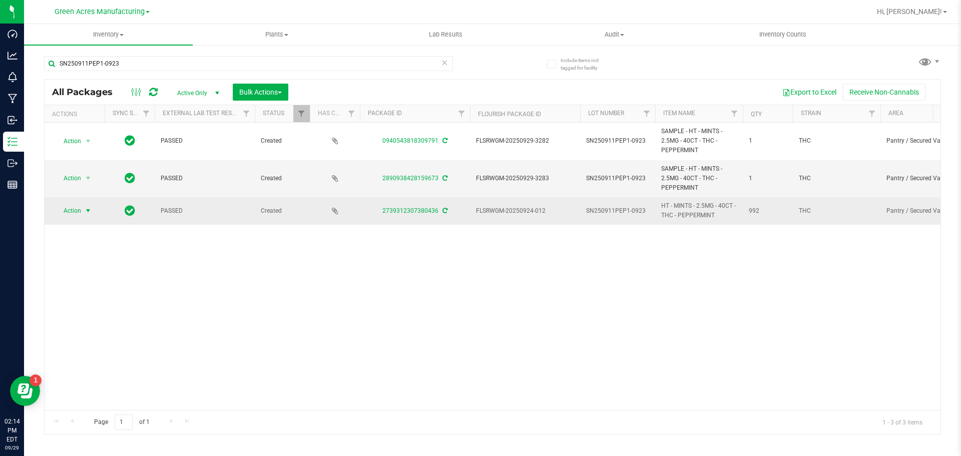
click at [85, 205] on span "select" at bounding box center [88, 211] width 13 height 14
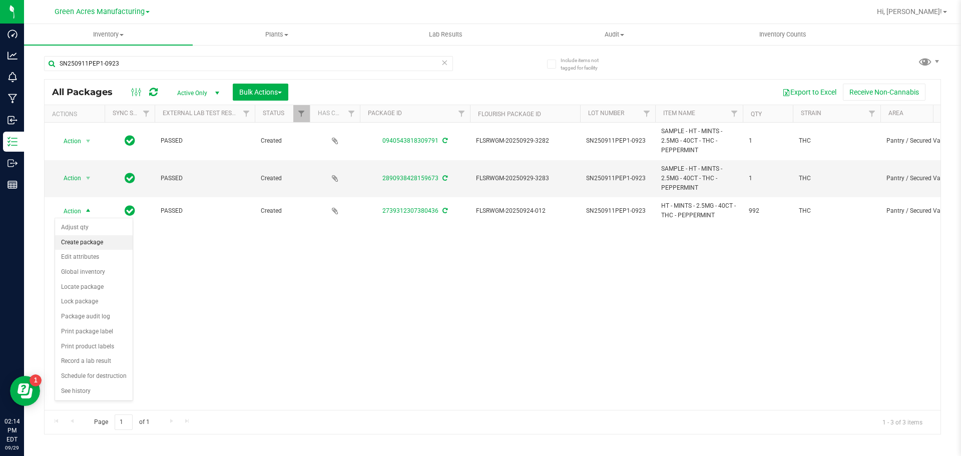
click at [94, 239] on li "Create package" at bounding box center [94, 242] width 78 height 15
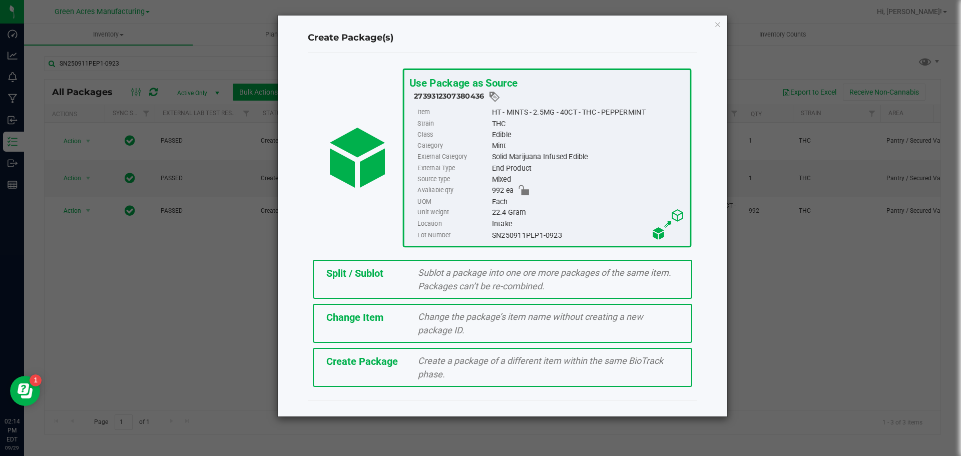
click at [380, 273] on span "Split / Sublot" at bounding box center [354, 273] width 57 height 12
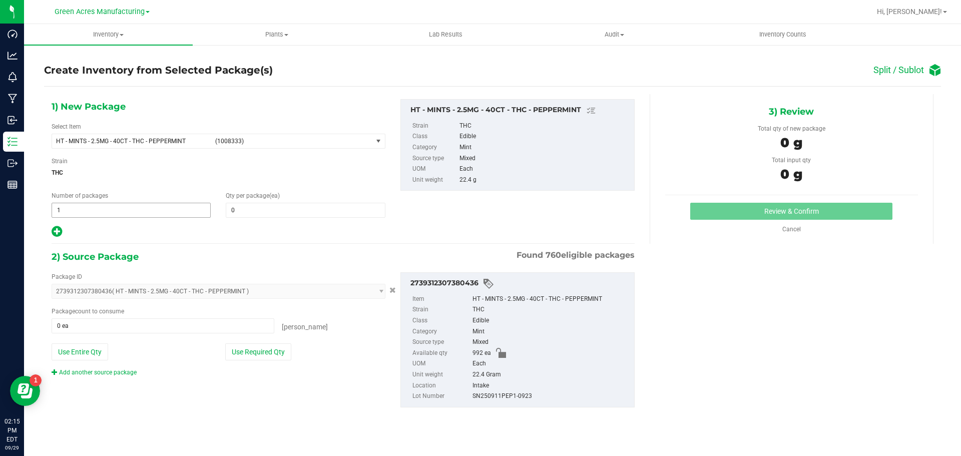
click at [149, 213] on span "1 1" at bounding box center [131, 210] width 159 height 15
type input "100"
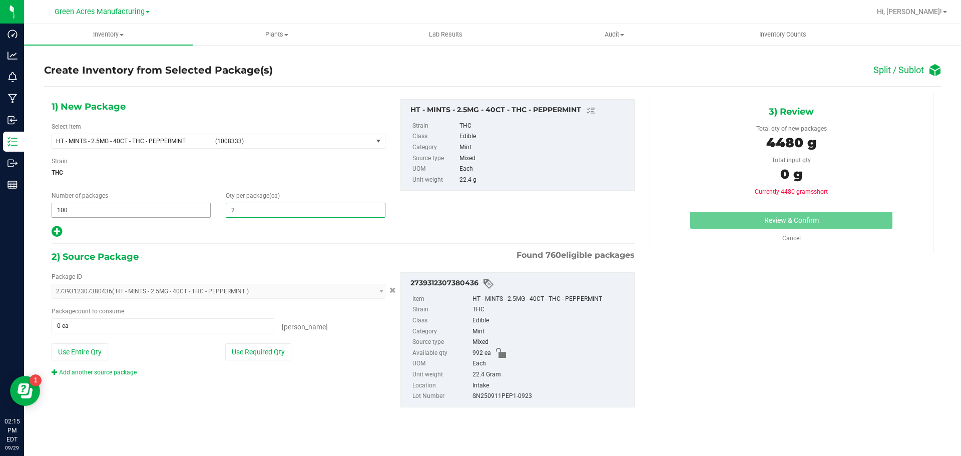
type input "25"
click at [55, 230] on icon at bounding box center [57, 231] width 11 height 13
type input "25"
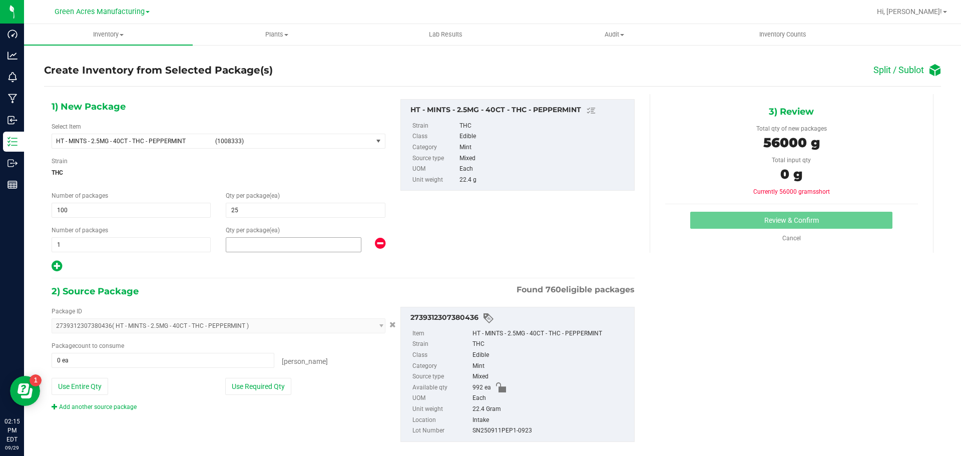
click at [244, 247] on span at bounding box center [294, 244] width 136 height 15
type input "6"
click at [264, 392] on button "Use Required Qty" at bounding box center [258, 386] width 66 height 17
type input "992 ea"
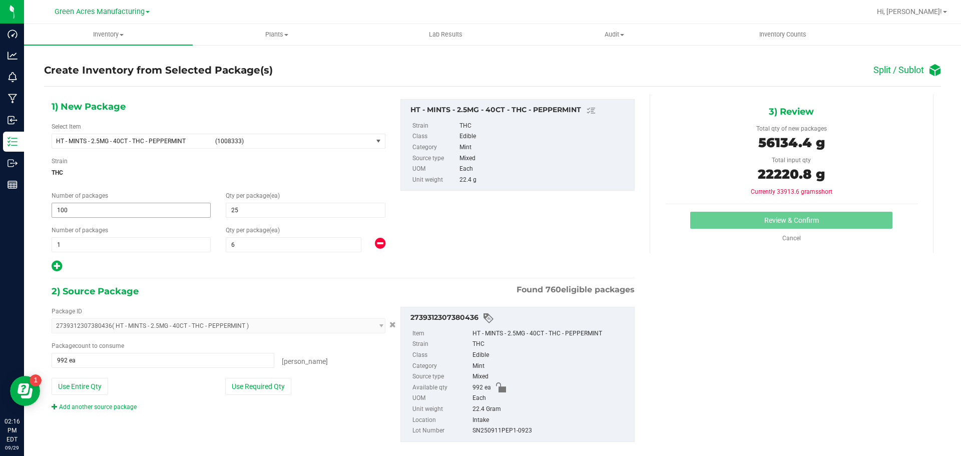
click at [138, 213] on span "100 100" at bounding box center [131, 210] width 159 height 15
type input "1"
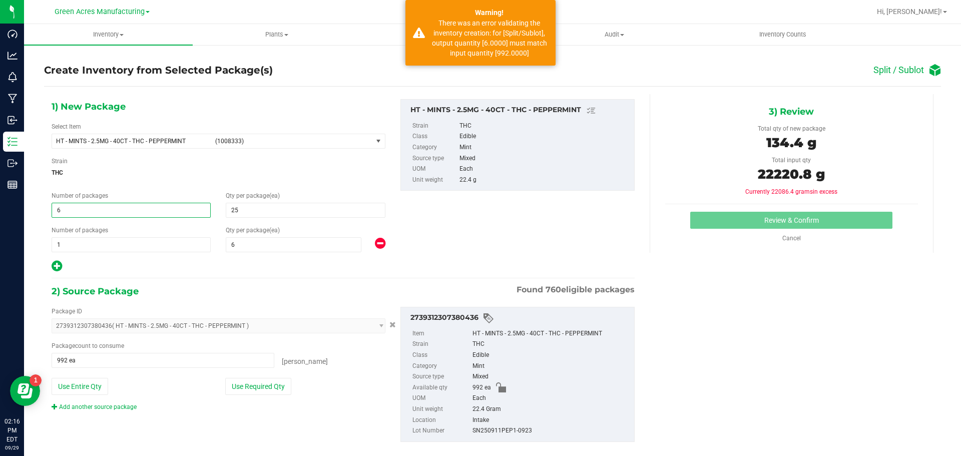
type input "66"
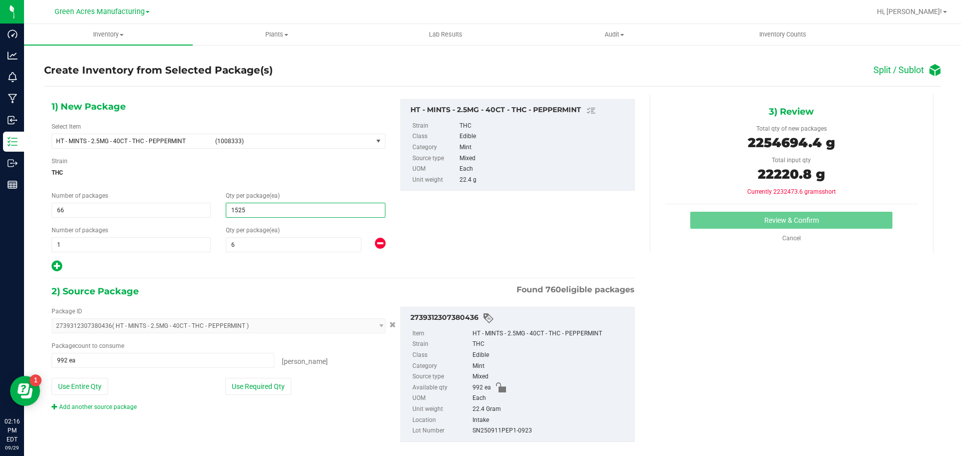
click at [255, 210] on input "1525" at bounding box center [305, 210] width 158 height 14
type input "1"
type input "15"
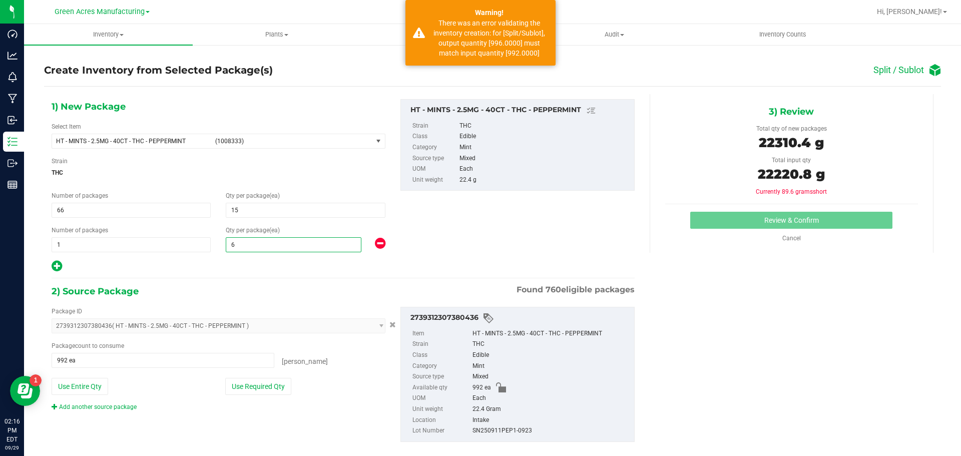
click at [258, 245] on span "6 6" at bounding box center [294, 244] width 136 height 15
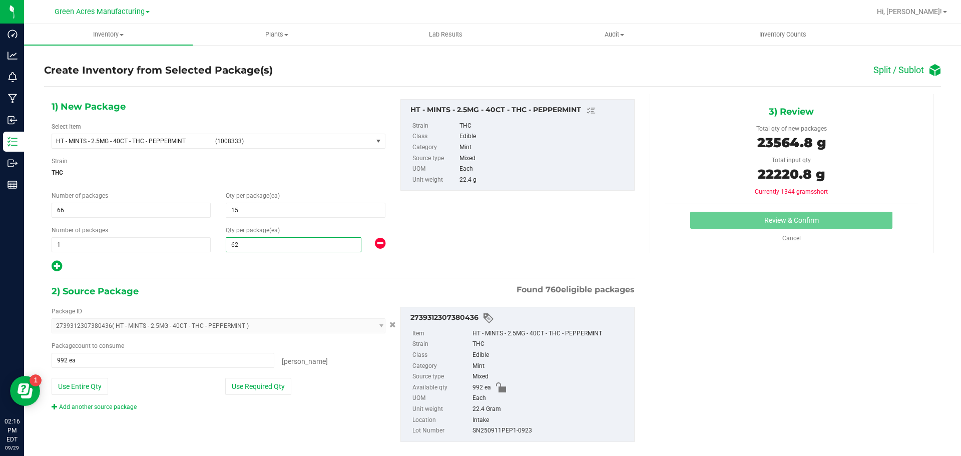
type input "6"
type input "2"
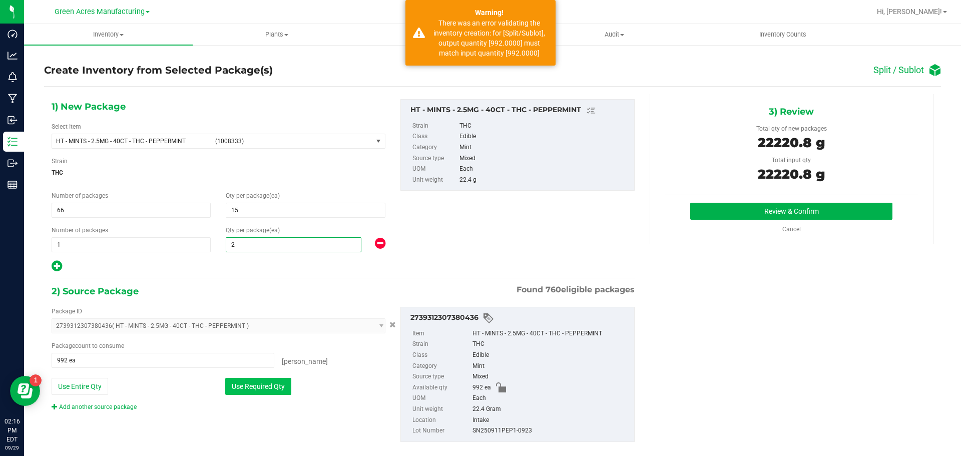
type input "2"
click at [251, 382] on button "Use Required Qty" at bounding box center [258, 386] width 66 height 17
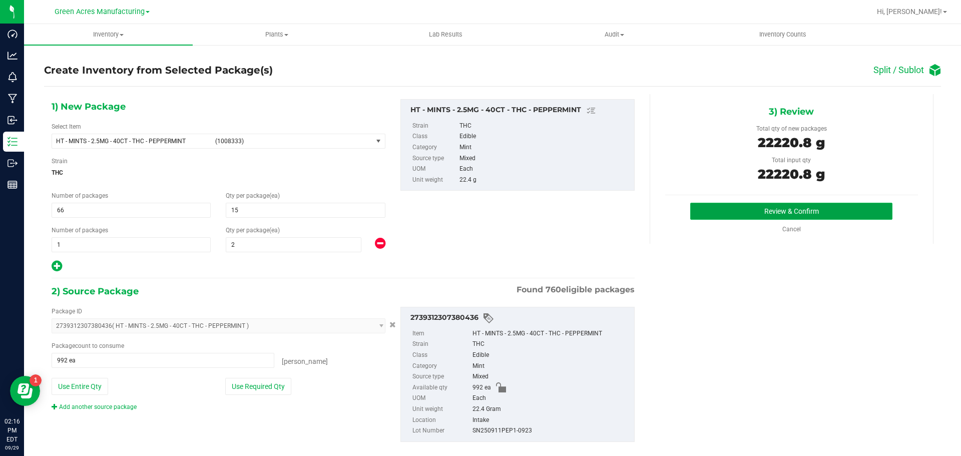
click at [721, 208] on button "Review & Confirm" at bounding box center [791, 211] width 202 height 17
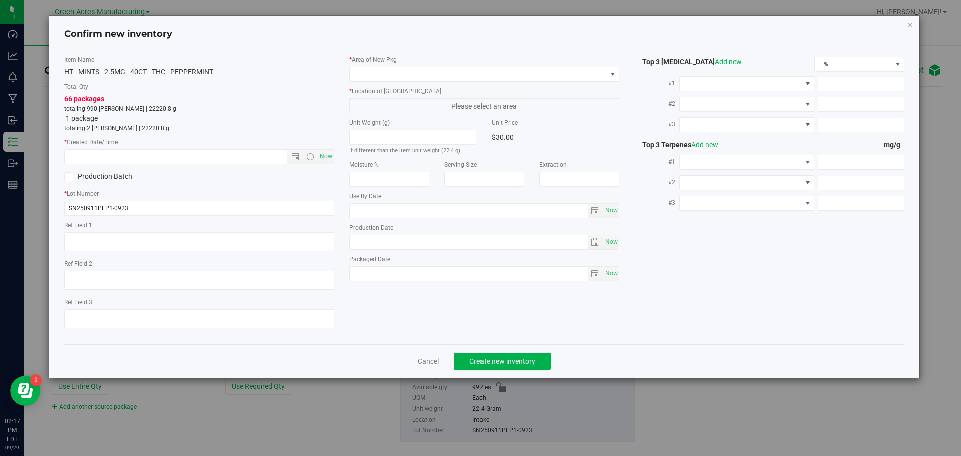
type input "2026-03-09"
type input "2025-09-11"
click at [325, 159] on span "Now" at bounding box center [325, 156] width 17 height 15
type input "9/29/2025 2:17 PM"
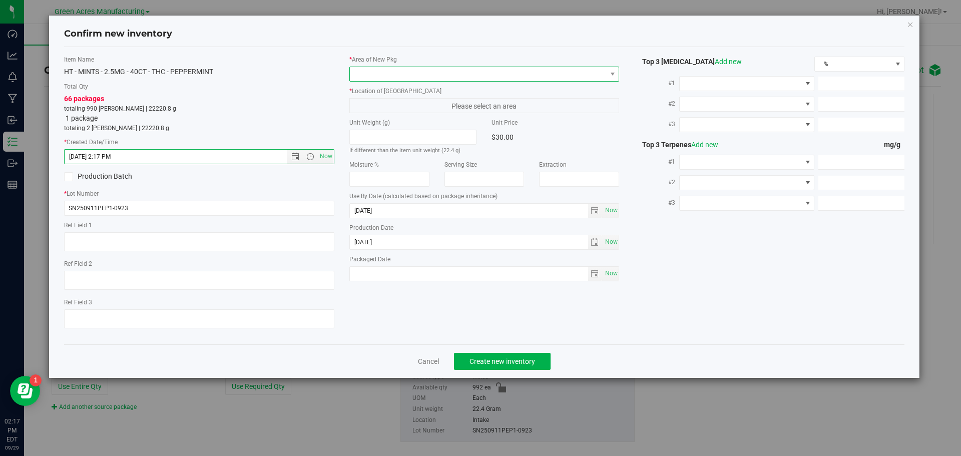
click at [415, 72] on span at bounding box center [478, 74] width 257 height 14
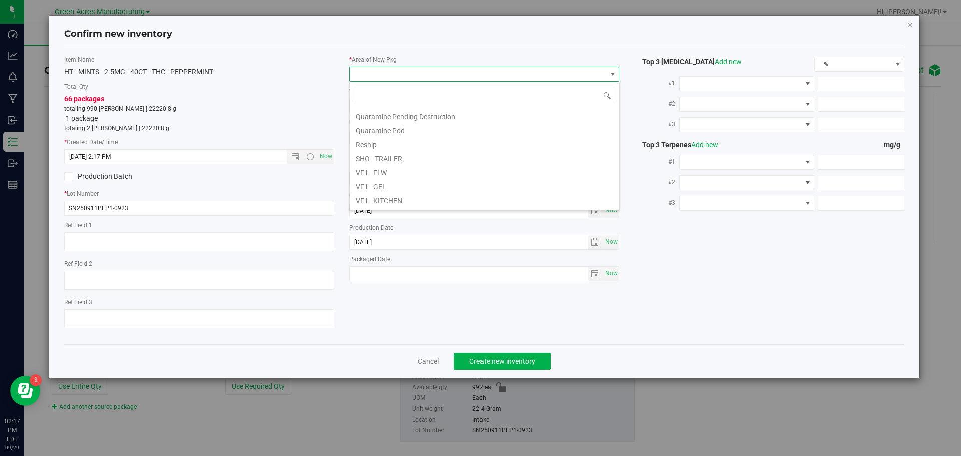
scroll to position [503, 0]
click at [388, 187] on li "VF2 - WHS" at bounding box center [484, 187] width 269 height 14
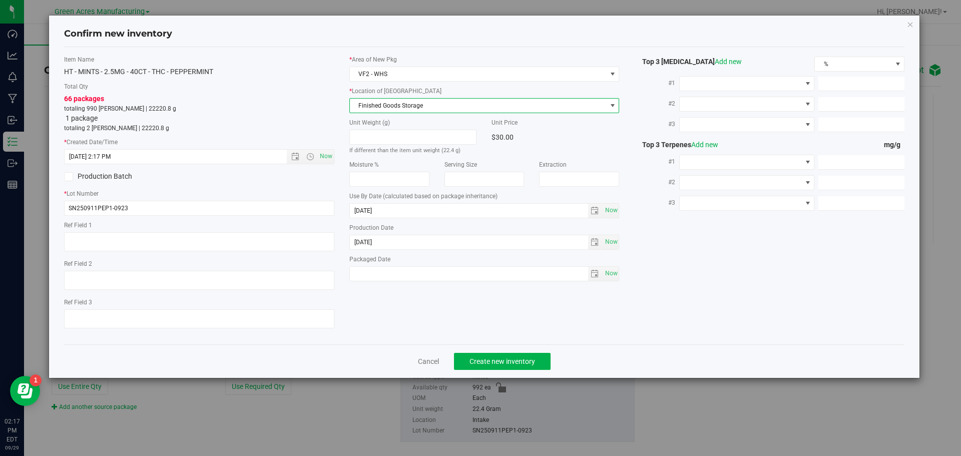
click at [396, 101] on span "Finished Goods Storage" at bounding box center [478, 106] width 257 height 14
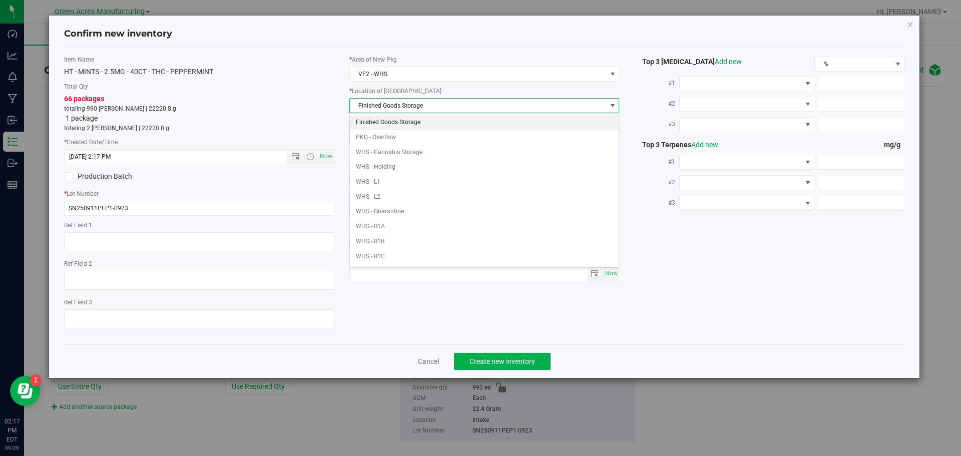
click at [409, 126] on li "Finished Goods Storage" at bounding box center [484, 122] width 269 height 15
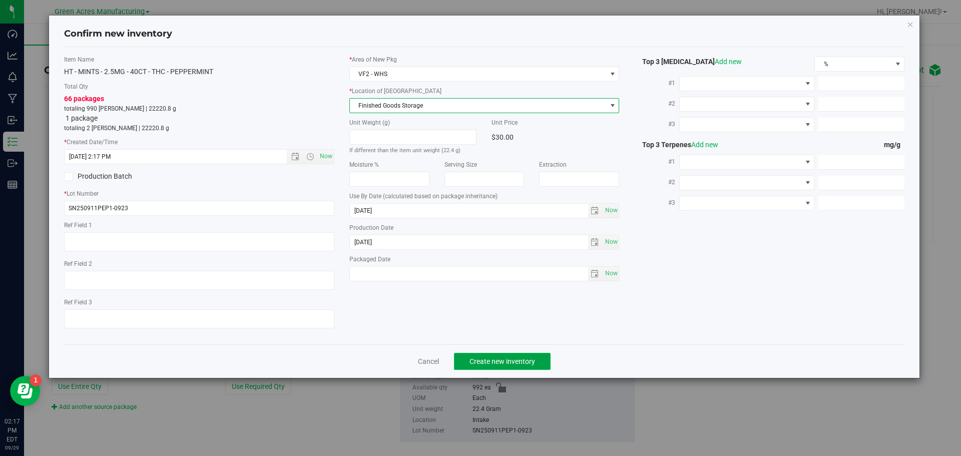
click at [499, 356] on button "Create new inventory" at bounding box center [502, 361] width 97 height 17
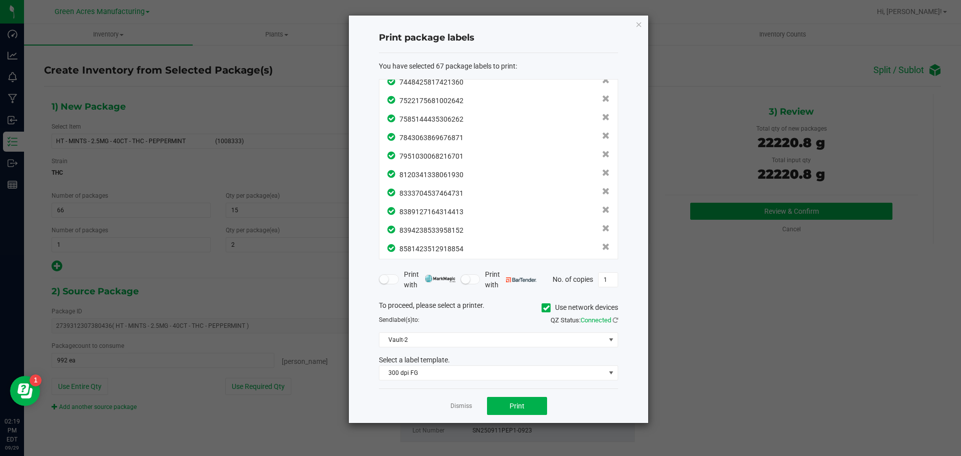
scroll to position [1070, 0]
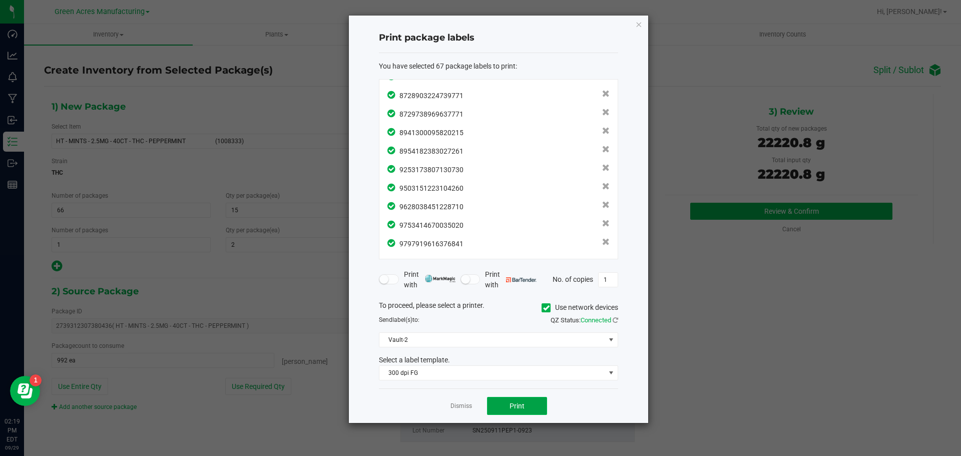
click at [521, 410] on span "Print" at bounding box center [517, 406] width 15 height 8
click at [465, 425] on ngb-modal-window "Print package labels You have selected 67 package labels to print : 00442303033…" at bounding box center [480, 228] width 961 height 456
click at [457, 405] on link "Dismiss" at bounding box center [462, 406] width 22 height 9
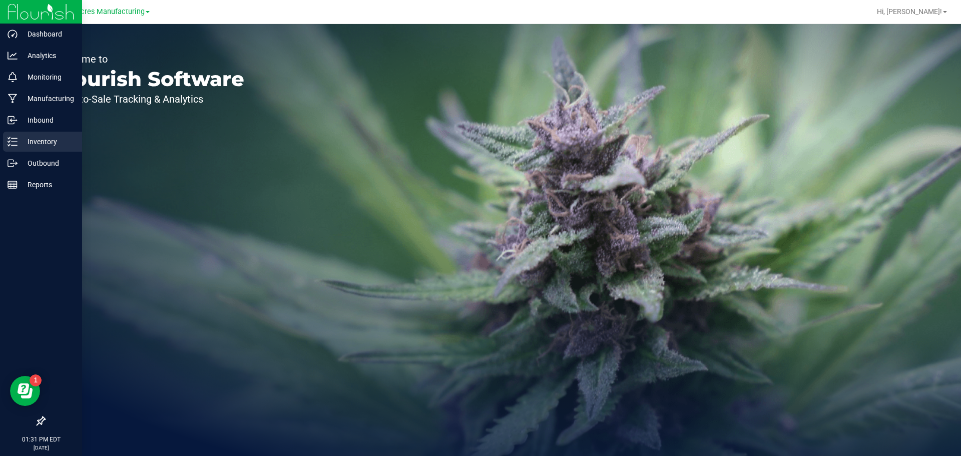
click at [21, 143] on p "Inventory" at bounding box center [48, 142] width 60 height 12
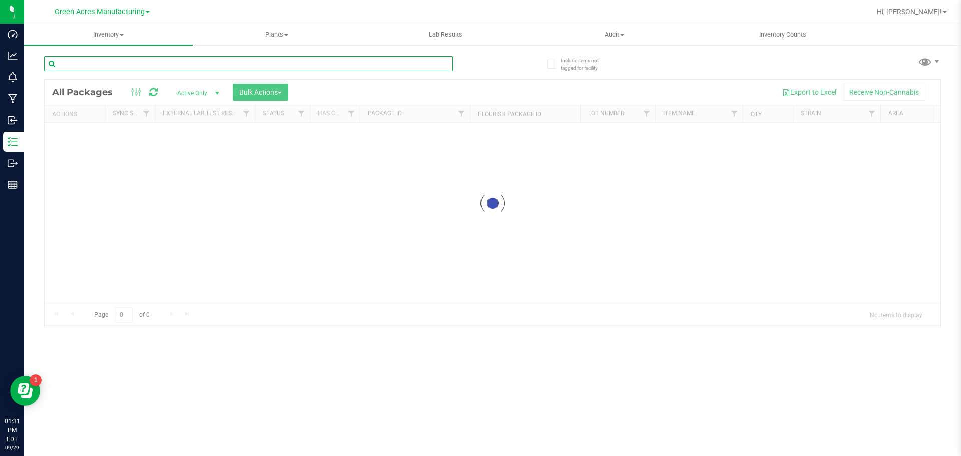
click at [126, 61] on input "text" at bounding box center [248, 63] width 409 height 15
paste input "SEP25PPU02B-0923"
type input "SEP25PPU02B-0923"
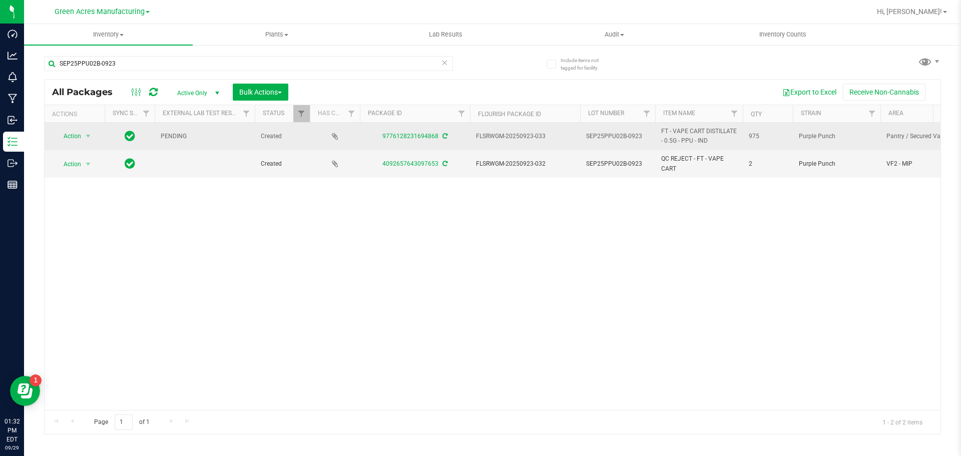
click at [443, 138] on icon at bounding box center [445, 136] width 5 height 6
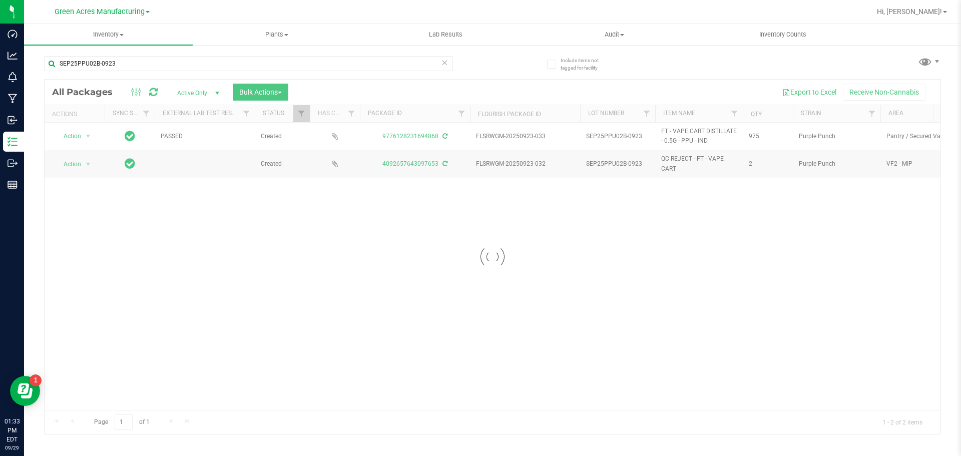
click at [447, 68] on icon at bounding box center [444, 62] width 7 height 12
click at [379, 74] on div at bounding box center [248, 67] width 409 height 23
click at [380, 71] on input "text" at bounding box center [248, 63] width 409 height 15
paste input "SN250724GRP1-0922"
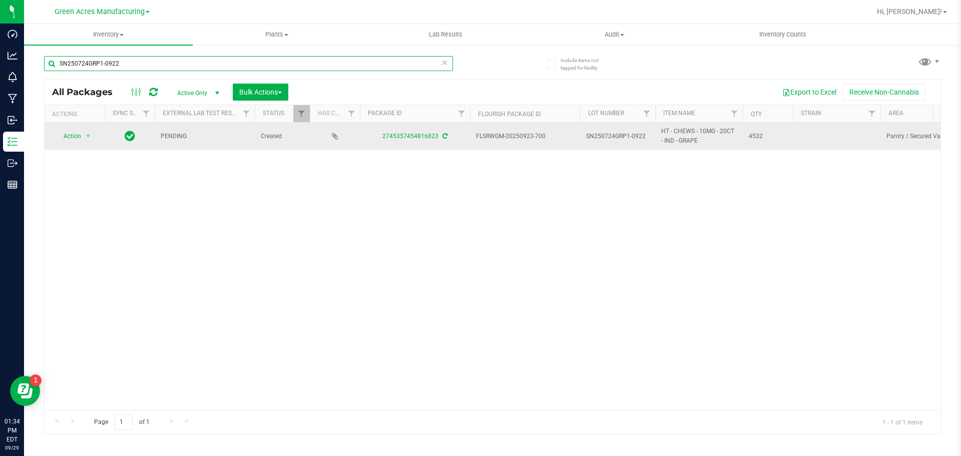
type input "SN250724GRP1-0922"
click at [446, 145] on td "2745357454816823" at bounding box center [415, 136] width 110 height 27
click at [445, 139] on span at bounding box center [444, 136] width 7 height 7
click at [84, 135] on span "select" at bounding box center [88, 136] width 8 height 8
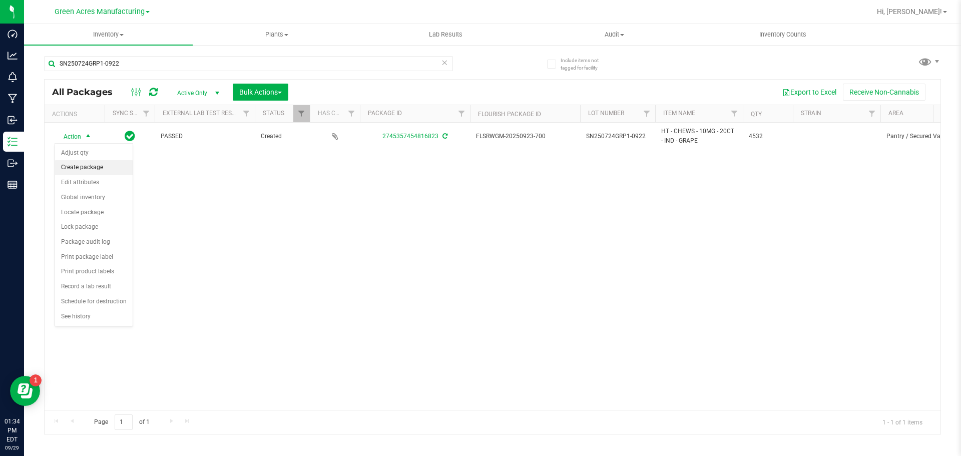
click at [89, 172] on li "Create package" at bounding box center [94, 167] width 78 height 15
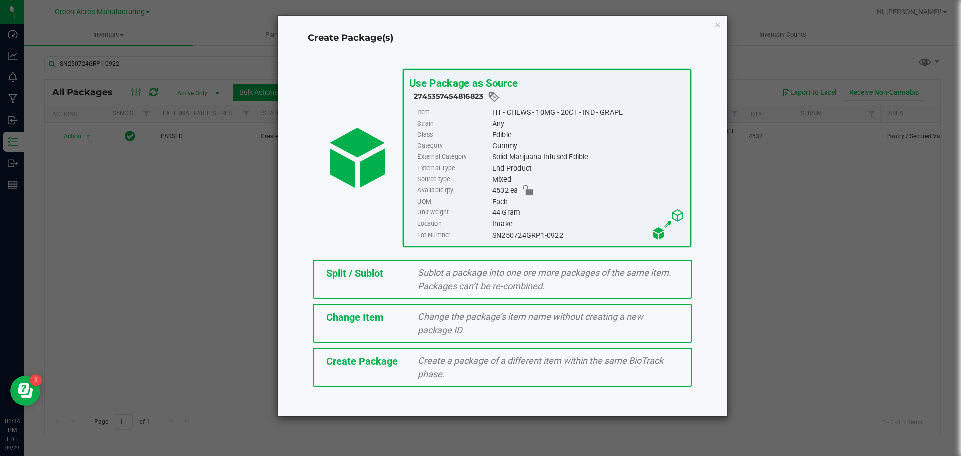
click at [338, 360] on span "Create Package" at bounding box center [362, 361] width 72 height 12
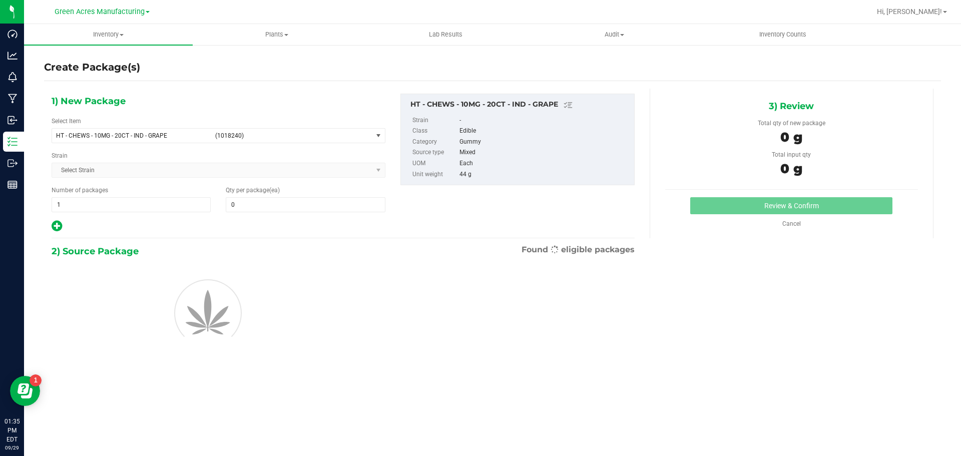
type input "0"
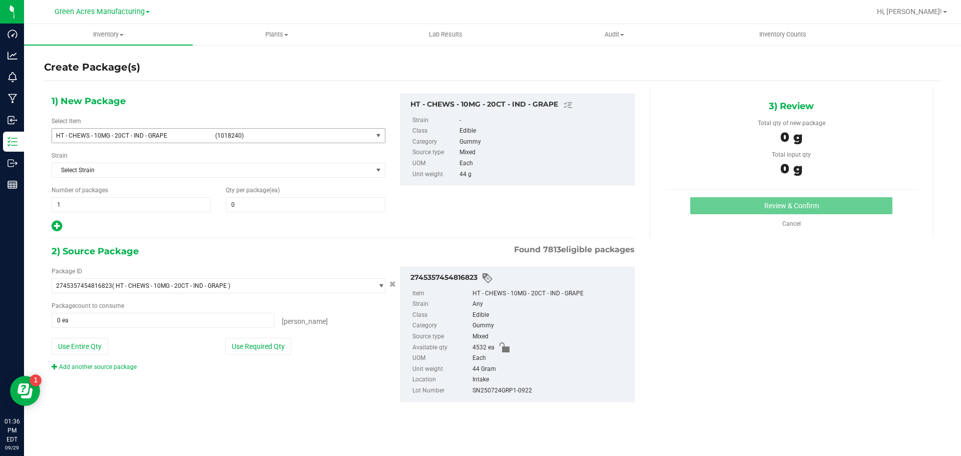
click at [282, 135] on span "(1018240)" at bounding box center [291, 135] width 153 height 7
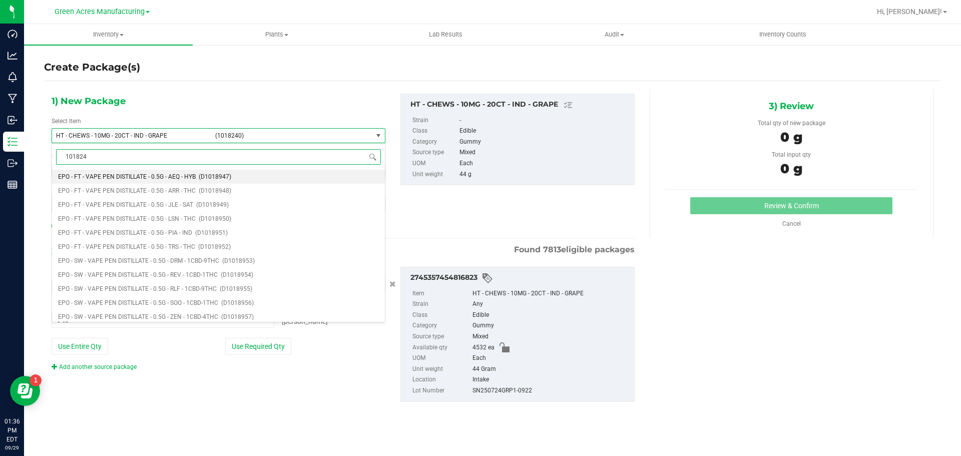
type input "1018240"
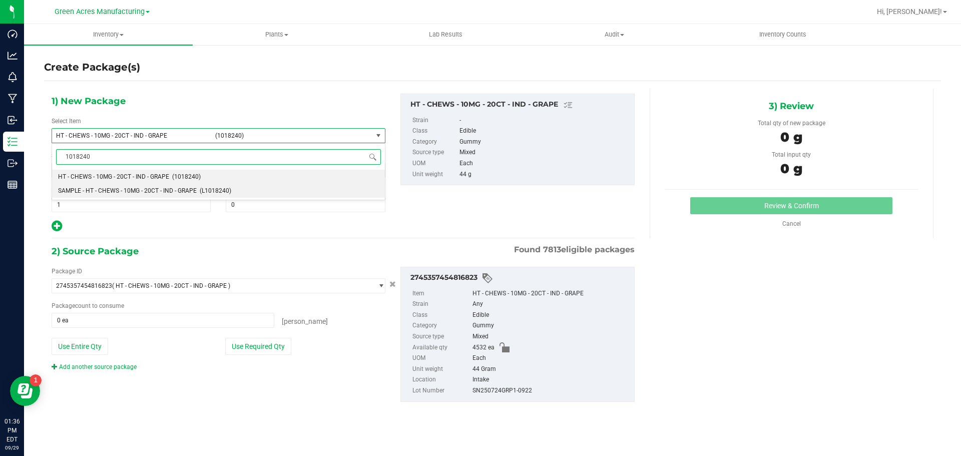
click at [201, 188] on span "(L1018240)" at bounding box center [216, 190] width 32 height 7
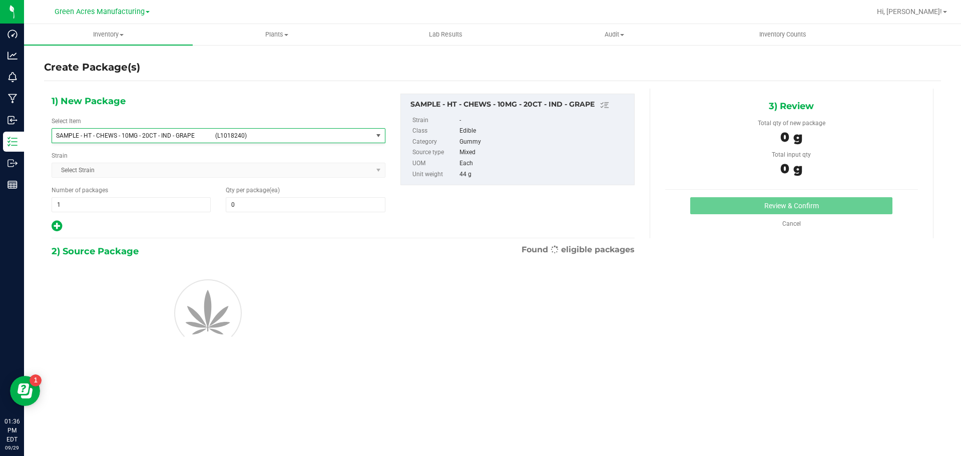
type input "0"
click at [81, 204] on span "1 1" at bounding box center [131, 204] width 159 height 15
type input "2"
type input "1"
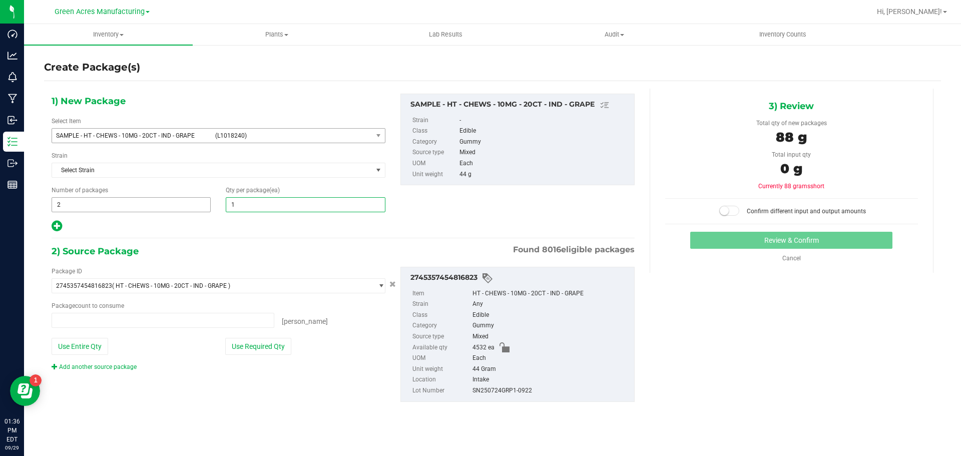
type input "0 ea"
type input "1"
click at [247, 344] on button "Use Required Qty" at bounding box center [258, 346] width 66 height 17
type input "2 ea"
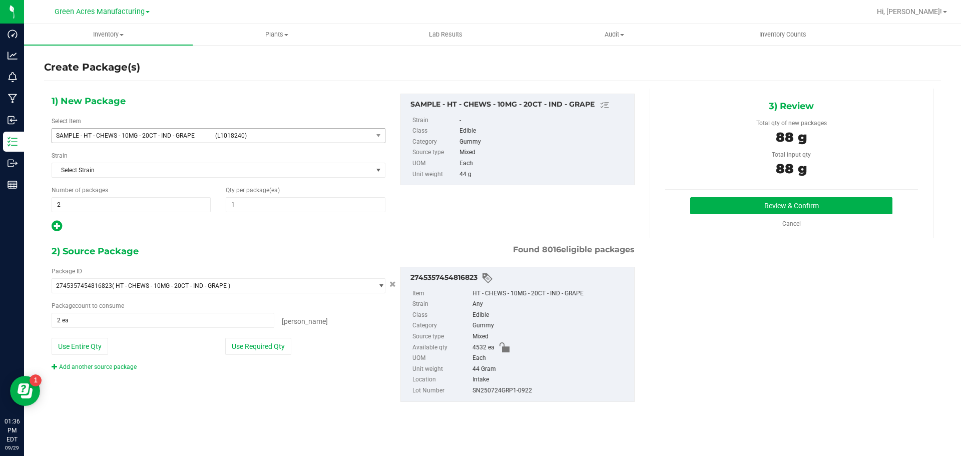
click at [736, 216] on div "Review & Confirm Cancel" at bounding box center [791, 212] width 253 height 31
click at [736, 213] on button "Review & Confirm" at bounding box center [791, 205] width 202 height 17
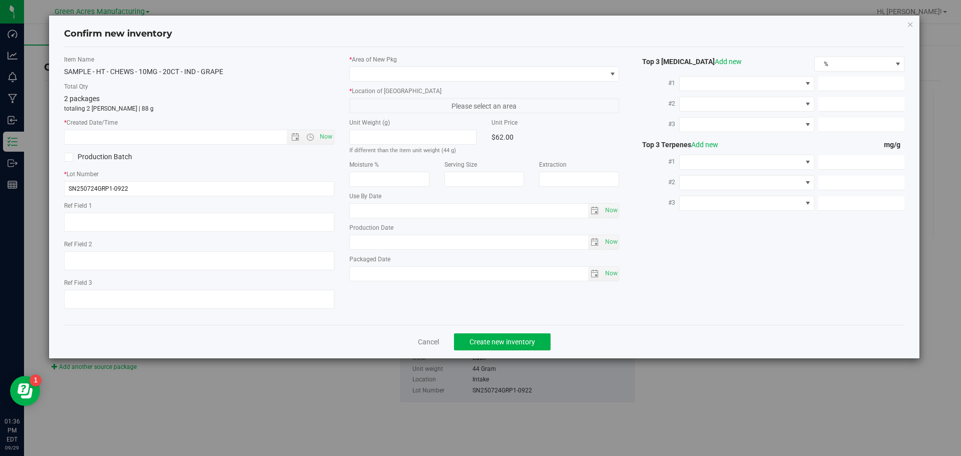
type input "[DATE]"
click at [325, 139] on span "Now" at bounding box center [325, 137] width 17 height 15
type input "[DATE] 1:36 PM"
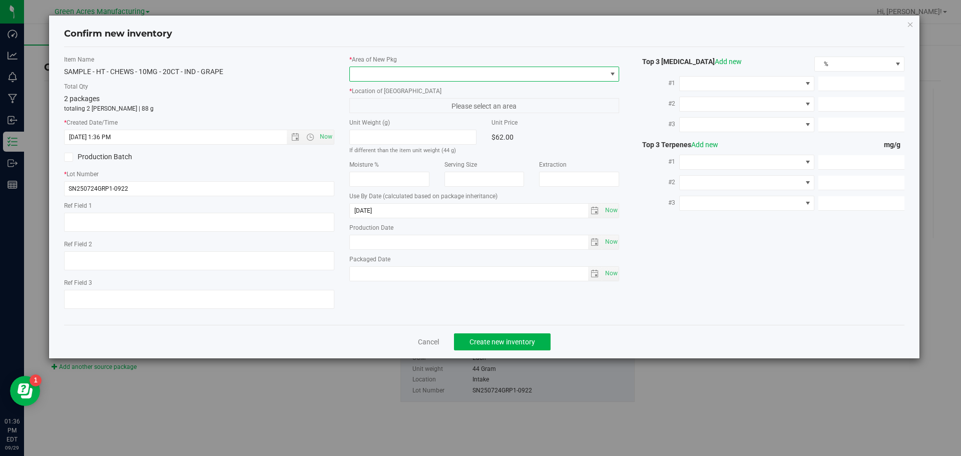
click at [395, 75] on span at bounding box center [478, 74] width 257 height 14
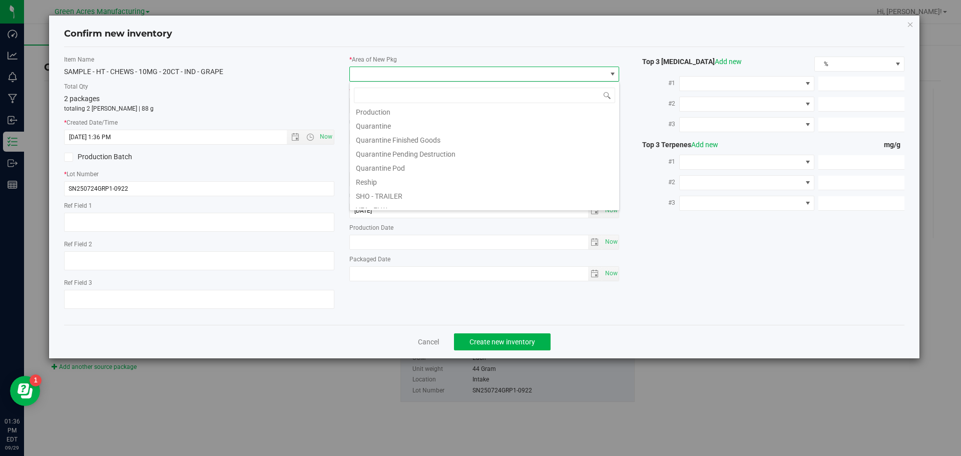
scroll to position [250, 0]
click at [411, 157] on li "Pantry / Secured Vault" at bounding box center [484, 159] width 269 height 14
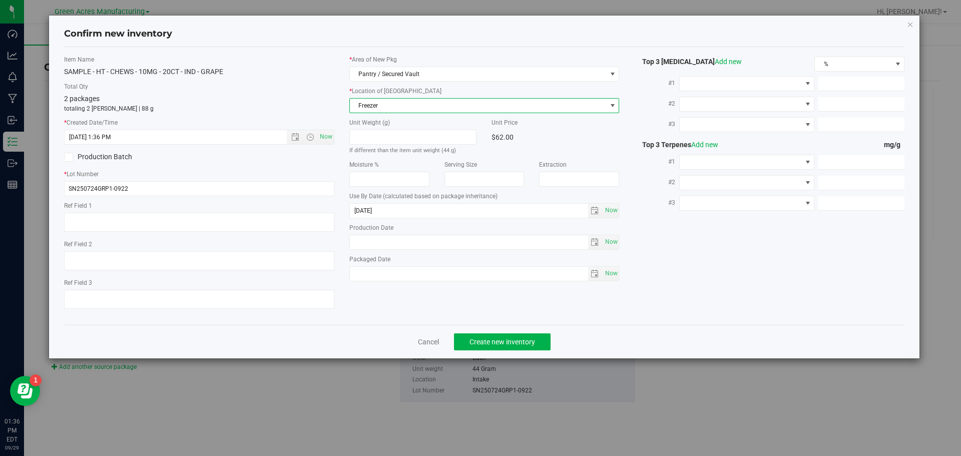
click at [406, 103] on span "Freezer" at bounding box center [478, 106] width 257 height 14
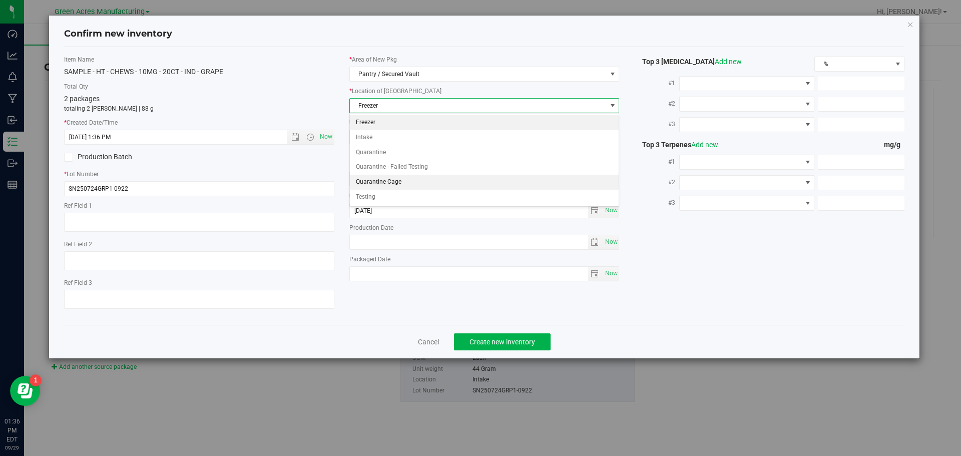
click at [395, 178] on li "Quarantine Cage" at bounding box center [484, 182] width 269 height 15
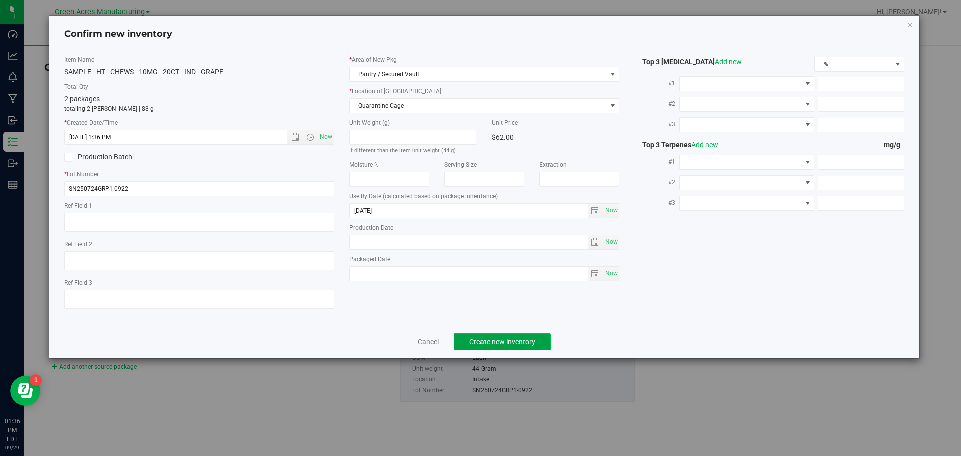
click at [502, 347] on button "Create new inventory" at bounding box center [502, 341] width 97 height 17
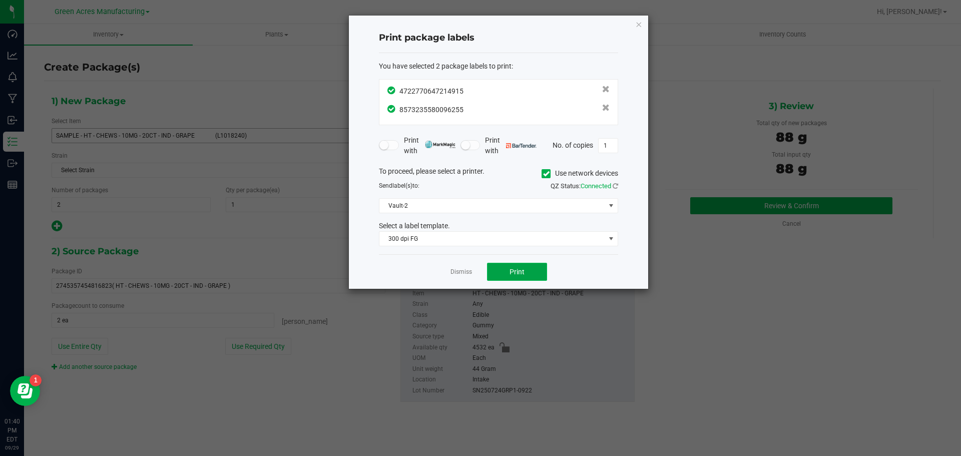
click at [503, 269] on button "Print" at bounding box center [517, 272] width 60 height 18
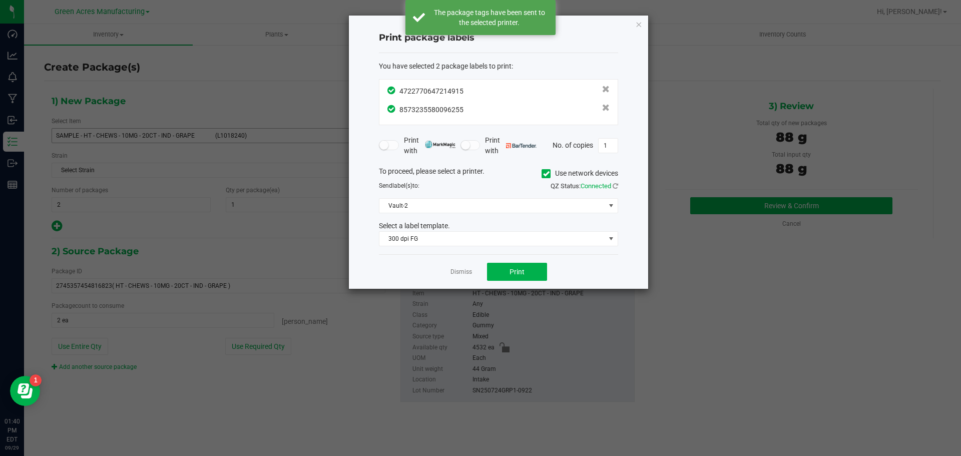
click at [463, 271] on link "Dismiss" at bounding box center [462, 272] width 22 height 9
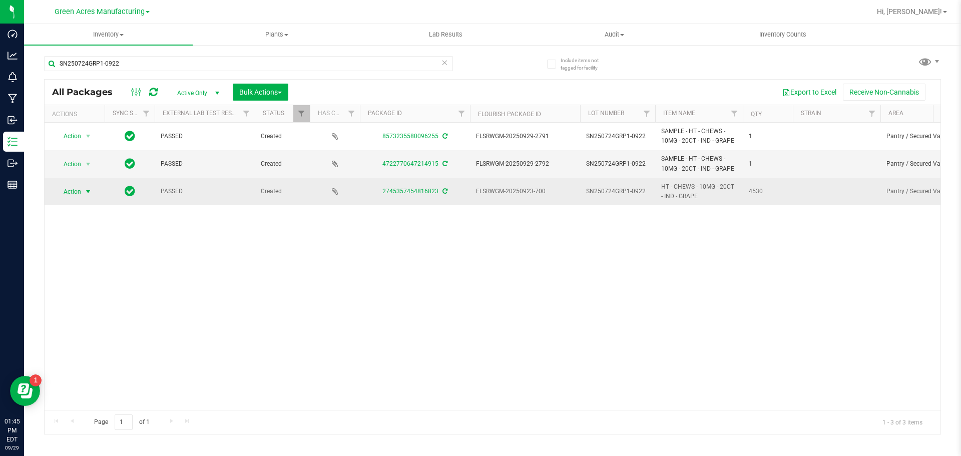
click at [73, 190] on span "Action" at bounding box center [68, 192] width 27 height 14
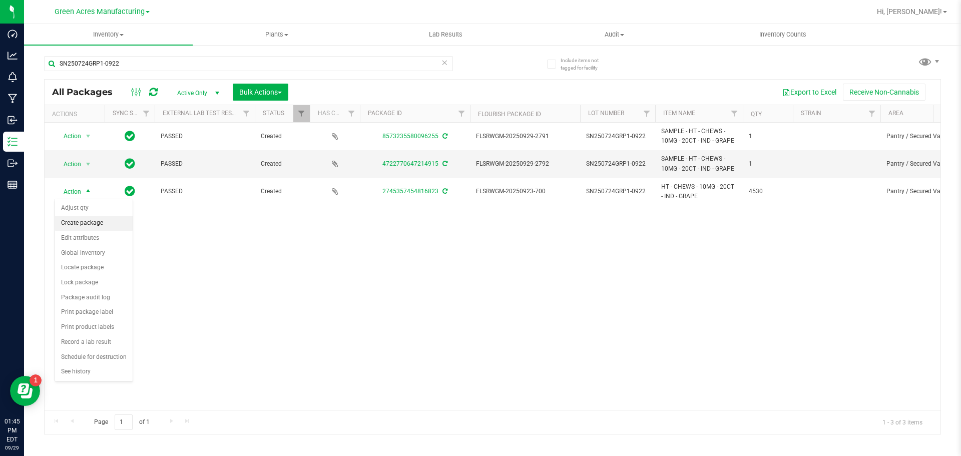
click at [101, 227] on li "Create package" at bounding box center [94, 223] width 78 height 15
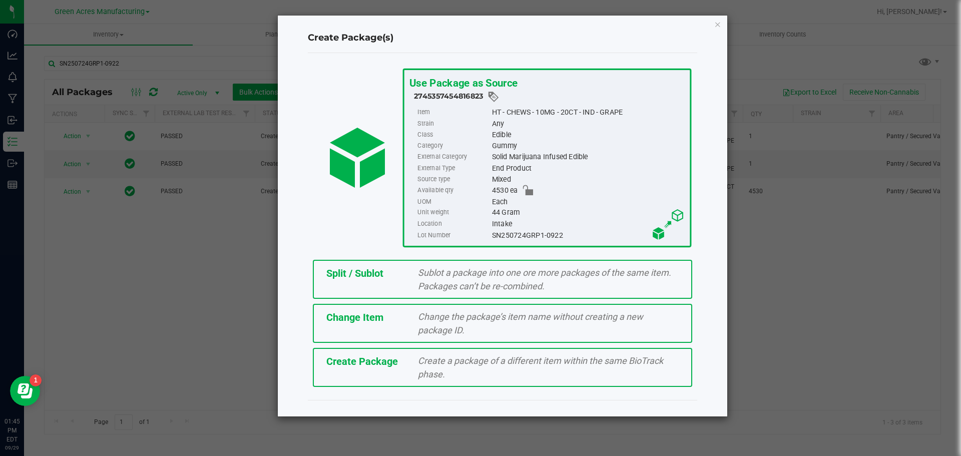
click at [388, 294] on div "Split / Sublot Sublot a package into one ore more packages of the same item. Pa…" at bounding box center [502, 279] width 379 height 39
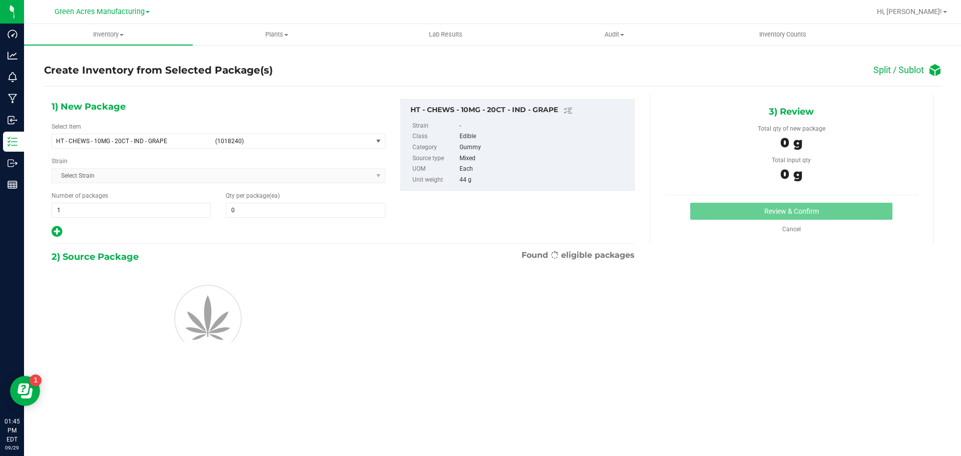
type input "0"
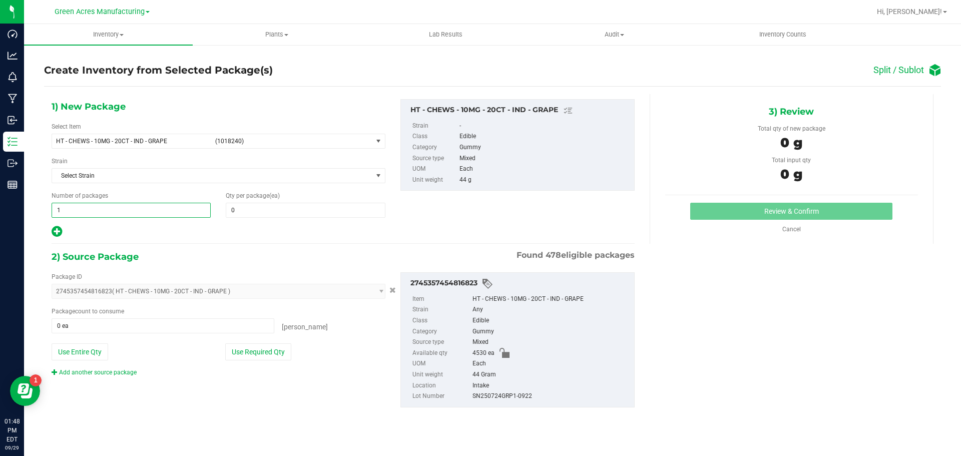
click at [112, 208] on span "1 1" at bounding box center [131, 210] width 159 height 15
type input "1"
type input "181"
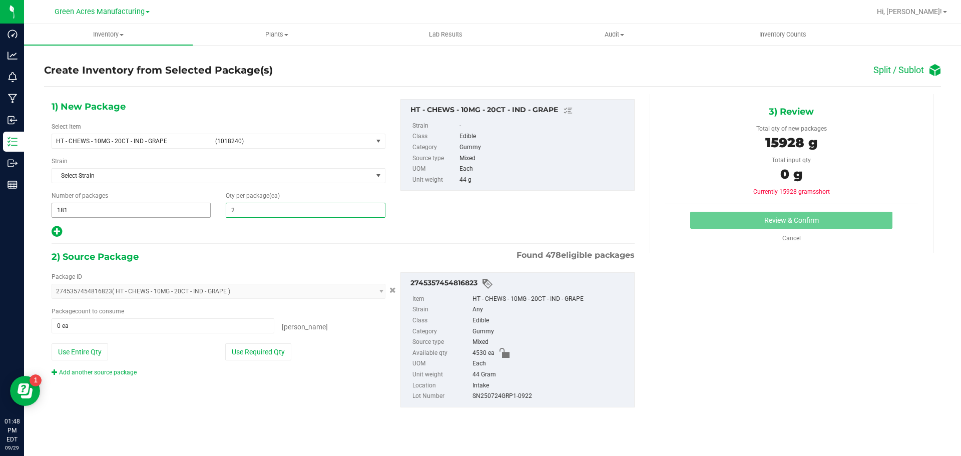
type input "25"
click at [58, 227] on icon at bounding box center [57, 231] width 11 height 13
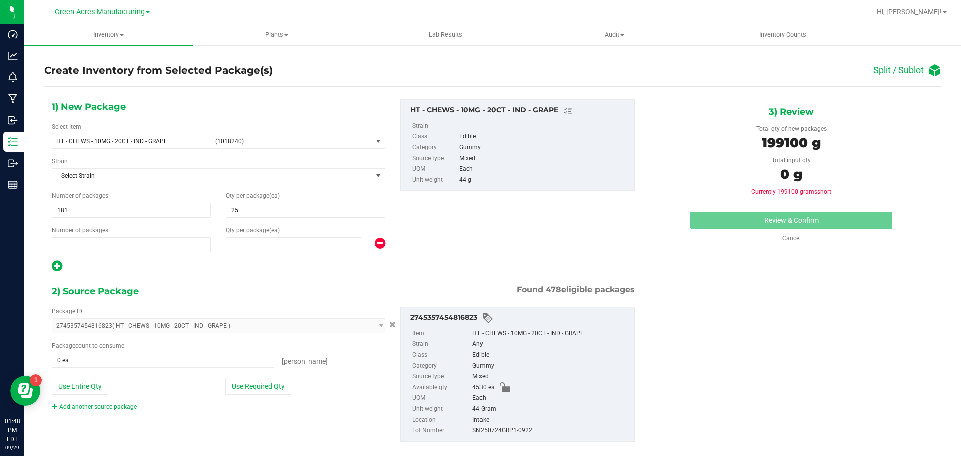
type input "25"
type input "1"
type input "0"
click at [295, 244] on span at bounding box center [294, 244] width 136 height 15
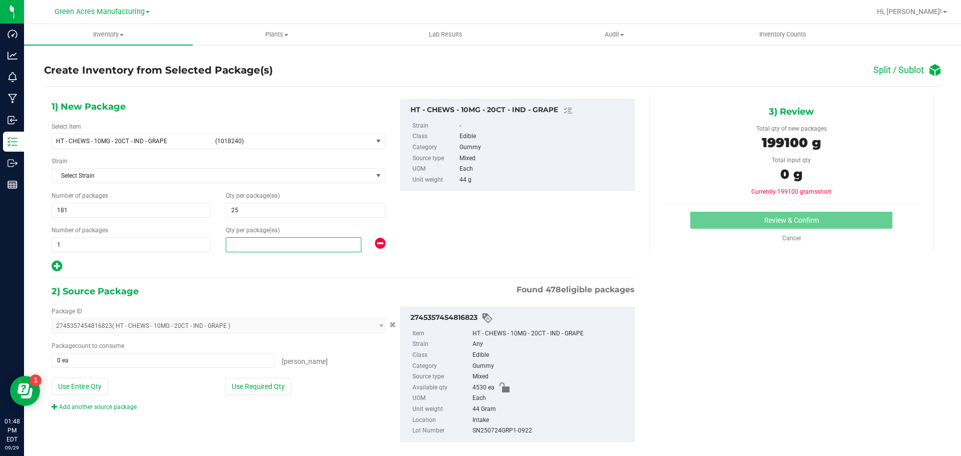
type input "5"
click at [242, 394] on button "Use Required Qty" at bounding box center [258, 386] width 66 height 17
type input "4530 ea"
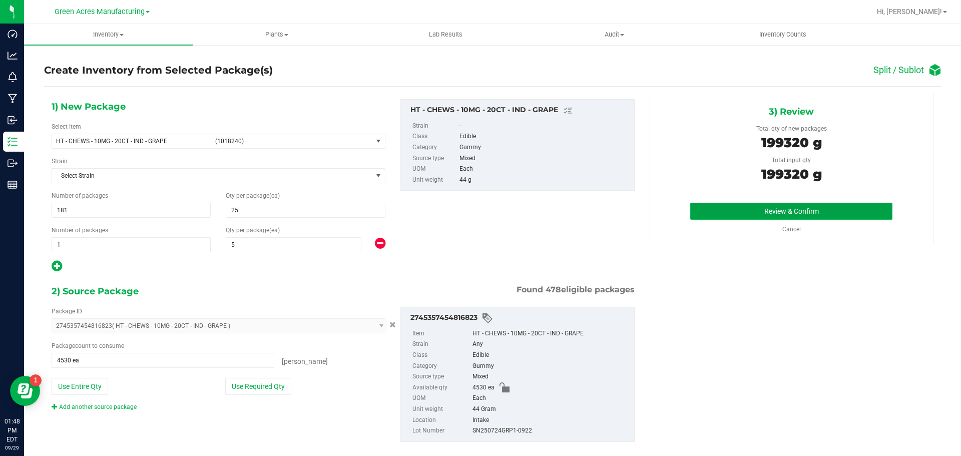
click at [771, 212] on button "Review & Confirm" at bounding box center [791, 211] width 202 height 17
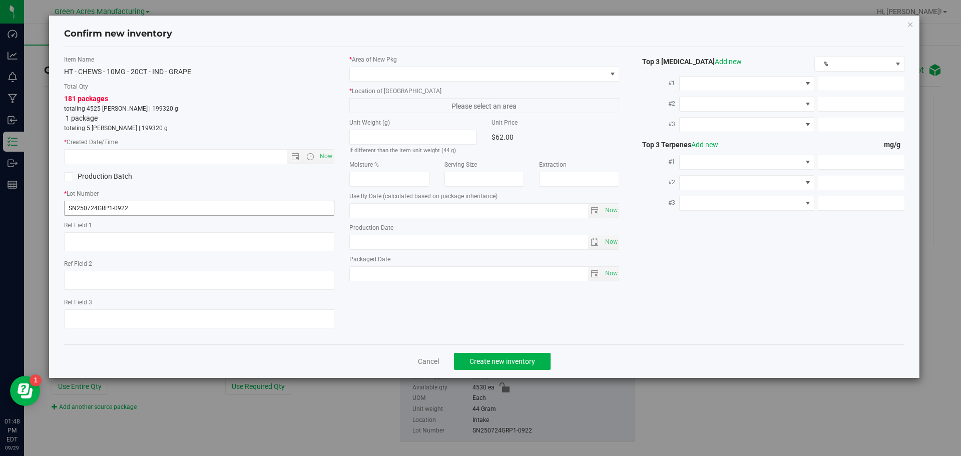
type input "[DATE]"
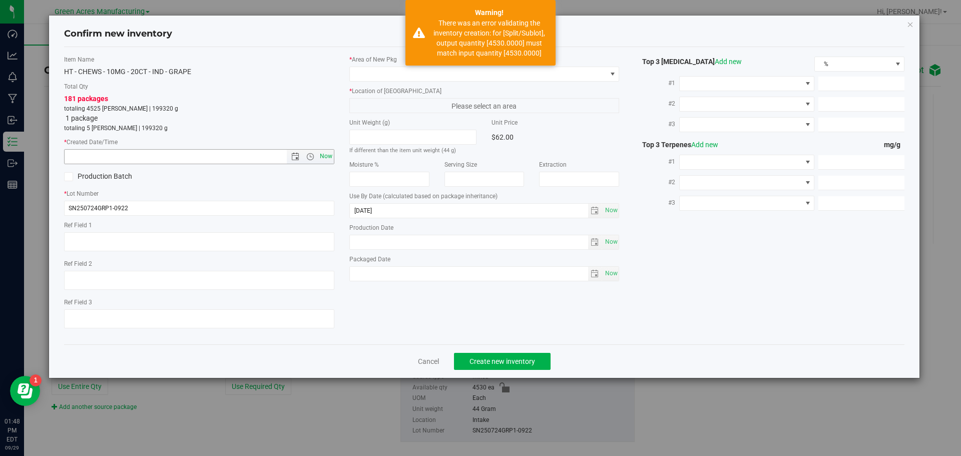
click at [326, 156] on span "Now" at bounding box center [325, 156] width 17 height 15
type input "[DATE] 1:48 PM"
click at [496, 78] on span at bounding box center [478, 74] width 257 height 14
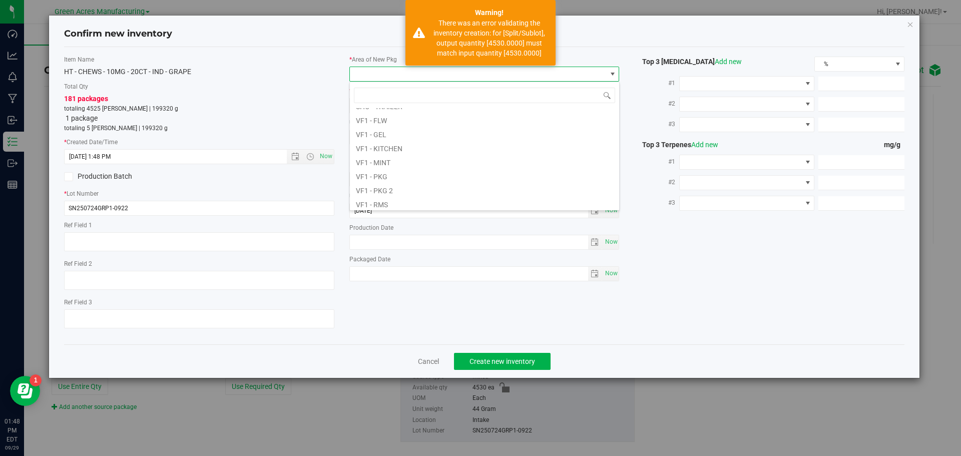
scroll to position [503, 0]
click at [409, 185] on li "VF2 - WHS" at bounding box center [484, 187] width 269 height 14
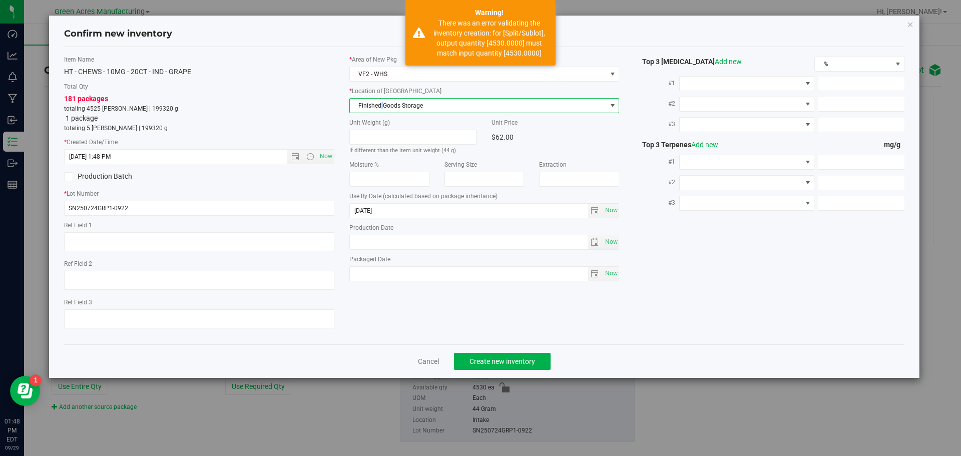
click at [380, 107] on span "Finished Goods Storage" at bounding box center [478, 106] width 257 height 14
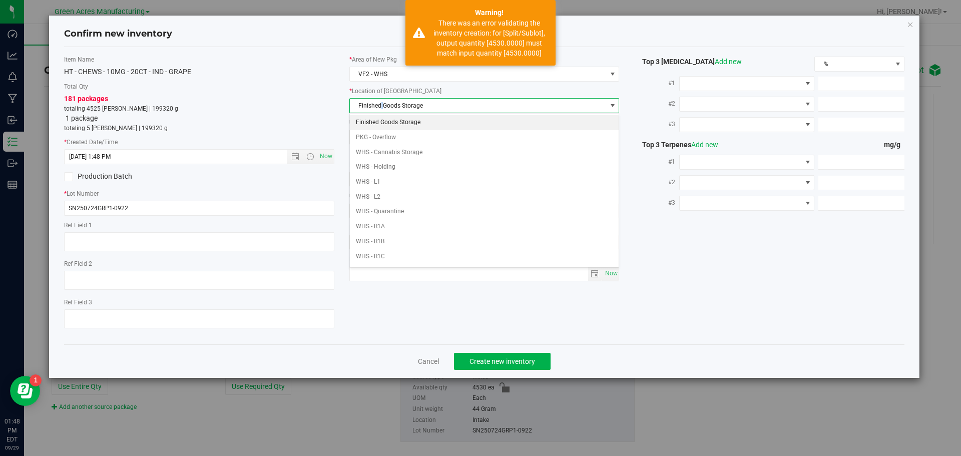
click at [390, 120] on li "Finished Goods Storage" at bounding box center [484, 122] width 269 height 15
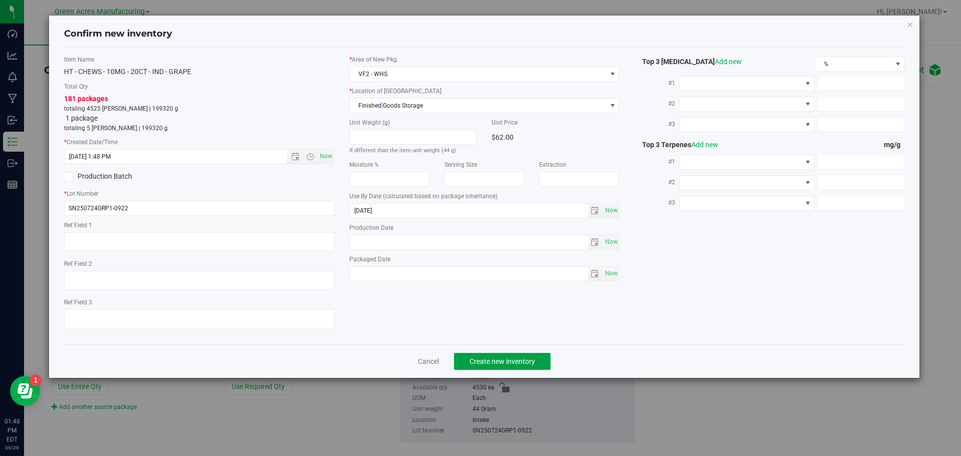
click at [491, 366] on button "Create new inventory" at bounding box center [502, 361] width 97 height 17
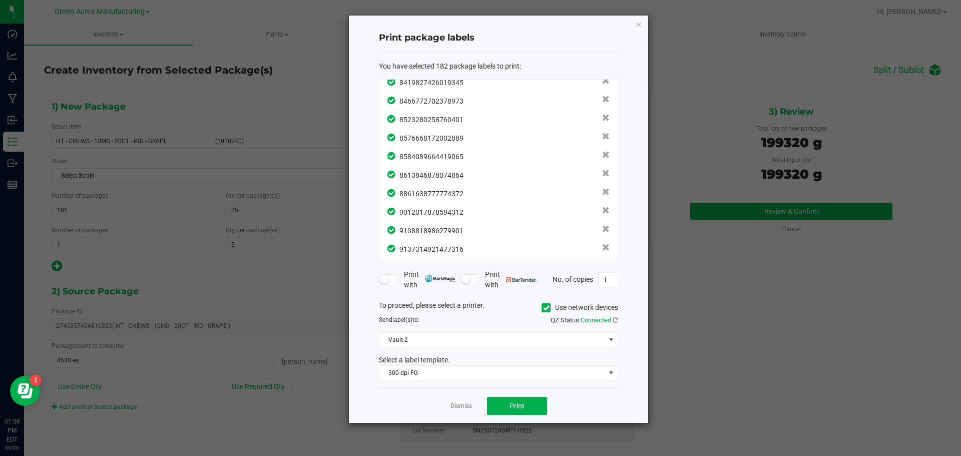
scroll to position [3200, 0]
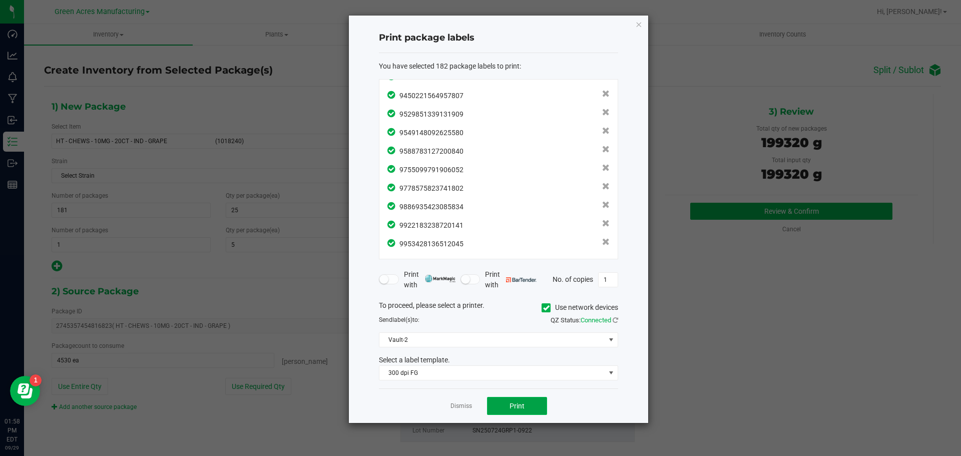
click at [527, 405] on button "Print" at bounding box center [517, 406] width 60 height 18
click at [451, 409] on link "Dismiss" at bounding box center [462, 406] width 22 height 9
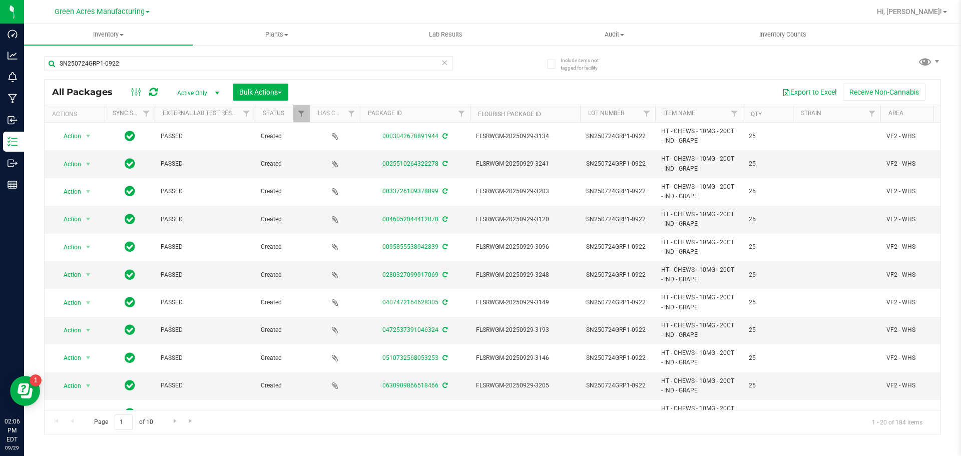
click at [442, 67] on icon at bounding box center [444, 62] width 7 height 12
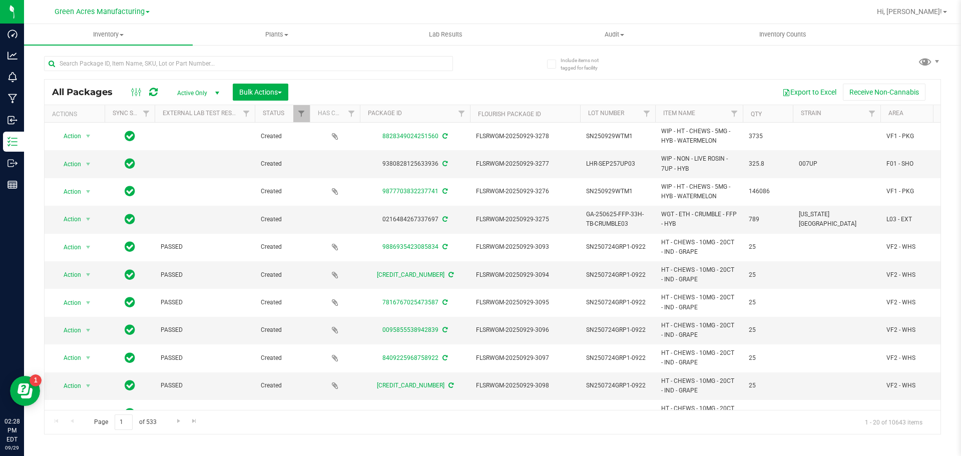
click at [323, 54] on div at bounding box center [268, 63] width 449 height 32
click at [322, 57] on input "text" at bounding box center [248, 63] width 409 height 15
paste input "TG250916RLF1-F-0918"
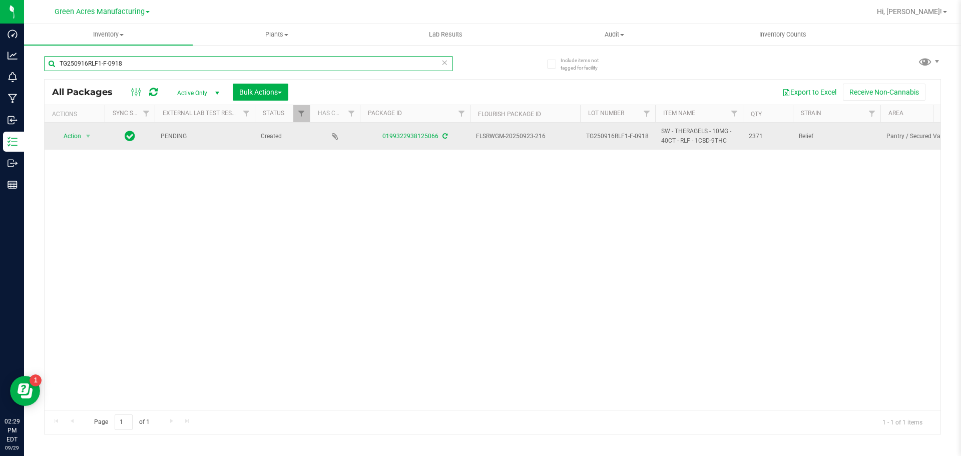
type input "TG250916RLF1-F-0918"
click at [443, 132] on div "0199322938125066" at bounding box center [414, 137] width 113 height 10
click at [443, 135] on icon at bounding box center [445, 136] width 5 height 6
click at [81, 134] on span "Action" at bounding box center [68, 136] width 27 height 14
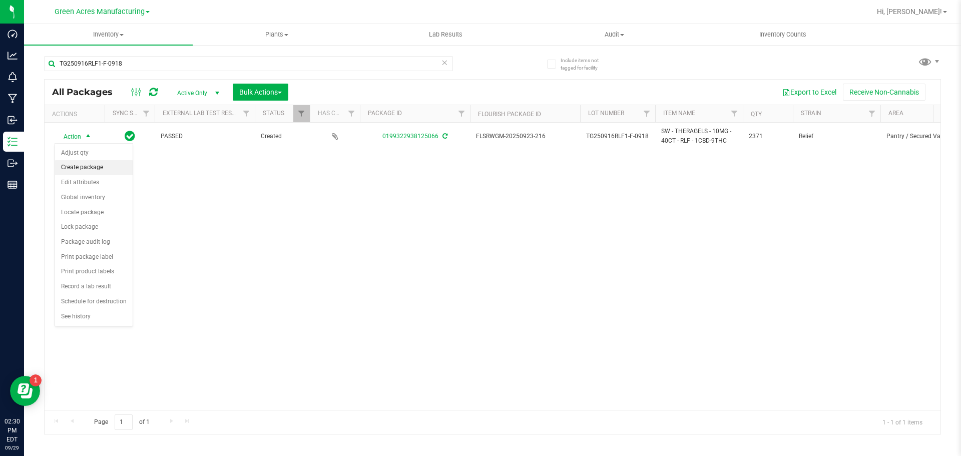
click at [92, 162] on li "Create package" at bounding box center [94, 167] width 78 height 15
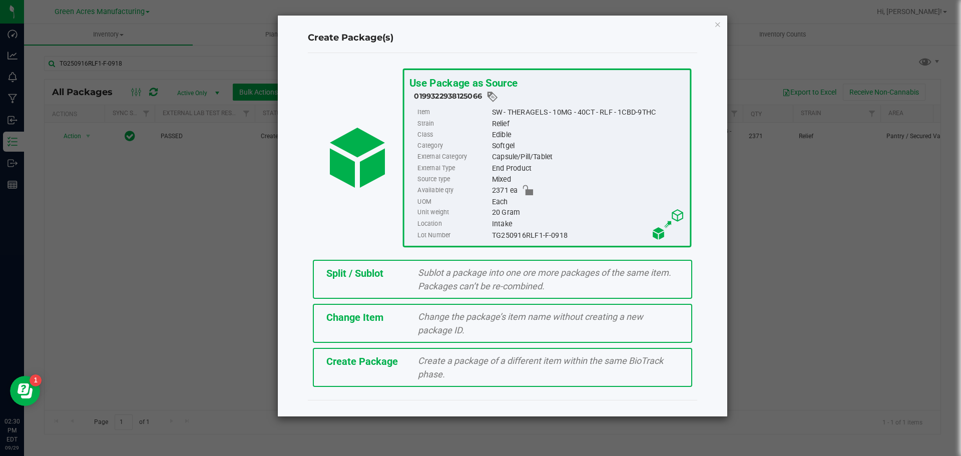
click at [380, 372] on div "Create Package Create a package of a different item within the same BioTrack ph…" at bounding box center [502, 367] width 379 height 39
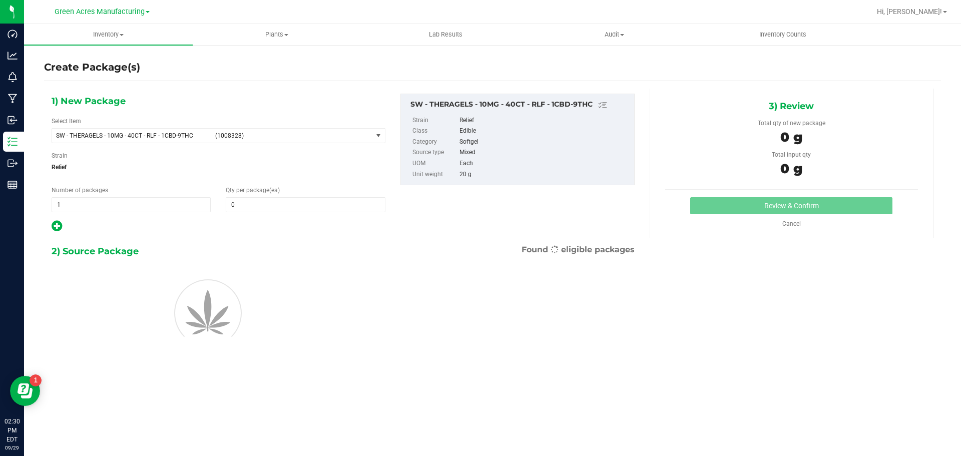
type input "0"
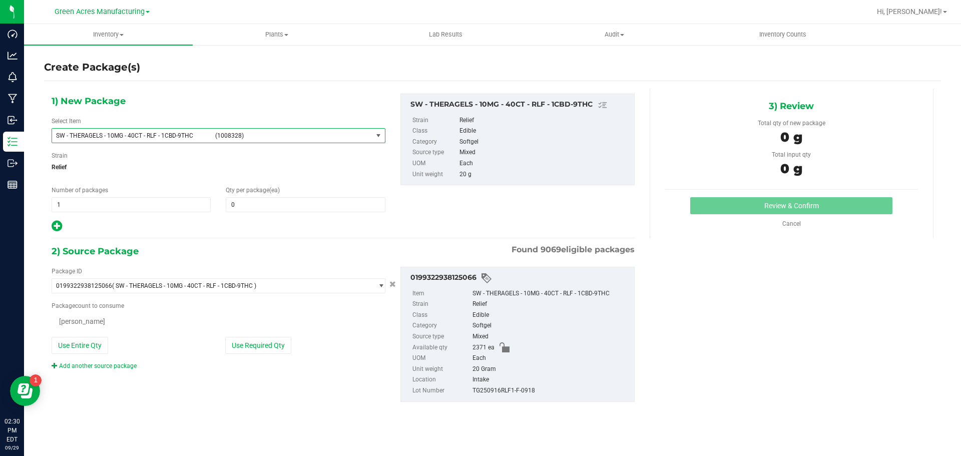
click at [321, 141] on span "SW - THERAGELS - 10MG - 40CT - RLF - 1CBD-9THC (1008328)" at bounding box center [212, 136] width 320 height 14
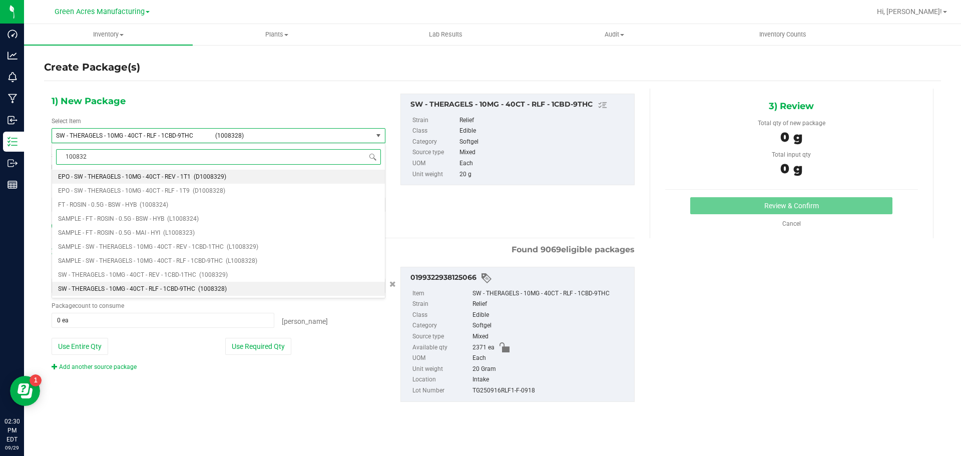
type input "1008328"
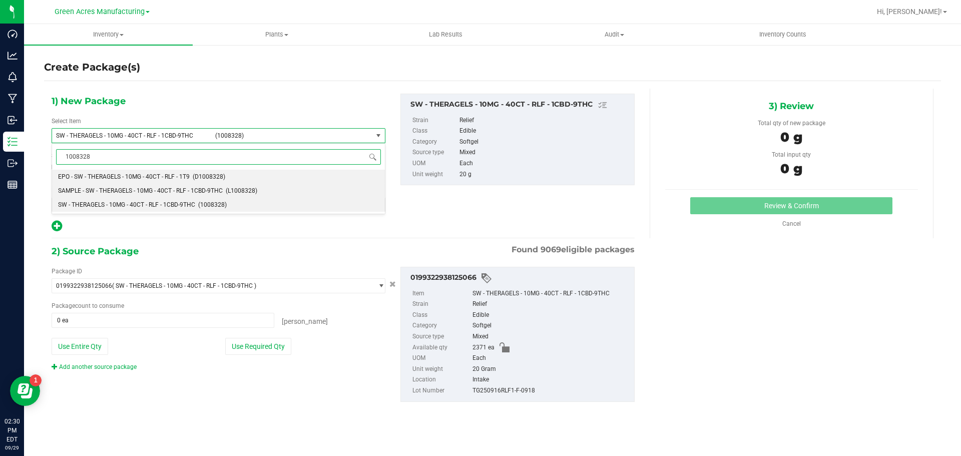
click at [203, 193] on span "SAMPLE - SW - THERAGELS - 10MG - 40CT - RLF - 1CBD-9THC" at bounding box center [140, 190] width 165 height 7
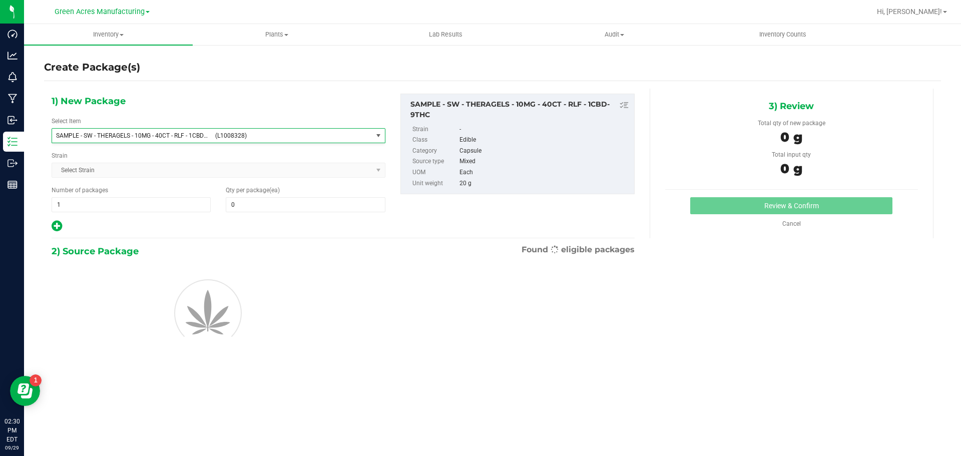
type input "0"
click at [85, 209] on span "1 1" at bounding box center [131, 204] width 159 height 15
type input "2"
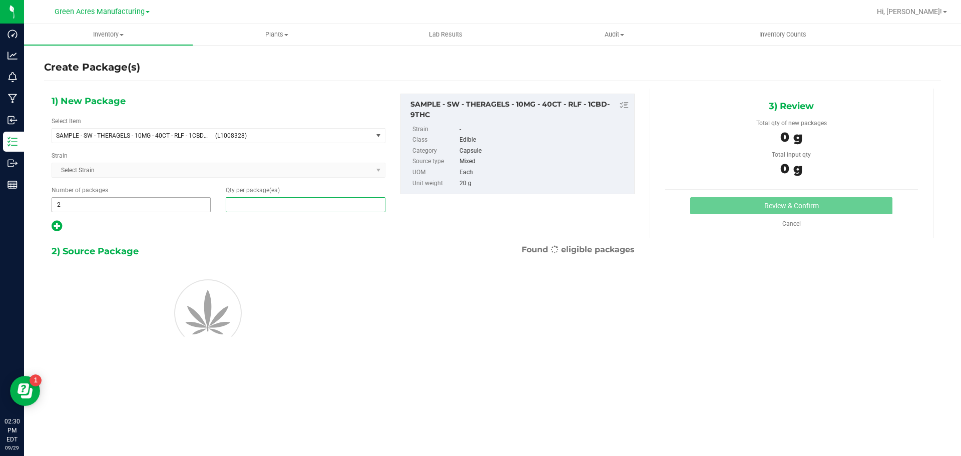
type input "1"
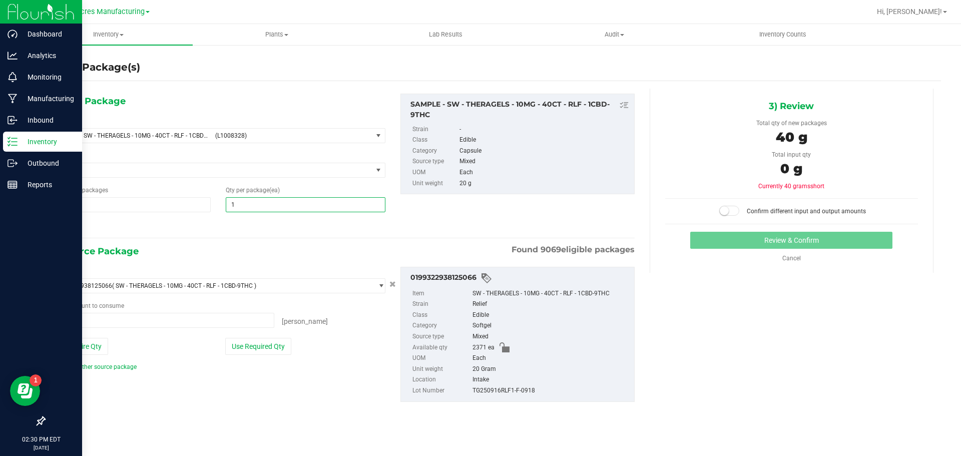
type input "0 ea"
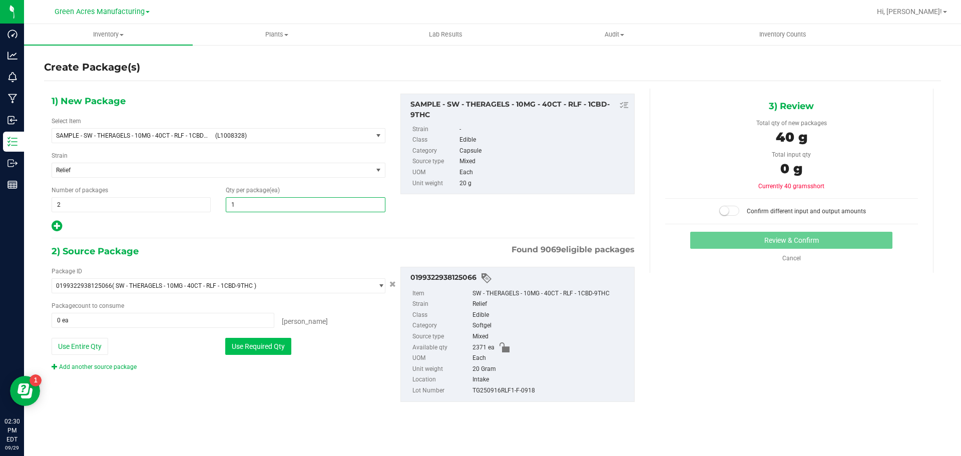
type input "1"
click at [263, 352] on button "Use Required Qty" at bounding box center [258, 346] width 66 height 17
type input "2 ea"
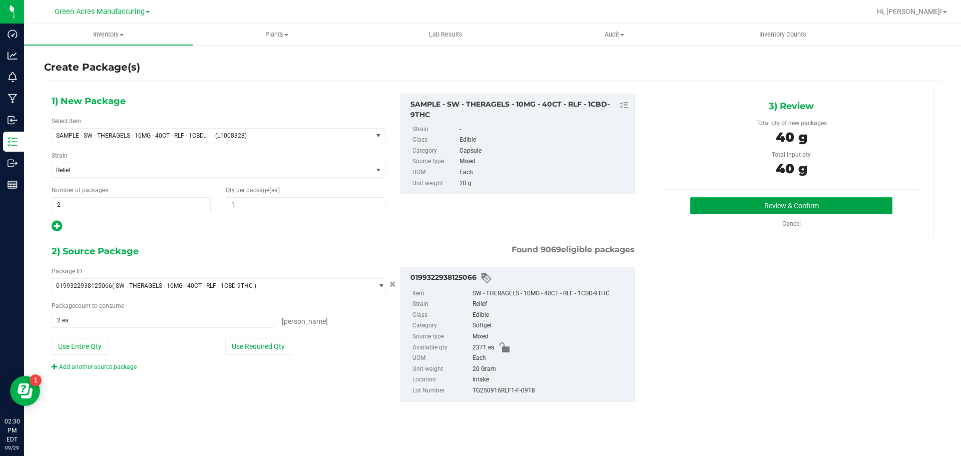
click at [693, 202] on button "Review & Confirm" at bounding box center [791, 205] width 202 height 17
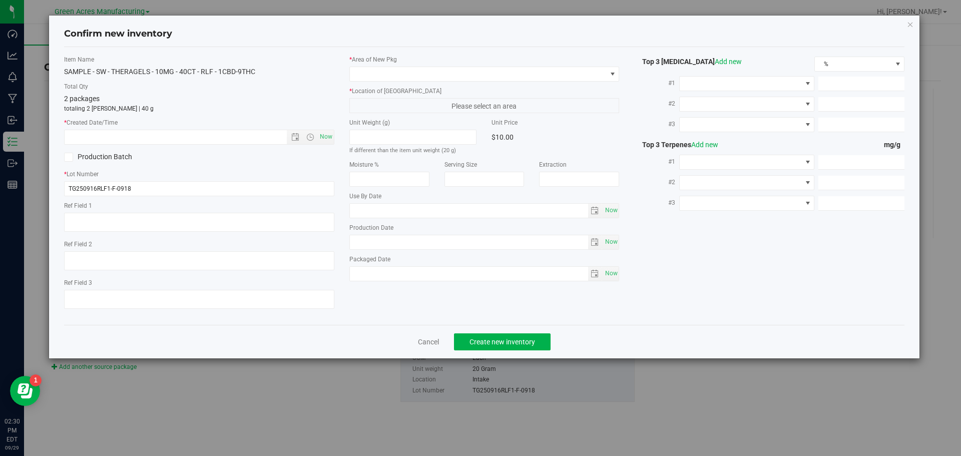
type textarea "3 bucket run."
click at [321, 142] on span "Now" at bounding box center [325, 137] width 17 height 15
type input "[DATE] 2:30 PM"
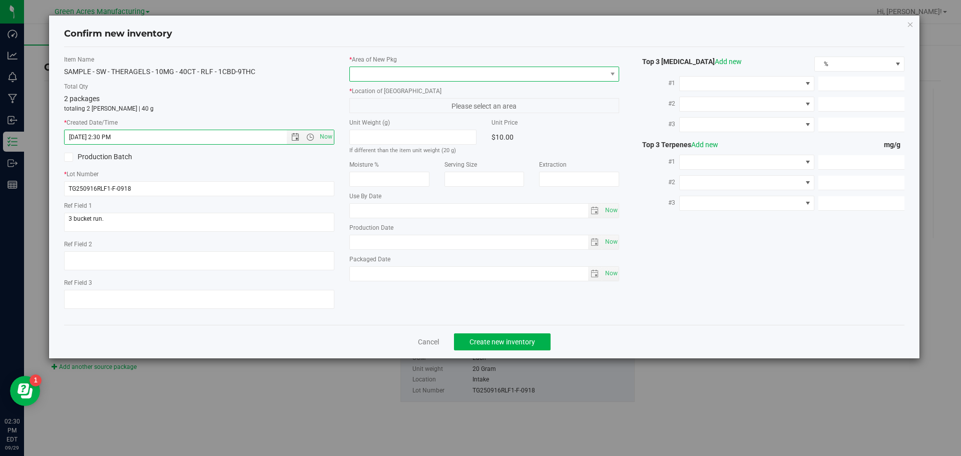
click at [448, 78] on span at bounding box center [478, 74] width 257 height 14
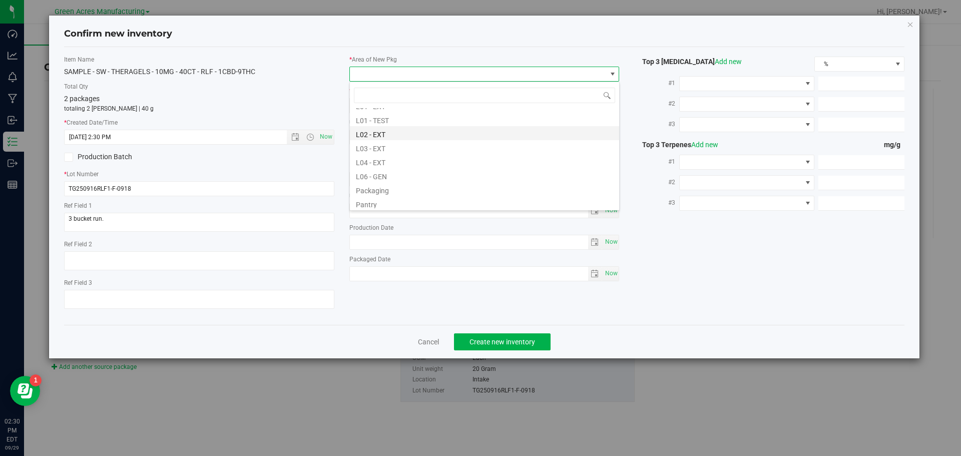
scroll to position [250, 0]
click at [437, 161] on li "Pantry / Secured Vault" at bounding box center [484, 159] width 269 height 14
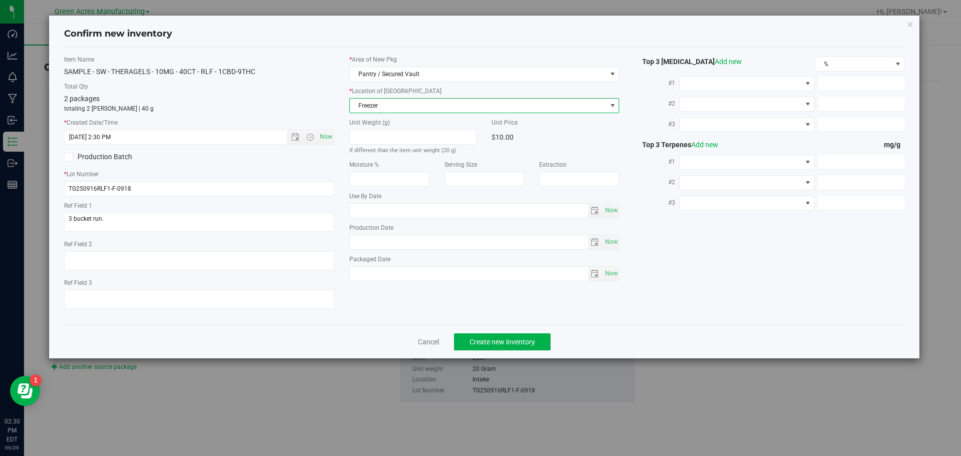
click at [416, 105] on span "Freezer" at bounding box center [478, 106] width 257 height 14
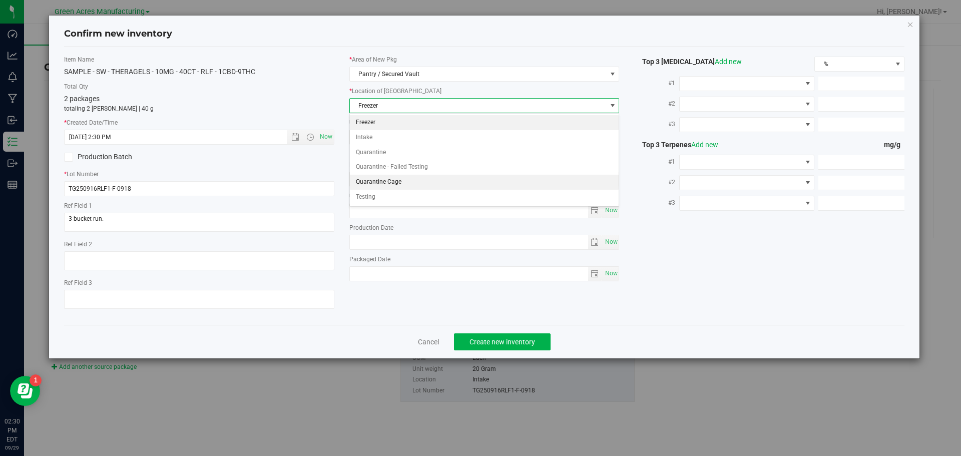
click at [396, 182] on li "Quarantine Cage" at bounding box center [484, 182] width 269 height 15
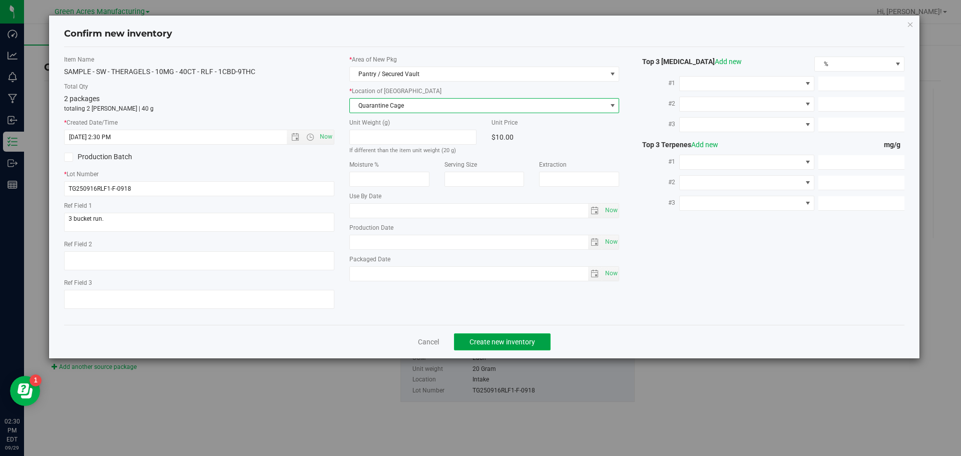
click at [485, 344] on span "Create new inventory" at bounding box center [503, 342] width 66 height 8
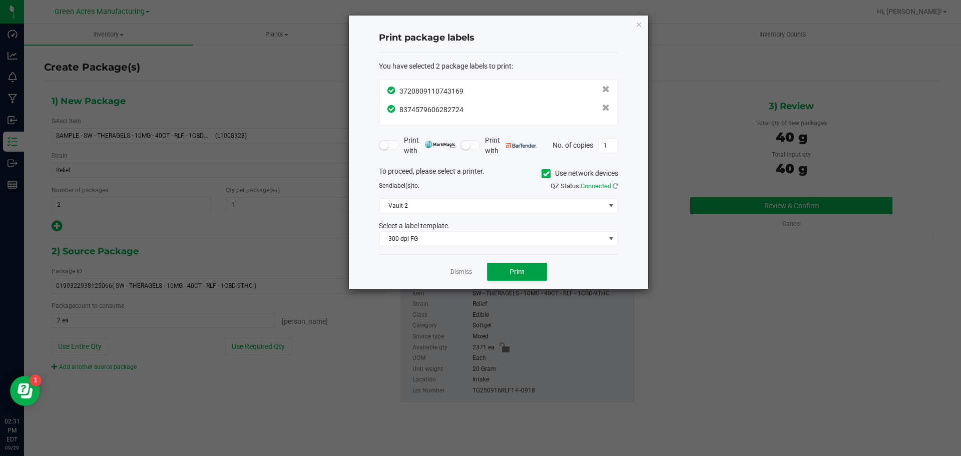
click at [535, 272] on button "Print" at bounding box center [517, 272] width 60 height 18
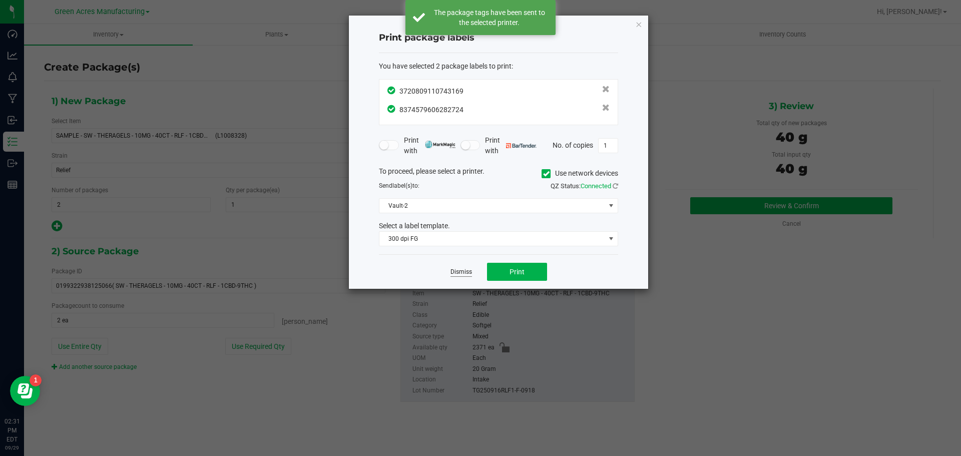
click at [463, 274] on link "Dismiss" at bounding box center [462, 272] width 22 height 9
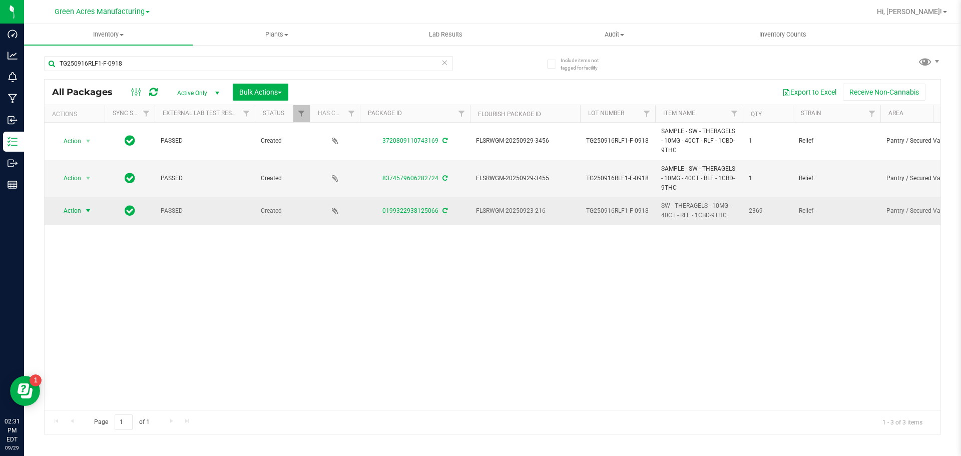
click at [68, 209] on span "Action" at bounding box center [68, 211] width 27 height 14
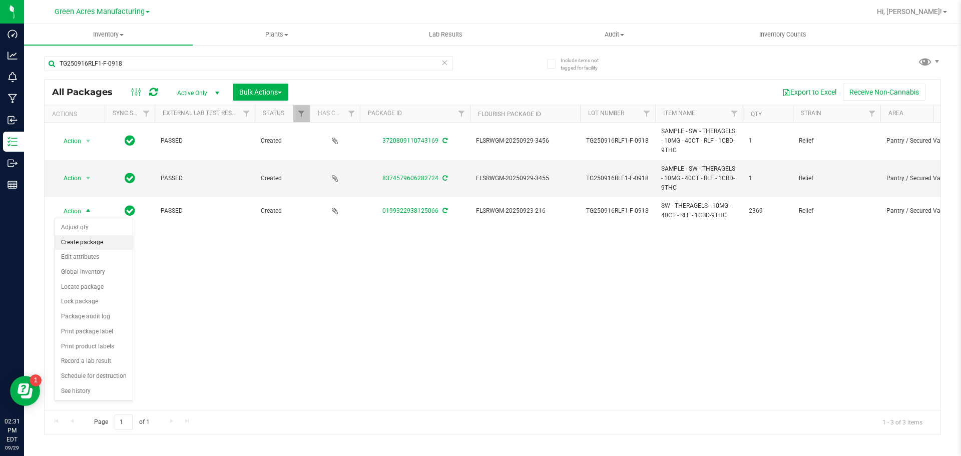
click at [104, 242] on li "Create package" at bounding box center [94, 242] width 78 height 15
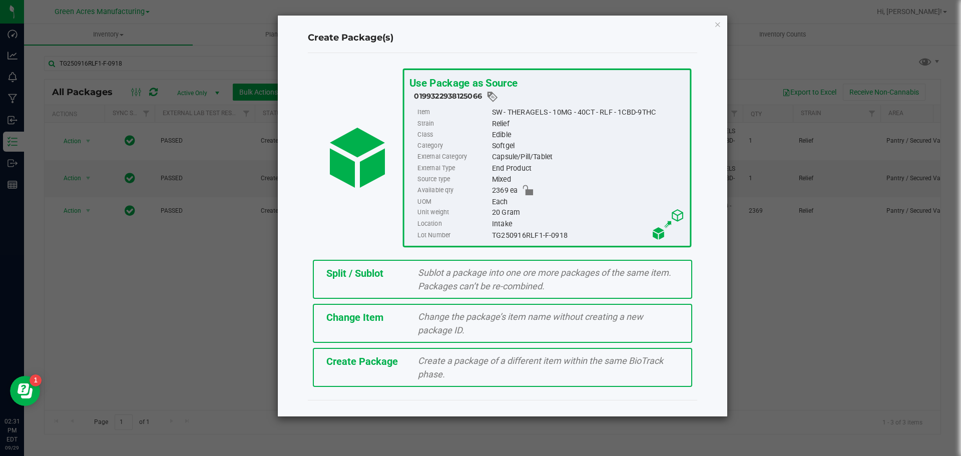
click at [380, 285] on div "Split / Sublot Sublot a package into one ore more packages of the same item. Pa…" at bounding box center [502, 279] width 379 height 39
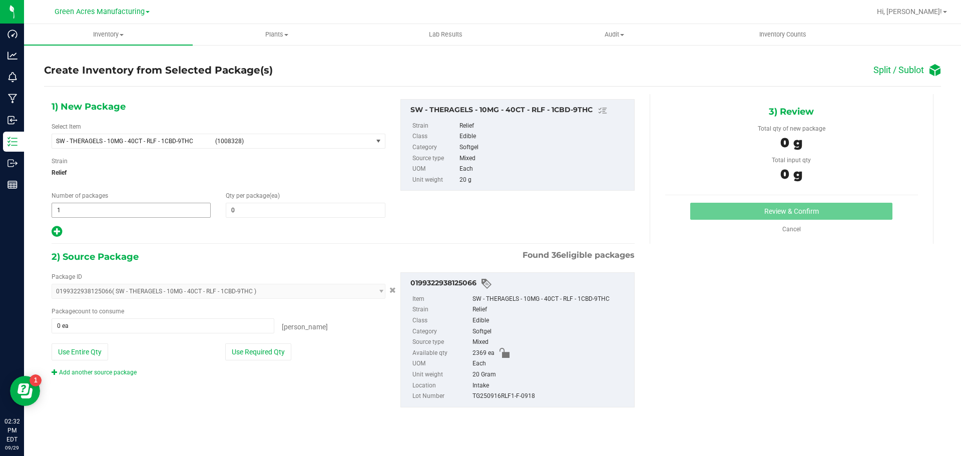
click at [145, 216] on span "1 1" at bounding box center [131, 210] width 159 height 15
type input "394"
type input "6"
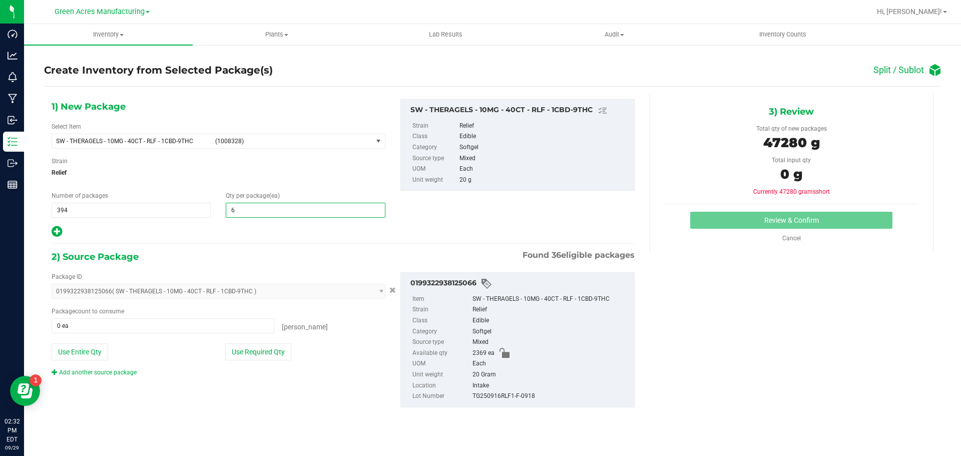
click at [52, 236] on icon at bounding box center [57, 231] width 11 height 13
type input "6"
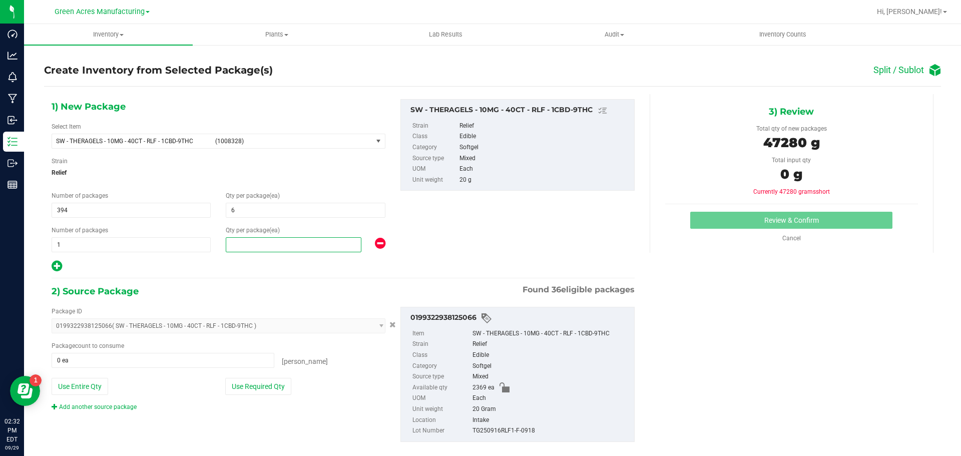
click at [234, 245] on span at bounding box center [294, 244] width 136 height 15
type input "5"
click at [241, 389] on button "Use Required Qty" at bounding box center [258, 386] width 66 height 17
type input "2369 ea"
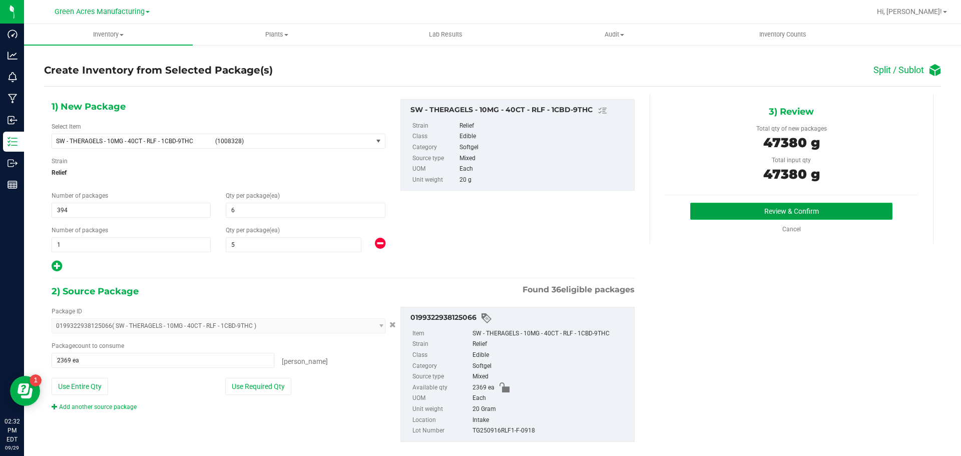
click at [711, 206] on button "Review & Confirm" at bounding box center [791, 211] width 202 height 17
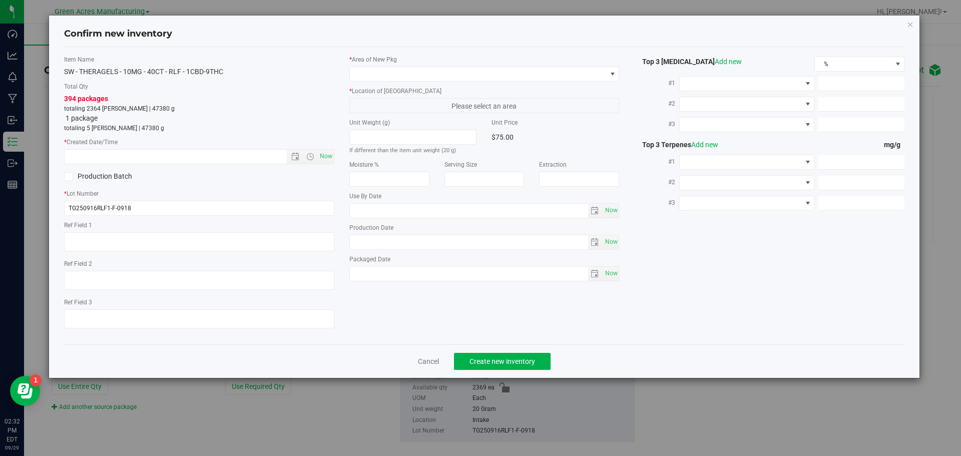
type textarea "3 bucket run."
click at [327, 156] on span "Now" at bounding box center [325, 156] width 17 height 15
type input "[DATE] 2:32 PM"
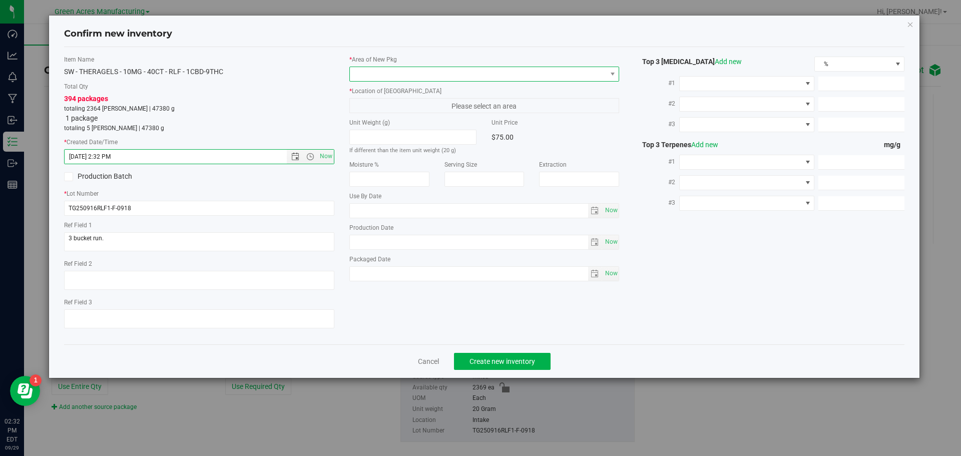
click at [410, 70] on span at bounding box center [478, 74] width 257 height 14
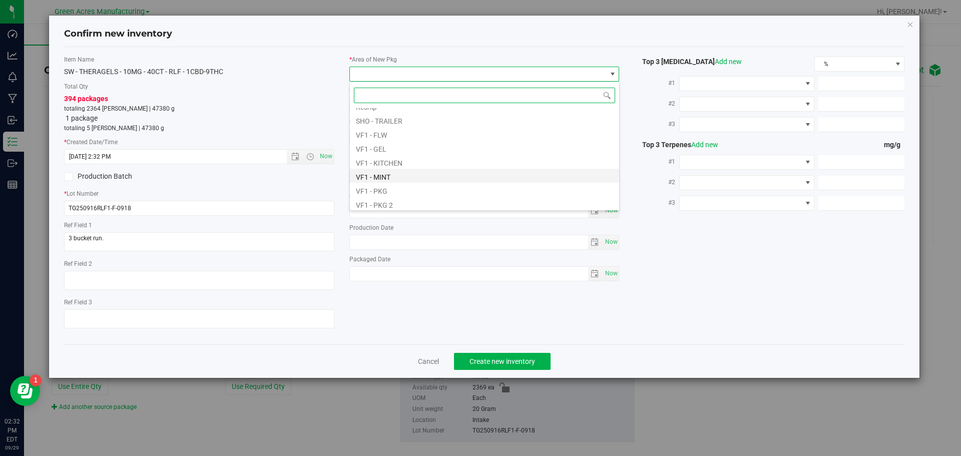
scroll to position [503, 0]
click at [382, 191] on li "VF2 - WHS" at bounding box center [484, 187] width 269 height 14
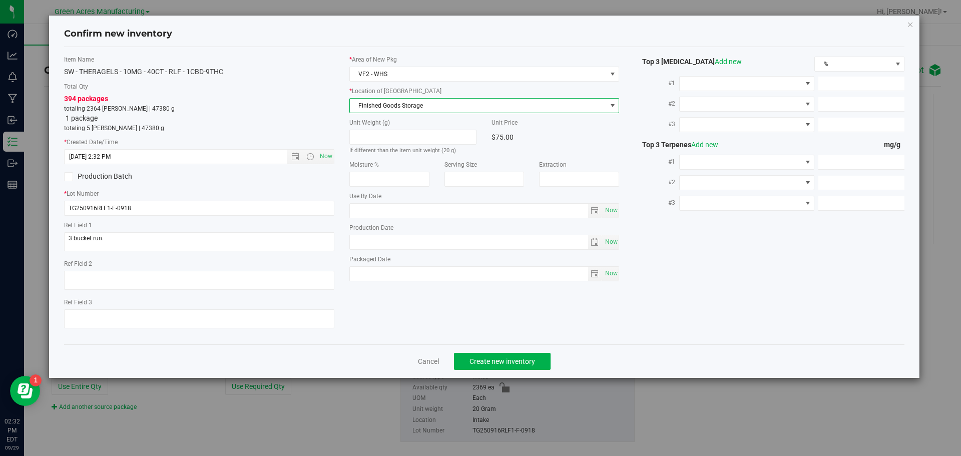
click at [401, 110] on span "Finished Goods Storage" at bounding box center [478, 106] width 257 height 14
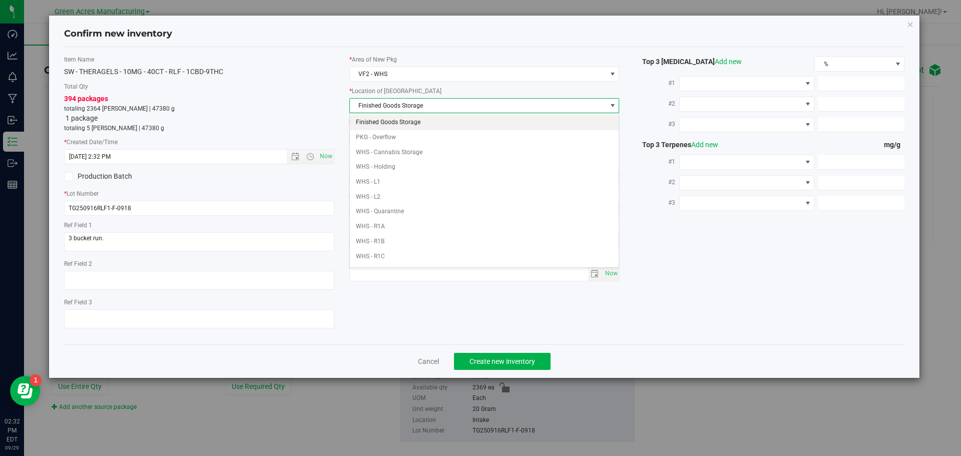
click at [398, 126] on li "Finished Goods Storage" at bounding box center [484, 122] width 269 height 15
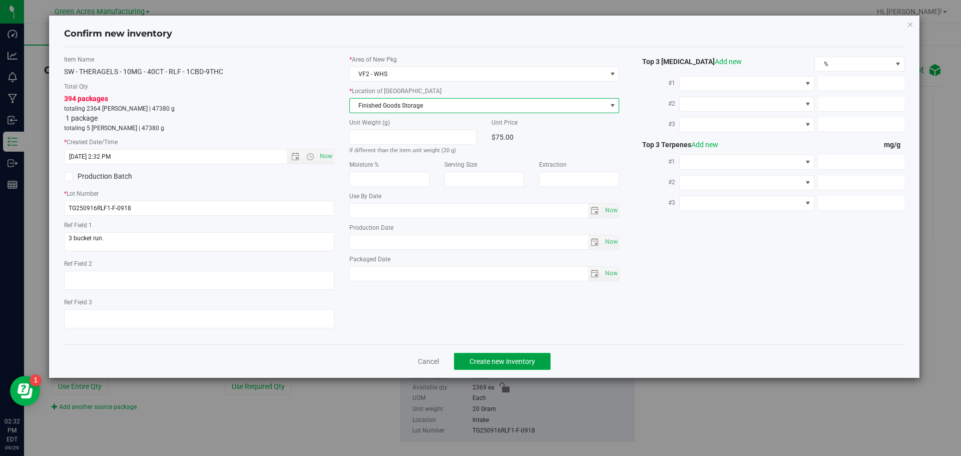
click at [488, 360] on span "Create new inventory" at bounding box center [503, 361] width 66 height 8
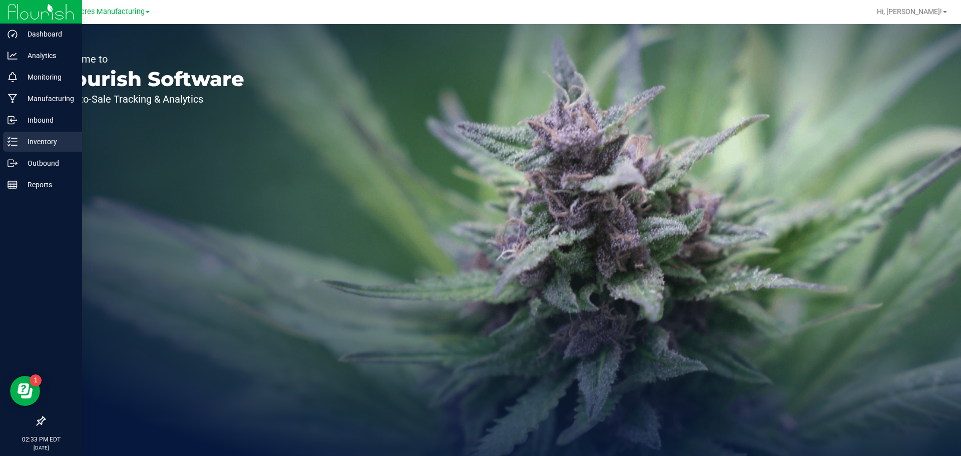
click at [18, 142] on p "Inventory" at bounding box center [48, 142] width 60 height 12
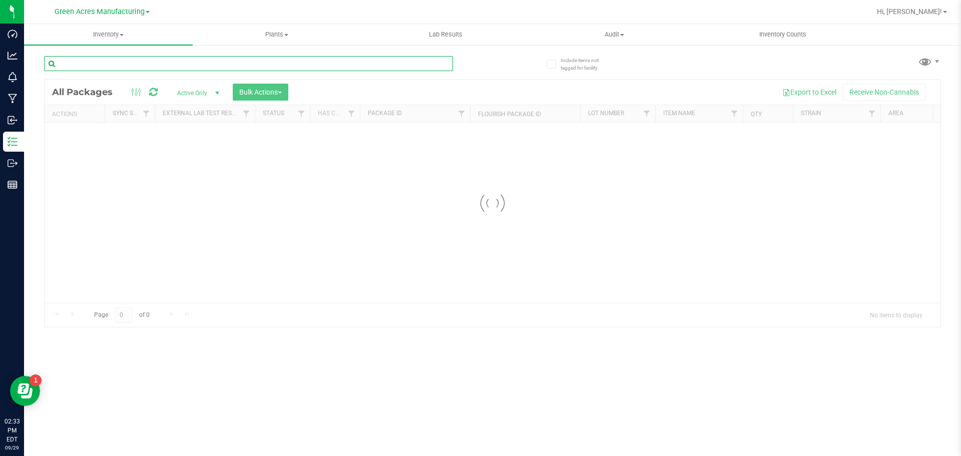
click at [222, 61] on input "text" at bounding box center [248, 63] width 409 height 15
paste input "TG250916RLF1-F-0918"
type input "TG250916RLF1-F-0918"
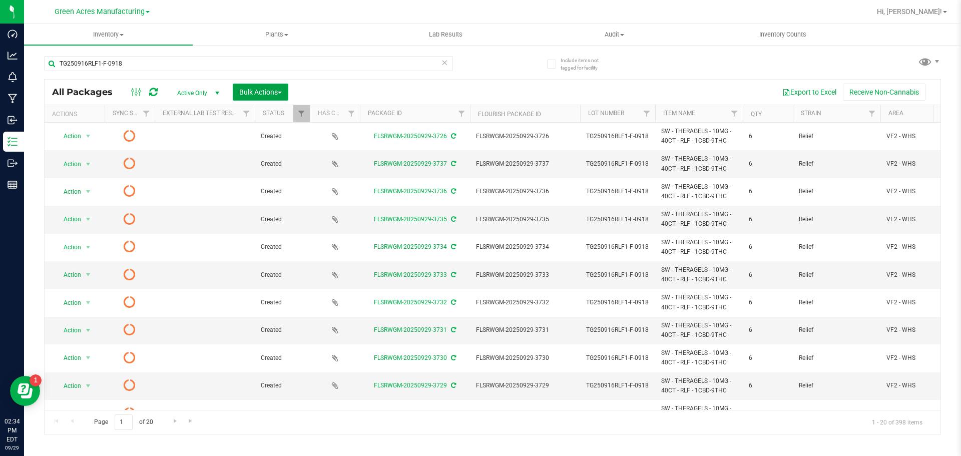
click at [282, 88] on span "Bulk Actions" at bounding box center [260, 92] width 43 height 8
click at [250, 227] on span "Print package labels" at bounding box center [269, 225] width 60 height 8
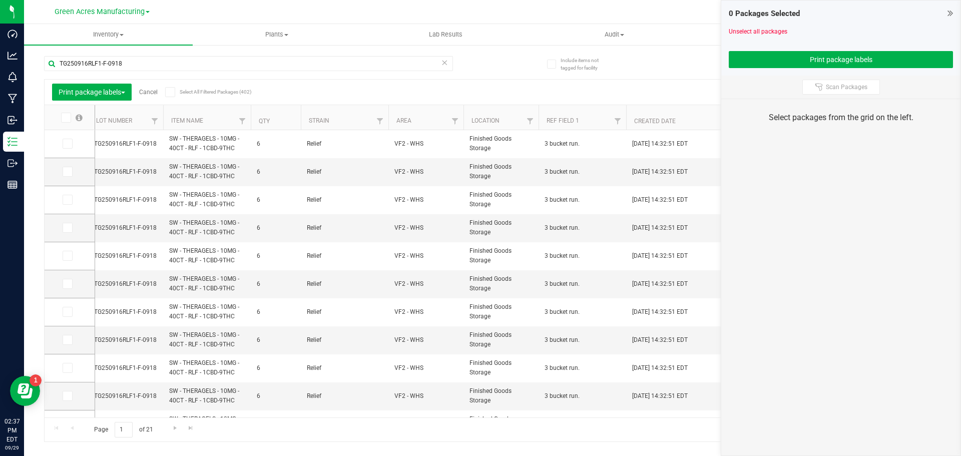
scroll to position [0, 508]
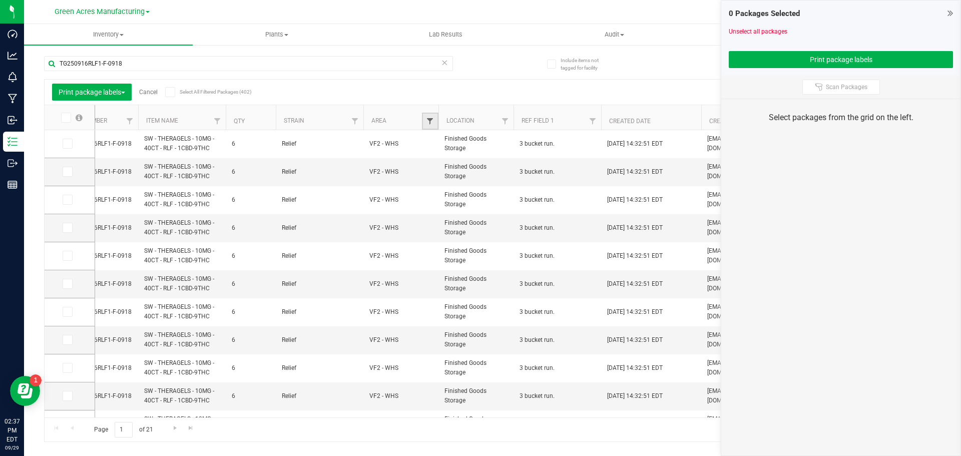
click at [427, 121] on span "Filter" at bounding box center [430, 121] width 8 height 8
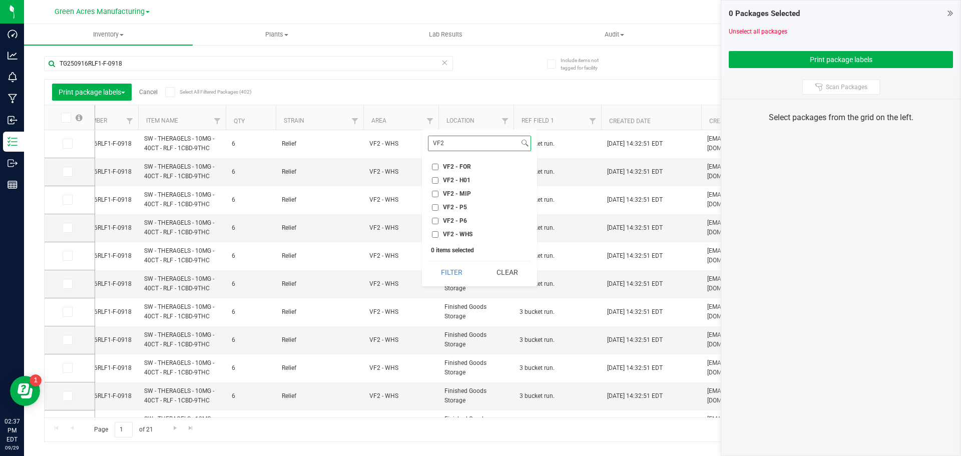
type input "VF2"
click at [431, 235] on li "VF2 - WHS" at bounding box center [479, 234] width 103 height 11
click at [438, 237] on input "VF2 - WHS" at bounding box center [435, 234] width 7 height 7
checkbox input "true"
click at [438, 272] on button "Filter" at bounding box center [452, 272] width 48 height 22
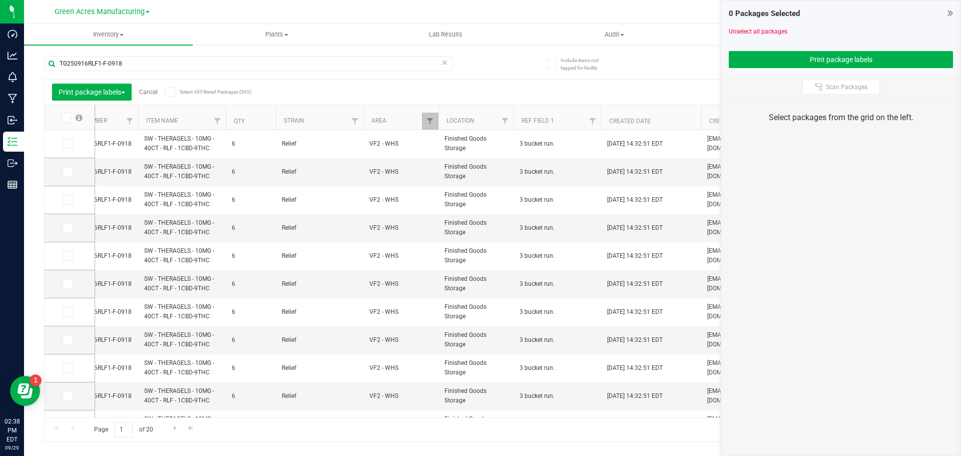
click at [66, 118] on icon at bounding box center [65, 118] width 7 height 0
click at [0, 0] on input "checkbox" at bounding box center [0, 0] width 0 height 0
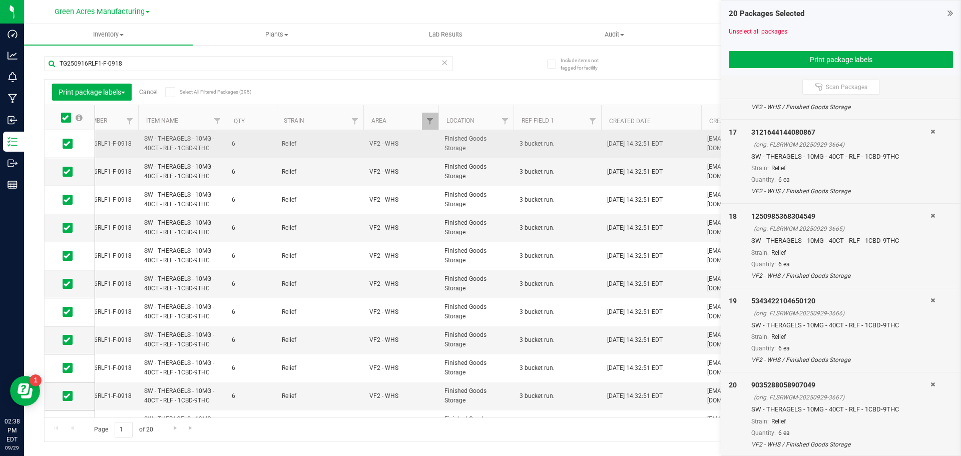
scroll to position [1355, 0]
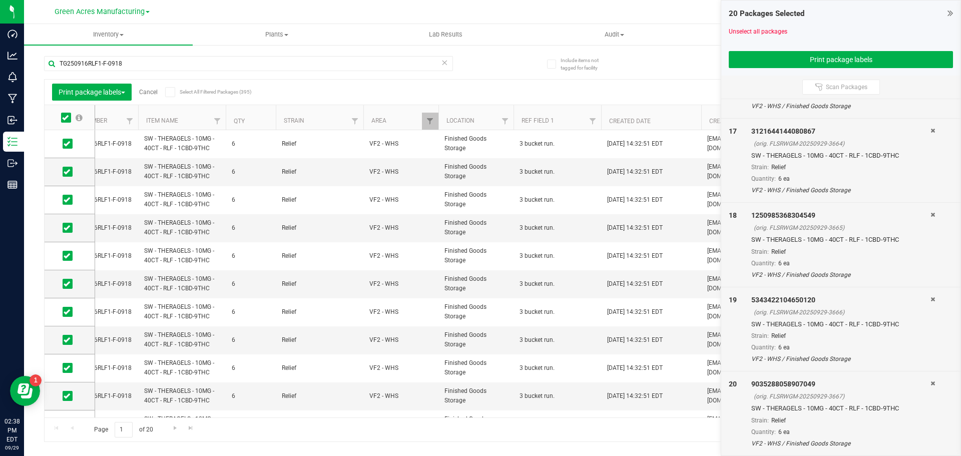
click at [169, 92] on icon at bounding box center [170, 92] width 7 height 0
click at [0, 0] on input "Select All Filtered Packages (395)" at bounding box center [0, 0] width 0 height 0
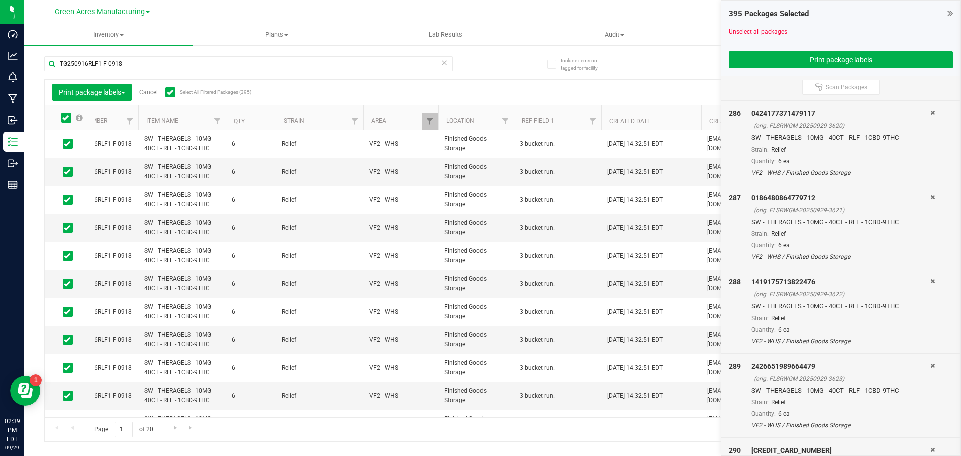
scroll to position [24278, 0]
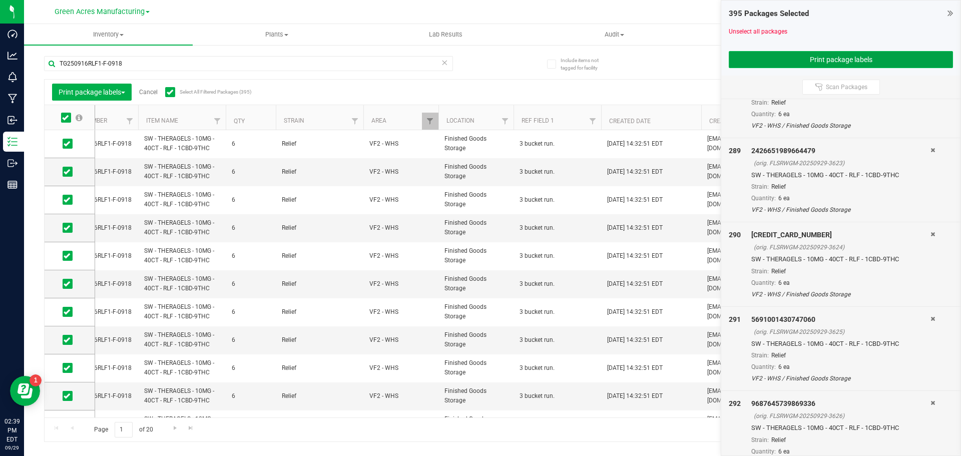
click at [800, 64] on button "Print package labels" at bounding box center [841, 59] width 224 height 17
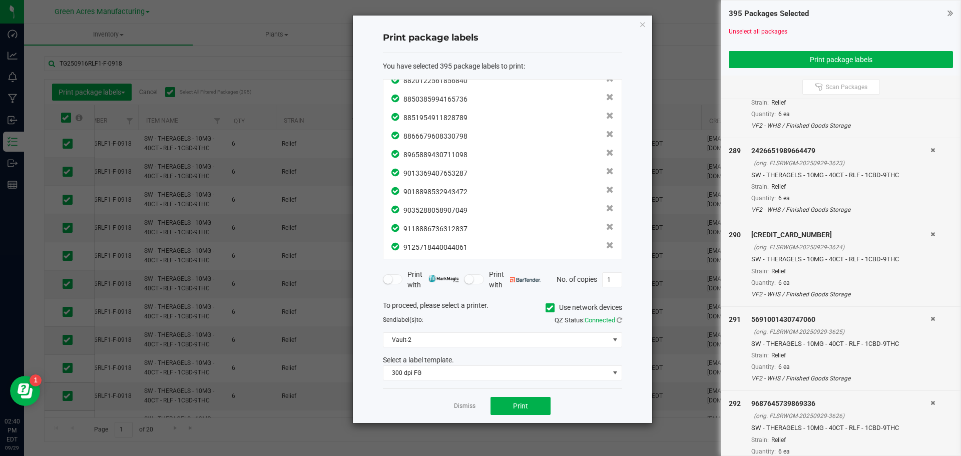
scroll to position [7145, 0]
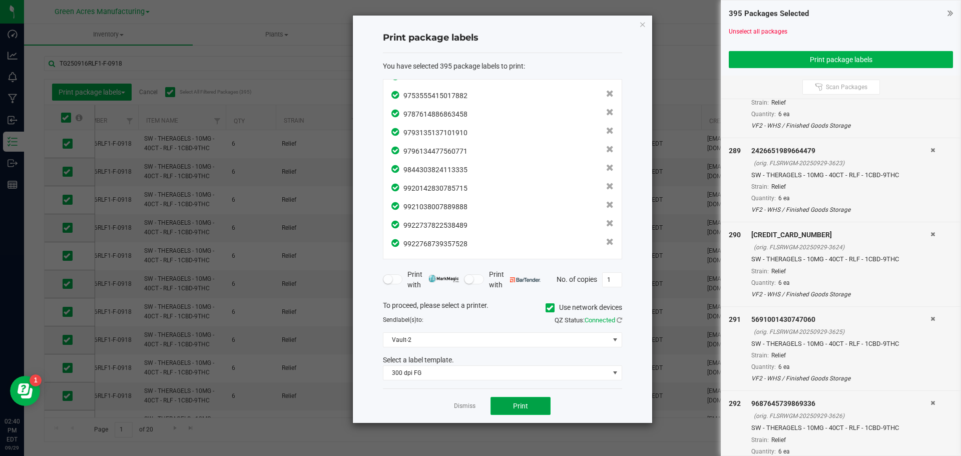
click at [532, 414] on button "Print" at bounding box center [521, 406] width 60 height 18
